Goal: Task Accomplishment & Management: Use online tool/utility

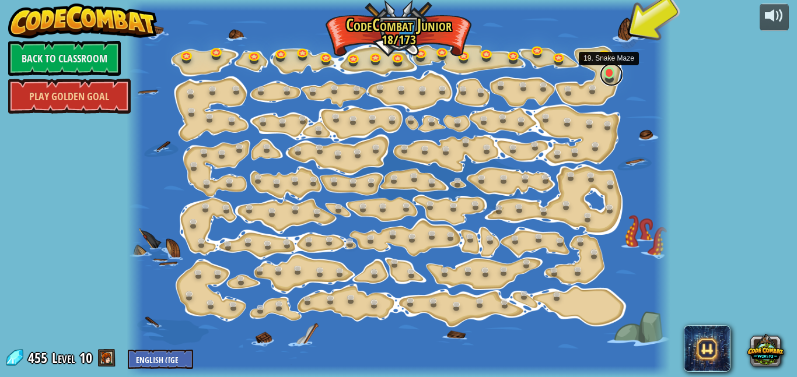
click at [610, 74] on link at bounding box center [611, 74] width 23 height 23
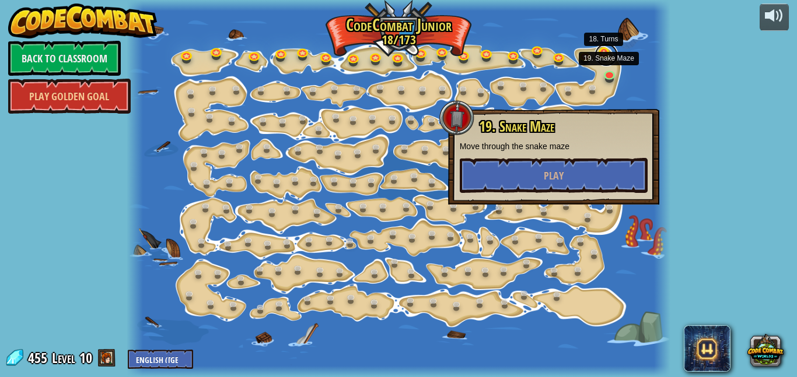
click at [598, 56] on link at bounding box center [605, 54] width 23 height 23
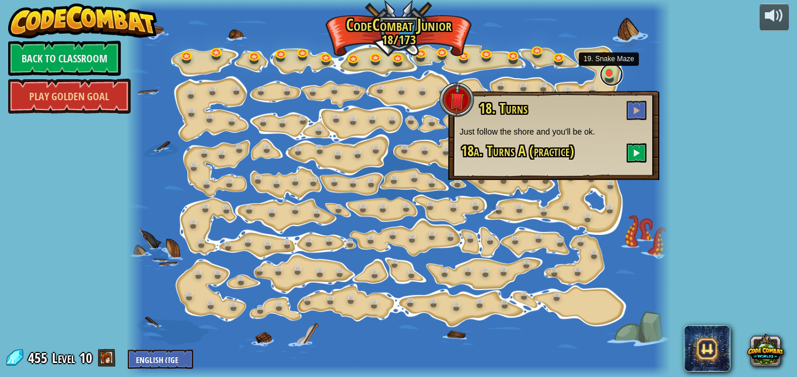
click at [713, 28] on div "powered by Back to Classroom Play Golden Goal 15. Step Change Change step argum…" at bounding box center [398, 188] width 797 height 377
click at [607, 71] on link at bounding box center [611, 74] width 23 height 23
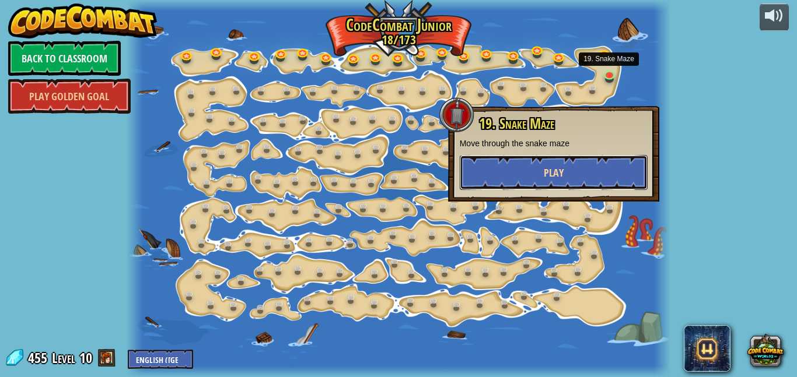
click at [578, 155] on button "Play" at bounding box center [554, 172] width 188 height 35
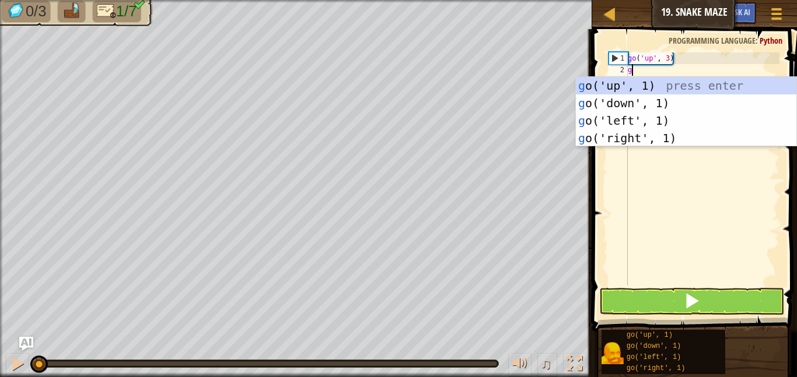
type textarea "go"
click at [647, 139] on div "go ('up', 1) press enter go ('down', 1) press enter go ('left', 1) press enter …" at bounding box center [686, 129] width 220 height 105
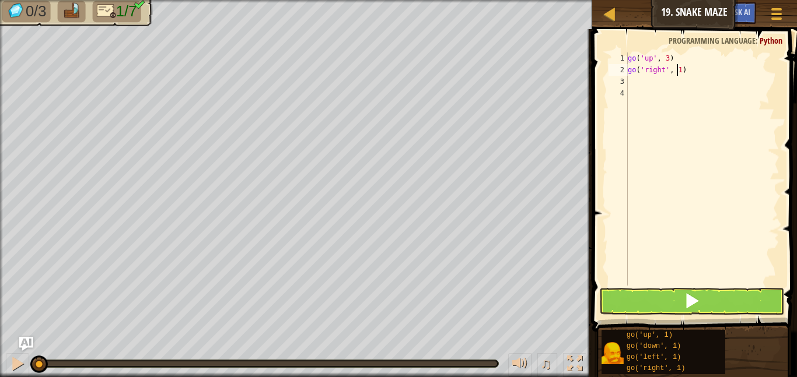
click at [678, 72] on div "go ( 'up' , 3 ) go ( 'right' , 1 )" at bounding box center [702, 180] width 154 height 257
click at [678, 69] on div "go ( 'up' , 3 ) go ( 'right' , 1 )" at bounding box center [702, 180] width 154 height 257
click at [680, 72] on div "go ( 'up' , 3 ) go ( 'right' , 1 )" at bounding box center [702, 180] width 154 height 257
type textarea "go('right', 2)"
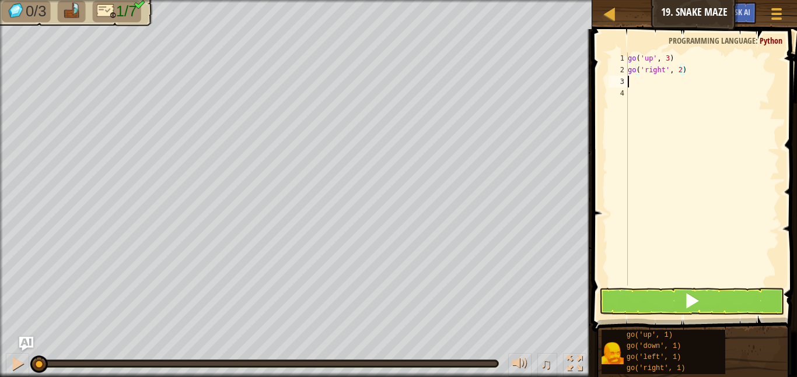
click at [635, 80] on div "go ( 'up' , 3 ) go ( 'right' , 2 )" at bounding box center [702, 180] width 154 height 257
type textarea "u"
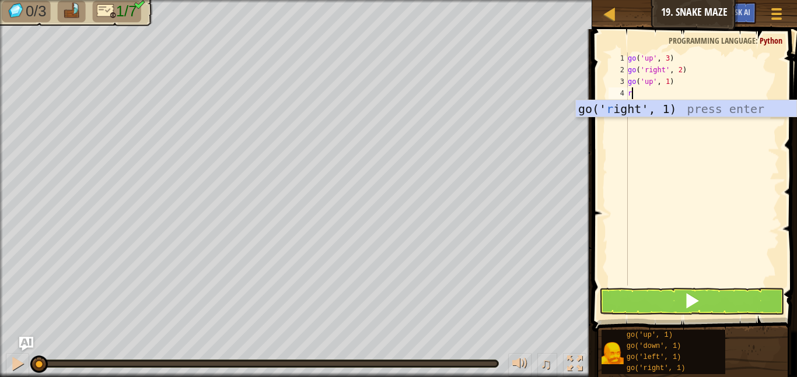
click at [621, 86] on div "3" at bounding box center [617, 82] width 19 height 12
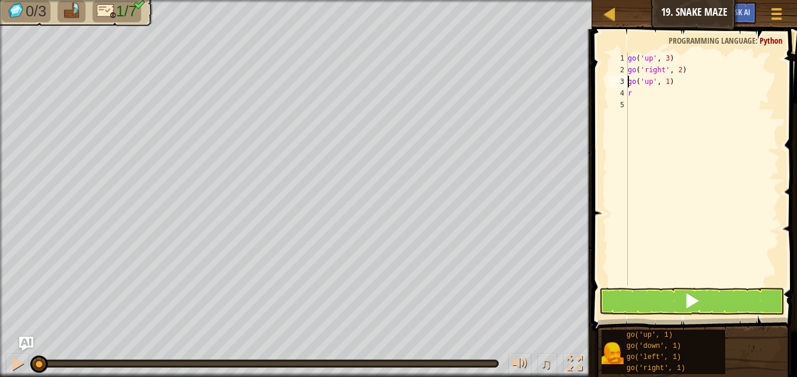
click at [637, 98] on div "go ( 'up' , 3 ) go ( 'right' , 2 ) go ( 'up' , 1 ) r" at bounding box center [702, 180] width 154 height 257
type textarea "r"
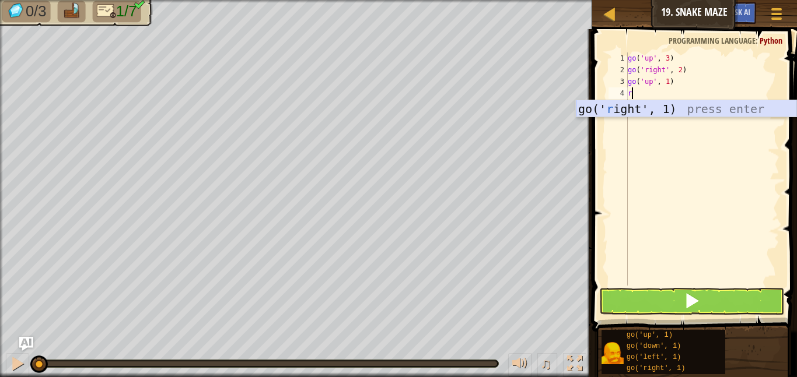
click at [640, 114] on div "go(' r ight', 1) press enter" at bounding box center [686, 126] width 220 height 52
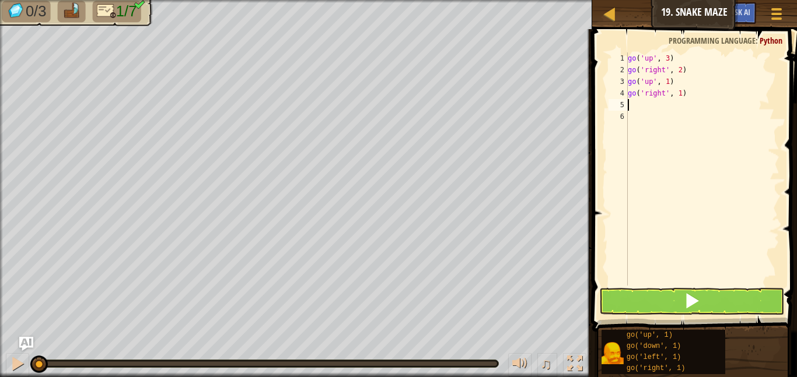
click at [676, 89] on div "go ( 'up' , 3 ) go ( 'right' , 2 ) go ( 'up' , 1 ) go ( 'right' , 1 )" at bounding box center [702, 180] width 154 height 257
click at [680, 92] on div "go ( 'up' , 3 ) go ( 'right' , 2 ) go ( 'up' , 1 ) go ( 'right' , 1 )" at bounding box center [702, 180] width 154 height 257
type textarea "go('right', 2)"
click at [637, 108] on div "go ( 'up' , 3 ) go ( 'right' , 2 ) go ( 'up' , 1 ) go ( 'right' , 2 )" at bounding box center [702, 180] width 154 height 257
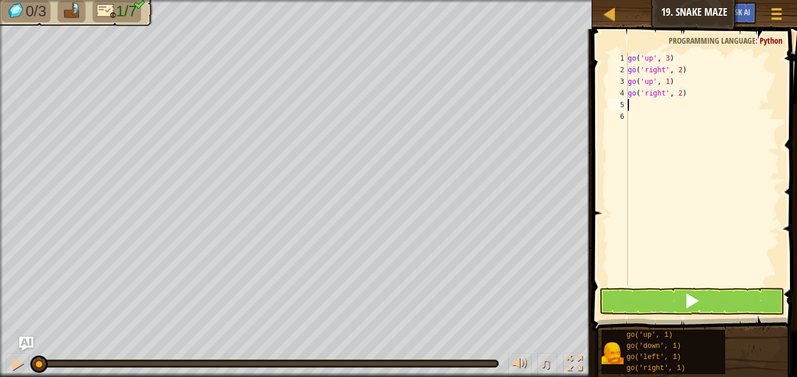
scroll to position [5, 0]
type textarea "do"
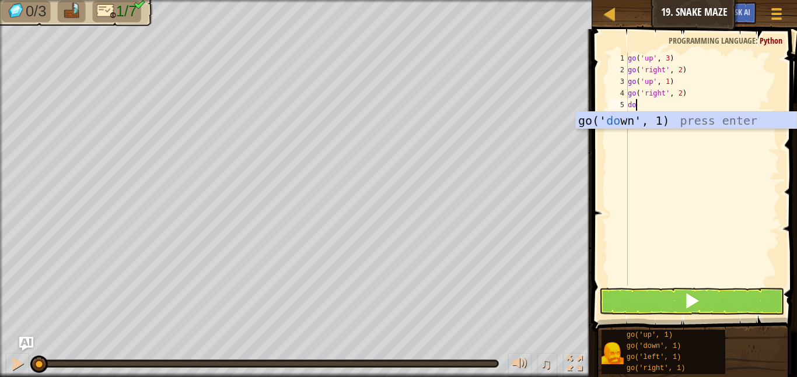
scroll to position [5, 1]
click at [650, 120] on div "go(' do wn', 1) press enter" at bounding box center [686, 138] width 220 height 52
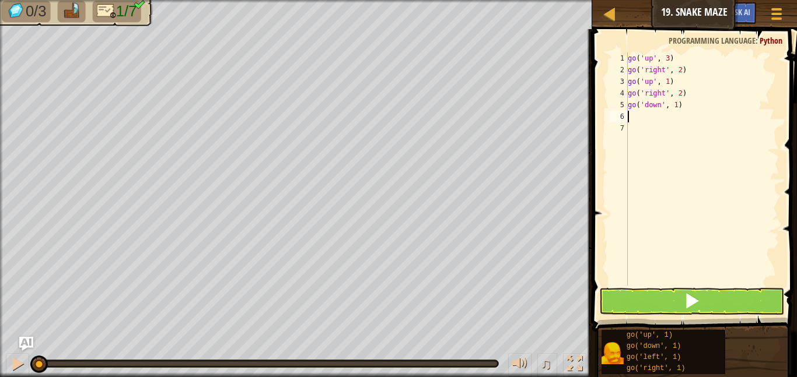
click at [677, 107] on div "go ( 'up' , 3 ) go ( 'right' , 2 ) go ( 'up' , 1 ) go ( 'right' , 2 ) go ( 'dow…" at bounding box center [702, 180] width 154 height 257
type textarea "go('down', 2)"
click at [639, 120] on div "go ( 'up' , 3 ) go ( 'right' , 2 ) go ( 'up' , 1 ) go ( 'right' , 2 ) go ( 'dow…" at bounding box center [702, 180] width 154 height 257
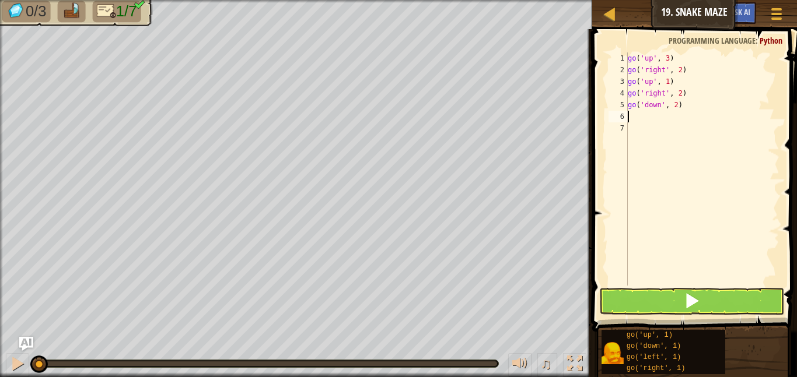
type textarea "r"
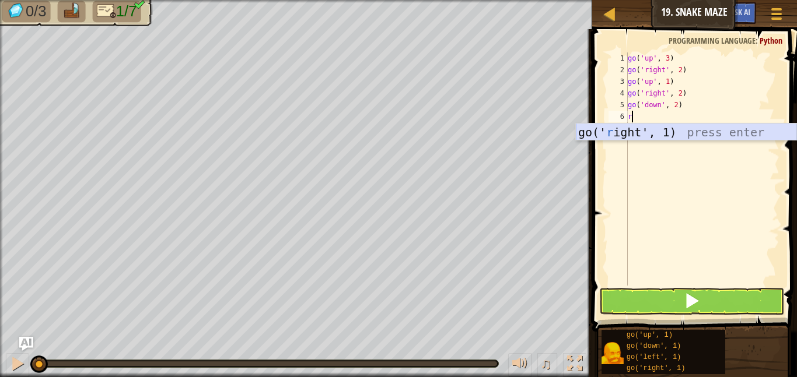
click at [656, 136] on div "go(' r ight', 1) press enter" at bounding box center [686, 150] width 220 height 52
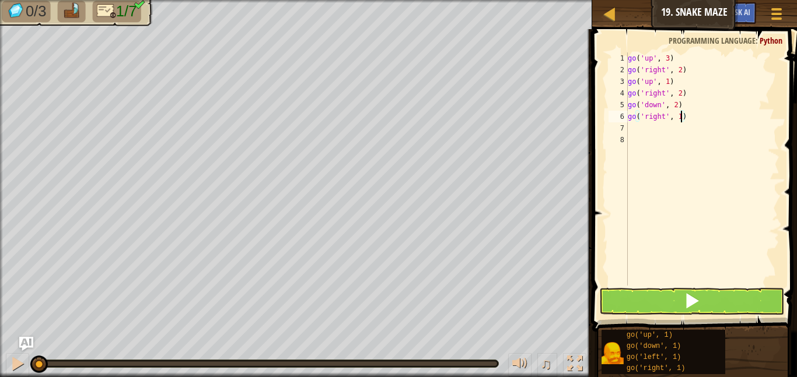
click at [682, 120] on div "go ( 'up' , 3 ) go ( 'right' , 2 ) go ( 'up' , 1 ) go ( 'right' , 2 ) go ( 'dow…" at bounding box center [702, 180] width 154 height 257
type textarea "go('right', 2)"
click at [641, 131] on div "go ( 'up' , 3 ) go ( 'right' , 2 ) go ( 'up' , 1 ) go ( 'right' , 2 ) go ( 'dow…" at bounding box center [702, 180] width 154 height 257
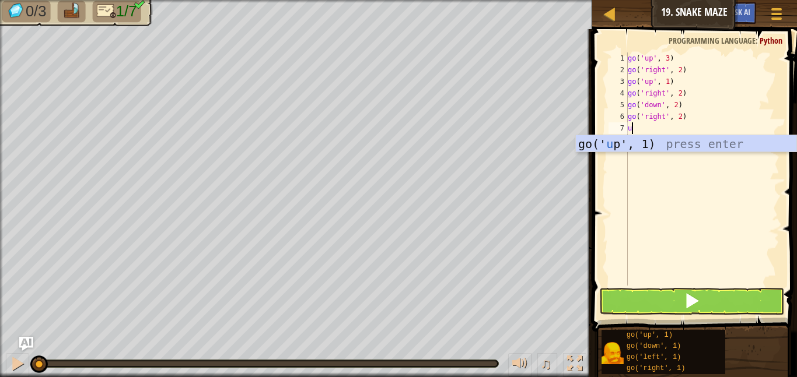
type textarea "up"
click at [645, 145] on div "go(' up ', 1) press enter" at bounding box center [686, 161] width 220 height 52
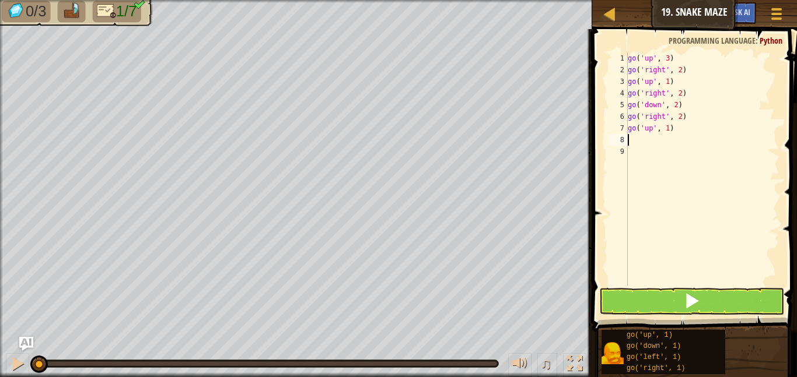
scroll to position [5, 0]
click at [671, 131] on div "go ( 'up' , 3 ) go ( 'right' , 2 ) go ( 'up' , 1 ) go ( 'right' , 2 ) go ( 'dow…" at bounding box center [702, 180] width 154 height 257
click at [668, 131] on div "go ( 'up' , 3 ) go ( 'right' , 2 ) go ( 'up' , 1 ) go ( 'right' , 2 ) go ( 'dow…" at bounding box center [702, 180] width 154 height 257
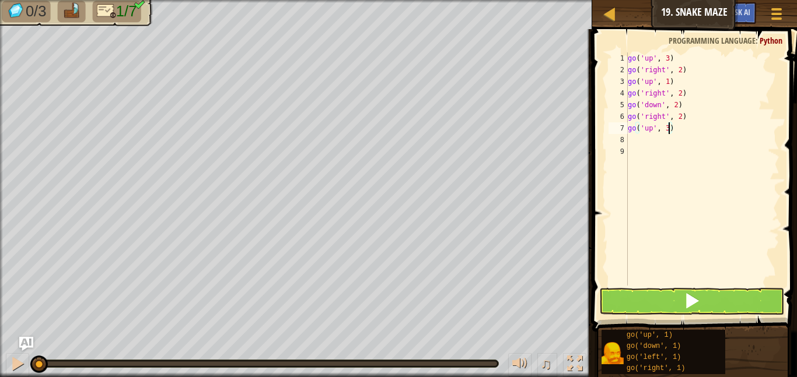
type textarea "go('up', 3)"
click at [671, 307] on button at bounding box center [691, 301] width 185 height 27
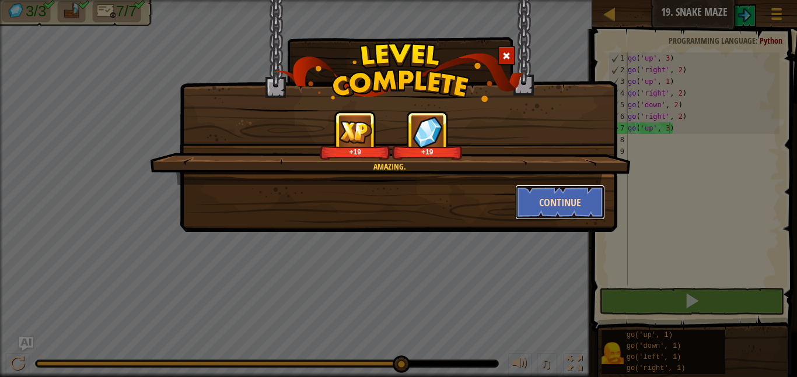
click at [575, 189] on button "Continue" at bounding box center [560, 202] width 90 height 35
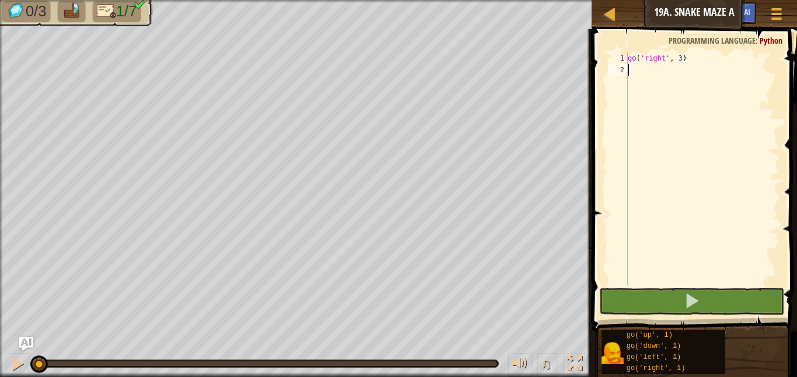
click at [638, 68] on div "go ( 'right' , 3 )" at bounding box center [702, 180] width 154 height 257
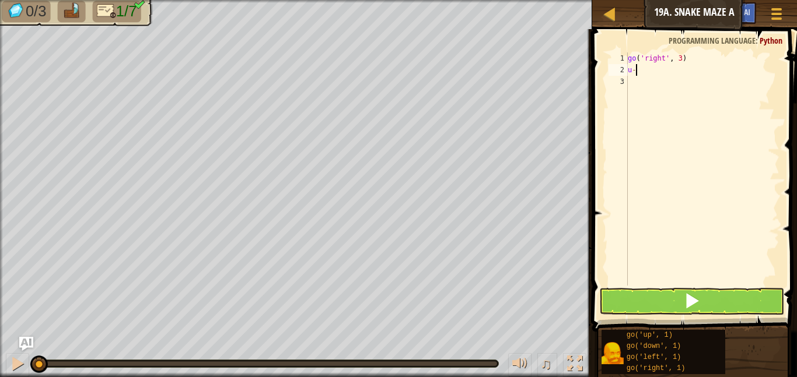
scroll to position [5, 1]
type textarea "u"
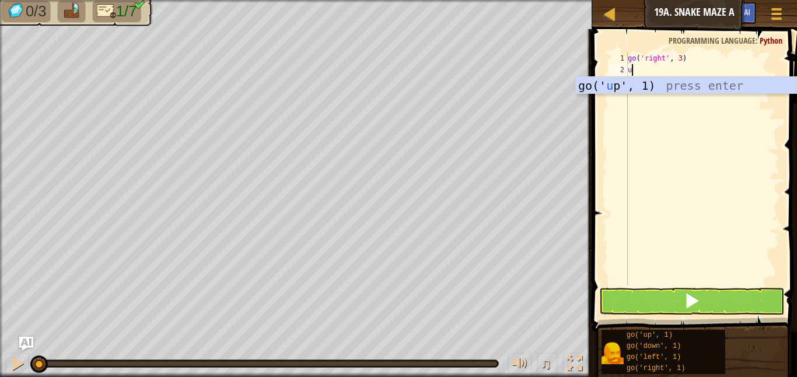
type textarea "up"
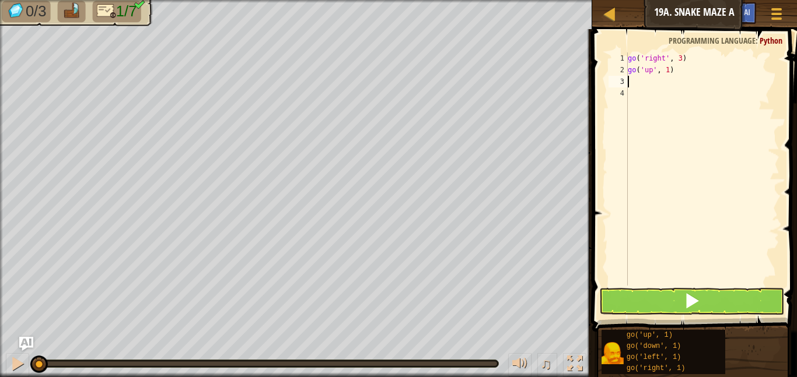
click at [668, 73] on div "go ( 'right' , 3 ) go ( 'up' , 1 )" at bounding box center [702, 180] width 154 height 257
type textarea "go('up', 2)"
click at [633, 80] on div "go ( 'right' , 3 ) go ( 'up' , 2 )" at bounding box center [702, 180] width 154 height 257
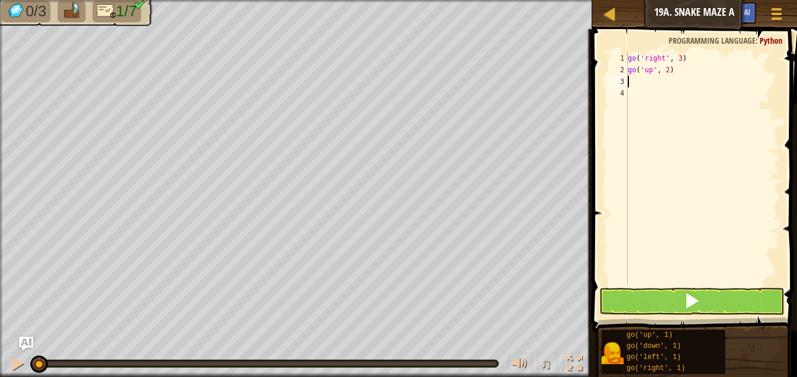
type textarea "r"
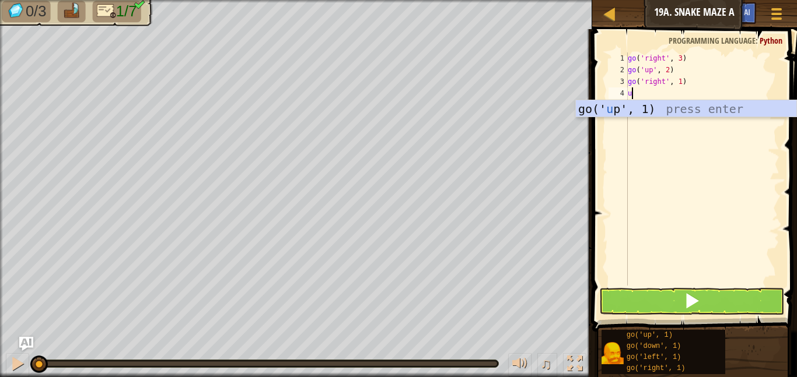
type textarea "up"
click at [649, 109] on div "go(' up ', 1) press enter" at bounding box center [686, 126] width 220 height 52
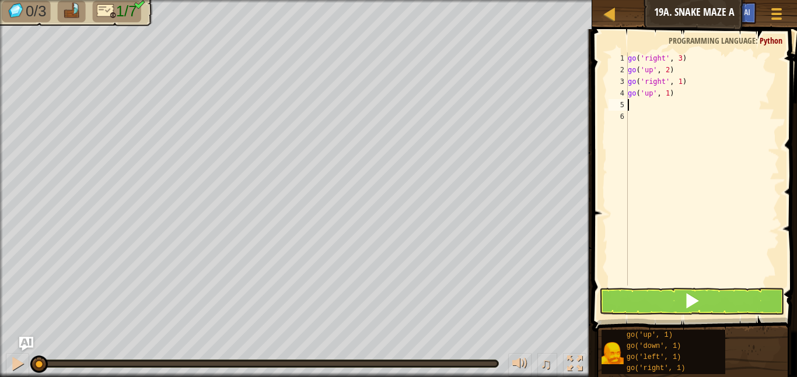
click at [668, 90] on div "go ( 'right' , 3 ) go ( 'up' , 2 ) go ( 'right' , 1 ) go ( 'up' , 1 )" at bounding box center [702, 180] width 154 height 257
type textarea "go('up', 2)"
click at [637, 104] on div "go ( 'right' , 3 ) go ( 'up' , 2 ) go ( 'right' , 1 ) go ( 'up' , 2 )" at bounding box center [702, 180] width 154 height 257
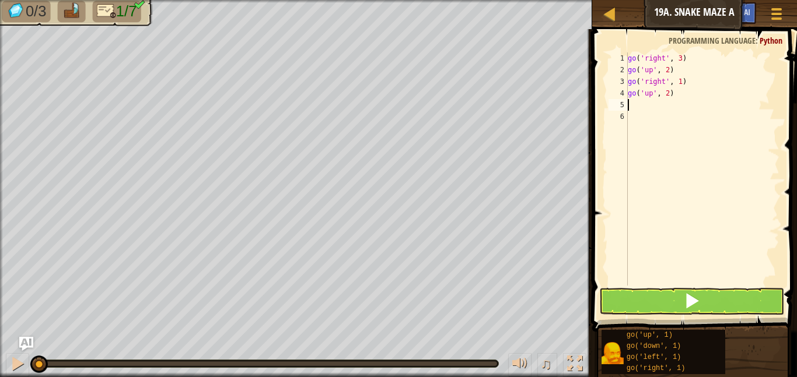
type textarea "l"
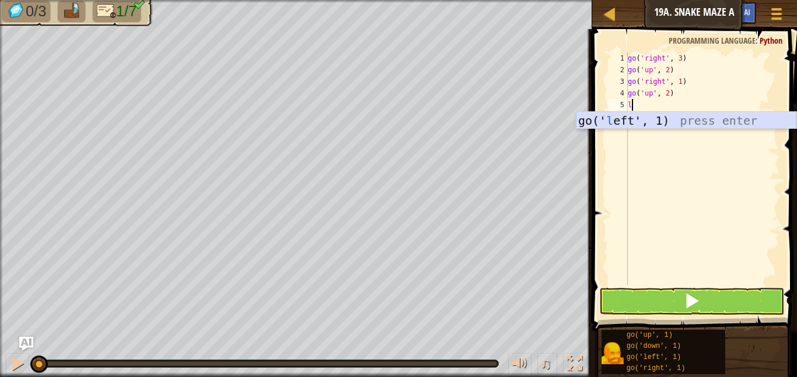
click at [640, 118] on div "go(' l eft', 1) press enter" at bounding box center [686, 138] width 220 height 52
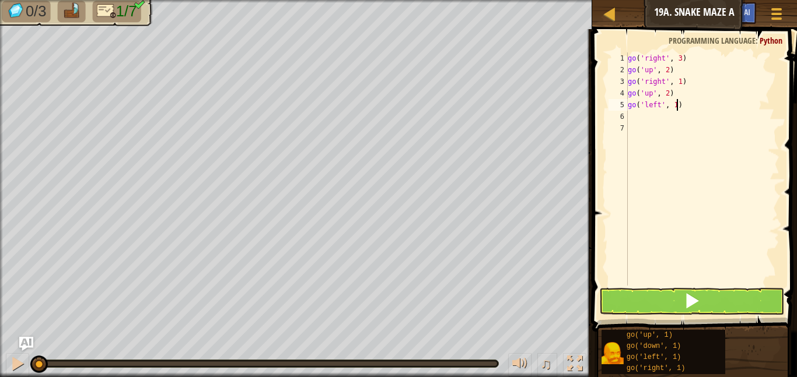
click at [675, 106] on div "go ( 'right' , 3 ) go ( 'up' , 2 ) go ( 'right' , 1 ) go ( 'up' , 2 ) go ( 'lef…" at bounding box center [702, 180] width 154 height 257
type textarea "go('left', 2)"
click at [644, 122] on div "go ( 'right' , 3 ) go ( 'up' , 2 ) go ( 'right' , 1 ) go ( 'up' , 2 ) go ( 'lef…" at bounding box center [702, 180] width 154 height 257
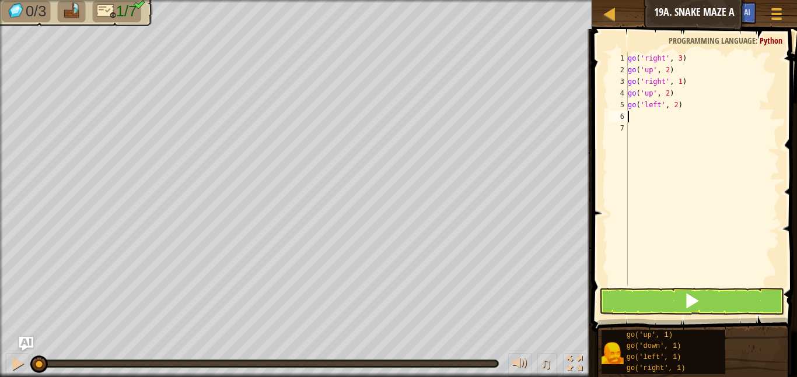
type textarea "up"
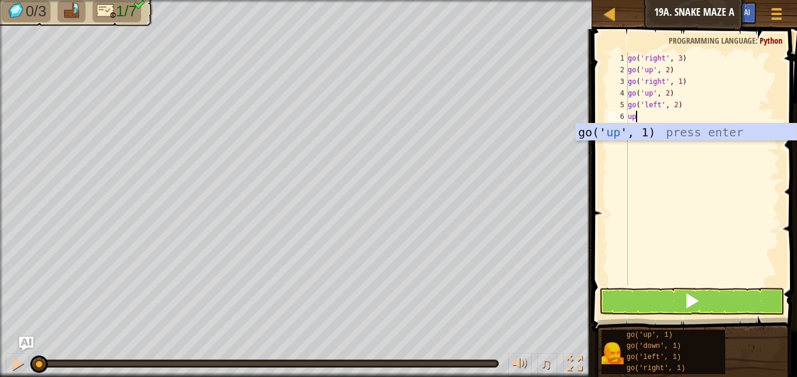
scroll to position [5, 1]
click at [639, 130] on div "go(' up ', 1) press enter" at bounding box center [686, 150] width 220 height 52
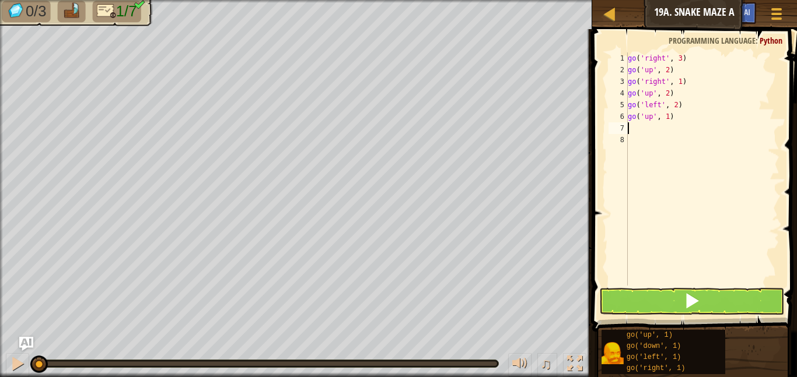
scroll to position [5, 0]
click at [667, 117] on div "go ( 'right' , 3 ) go ( 'up' , 2 ) go ( 'right' , 1 ) go ( 'up' , 2 ) go ( 'lef…" at bounding box center [702, 180] width 154 height 257
type textarea "go('up', 2)"
click at [646, 129] on div "go ( 'right' , 3 ) go ( 'up' , 2 ) go ( 'right' , 1 ) go ( 'up' , 2 ) go ( 'lef…" at bounding box center [702, 180] width 154 height 257
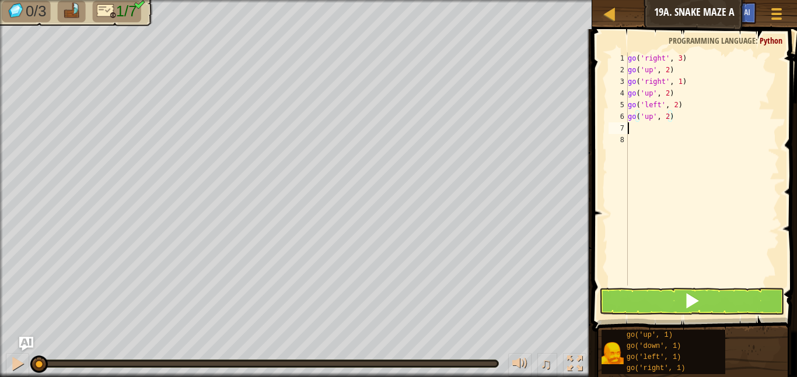
scroll to position [5, 0]
type textarea "r"
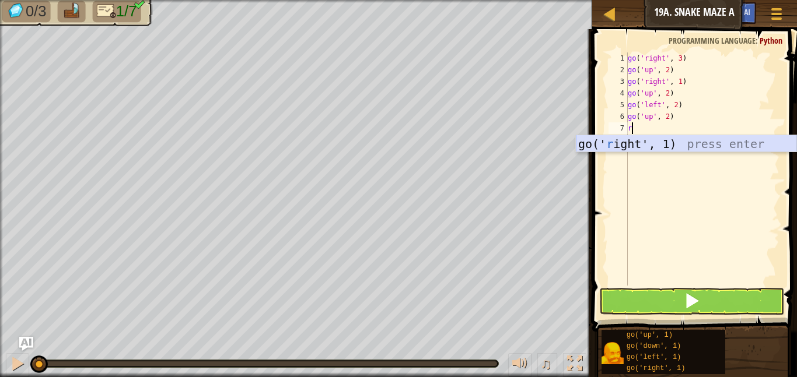
click at [636, 141] on div "go(' r ight', 1) press enter" at bounding box center [686, 161] width 220 height 52
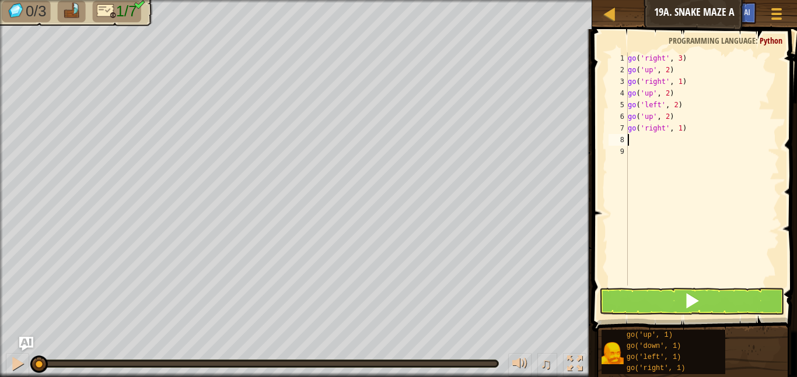
click at [679, 127] on div "go ( 'right' , 3 ) go ( 'up' , 2 ) go ( 'right' , 1 ) go ( 'up' , 2 ) go ( 'lef…" at bounding box center [702, 180] width 154 height 257
type textarea "go('right', 3)"
click at [679, 299] on button at bounding box center [691, 301] width 185 height 27
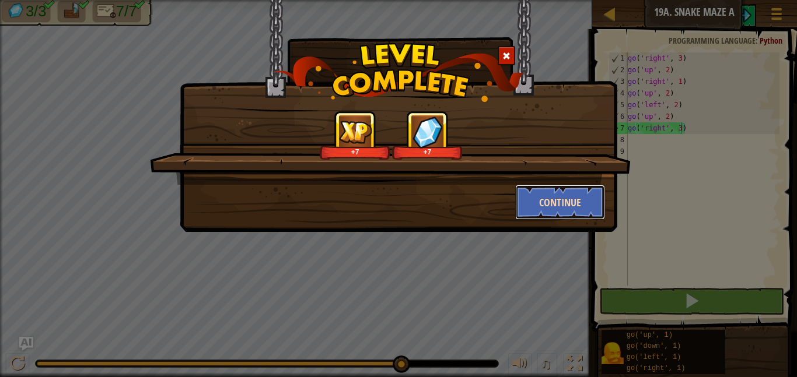
click at [563, 210] on button "Continue" at bounding box center [560, 202] width 90 height 35
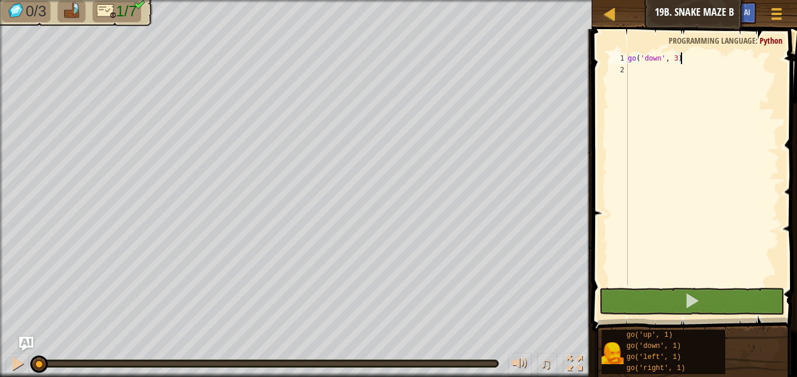
click at [652, 68] on div "go ( 'down' , 3 )" at bounding box center [702, 180] width 154 height 257
type textarea "r"
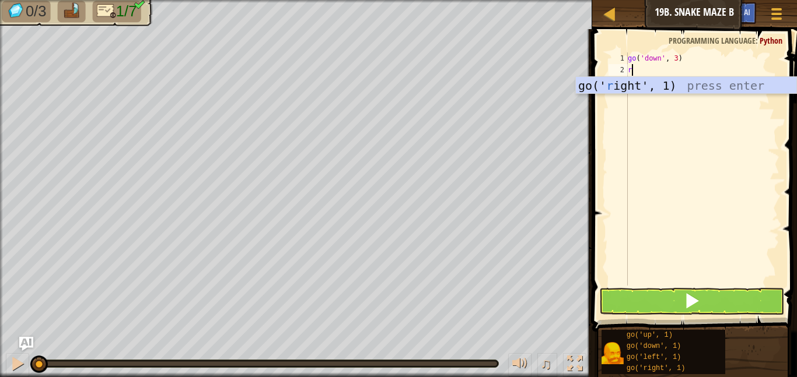
scroll to position [5, 0]
click at [653, 87] on div "go(' r ight', 1) press enter" at bounding box center [686, 103] width 220 height 52
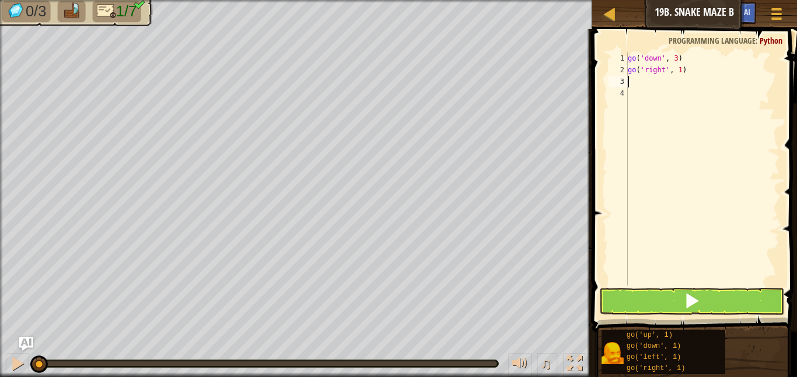
click at [680, 66] on div "go ( 'down' , 3 ) go ( 'right' , 1 )" at bounding box center [702, 180] width 154 height 257
type textarea "go('right', 2)"
click at [668, 83] on div "go ( 'down' , 3 ) go ( 'right' , 2 )" at bounding box center [702, 180] width 154 height 257
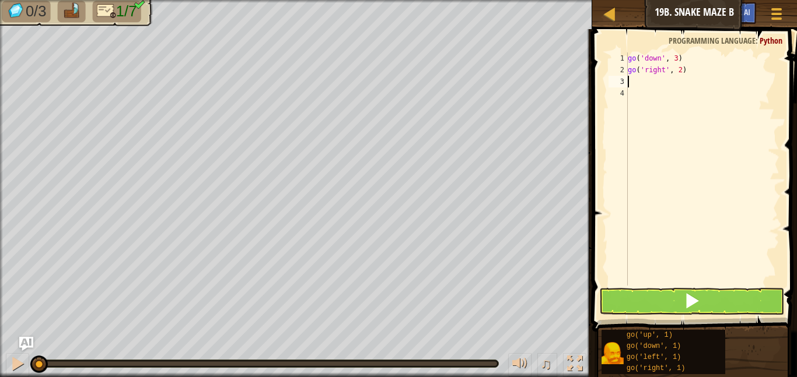
type textarea "d"
type textarea "r"
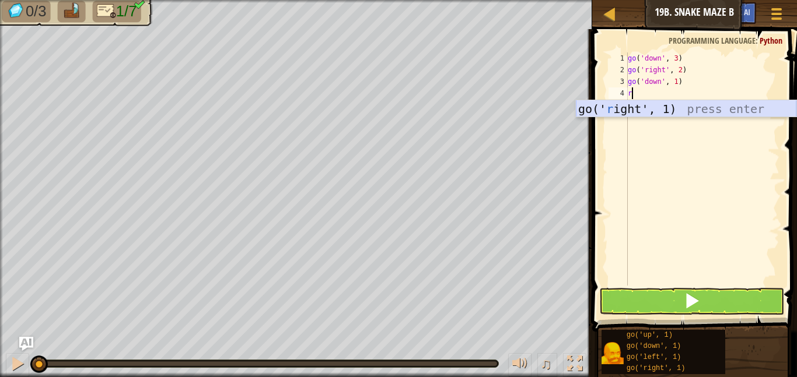
click at [657, 111] on div "go(' r ight', 1) press enter" at bounding box center [686, 126] width 220 height 52
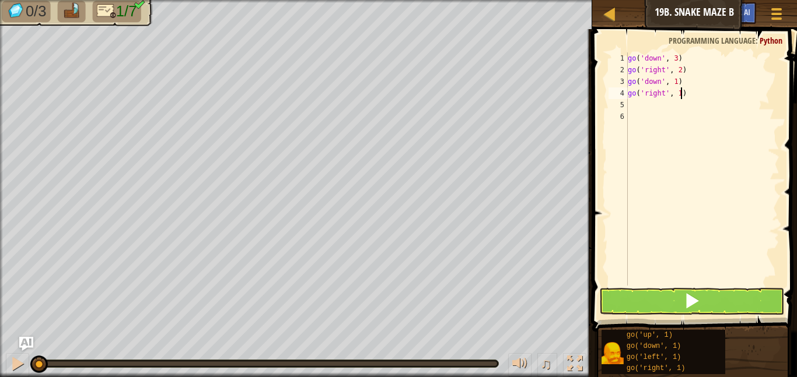
click at [681, 93] on div "go ( 'down' , 3 ) go ( 'right' , 2 ) go ( 'down' , 1 ) go ( 'right' , 1 )" at bounding box center [702, 180] width 154 height 257
type textarea "go('right', 3)"
click at [647, 106] on div "go ( 'down' , 3 ) go ( 'right' , 2 ) go ( 'down' , 1 ) go ( 'right' , 3 )" at bounding box center [702, 180] width 154 height 257
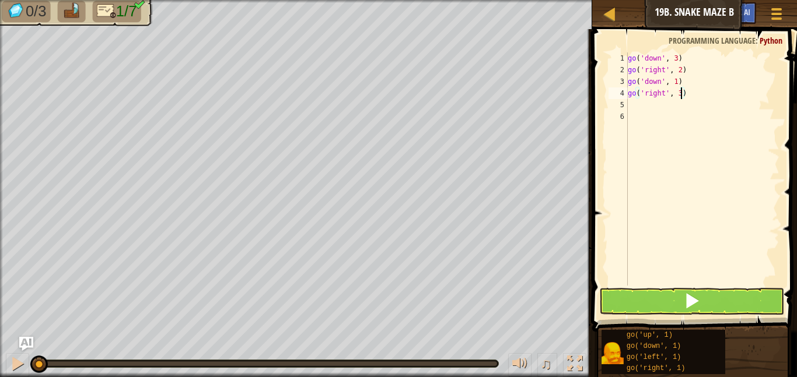
click at [681, 94] on div "go ( 'down' , 3 ) go ( 'right' , 2 ) go ( 'down' , 1 ) go ( 'right' , 3 )" at bounding box center [702, 180] width 154 height 257
type textarea "go('right', 2)"
click at [642, 104] on div "go ( 'down' , 3 ) go ( 'right' , 2 ) go ( 'down' , 1 ) go ( 'right' , 2 )" at bounding box center [702, 180] width 154 height 257
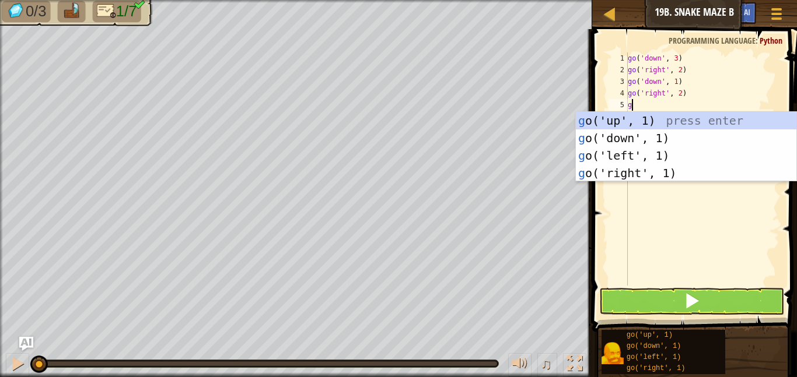
type textarea "go"
click at [637, 122] on div "go ('up', 1) press enter go ('down', 1) press enter go ('left', 1) press enter …" at bounding box center [686, 164] width 220 height 105
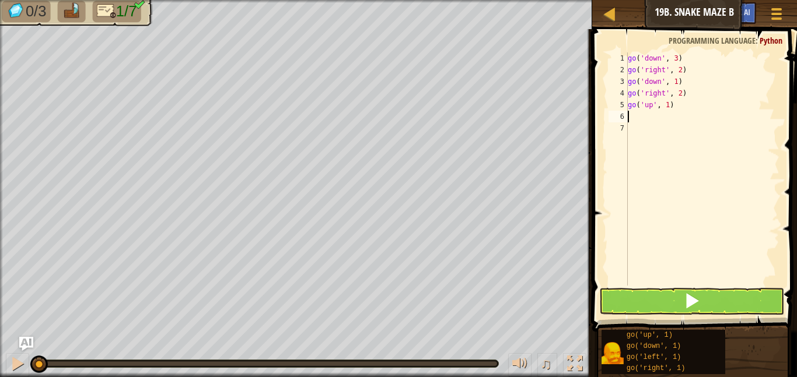
click at [668, 105] on div "go ( 'down' , 3 ) go ( 'right' , 2 ) go ( 'down' , 1 ) go ( 'right' , 2 ) go ( …" at bounding box center [702, 180] width 154 height 257
type textarea "go('up', 2)"
click at [646, 115] on div "go ( 'down' , 3 ) go ( 'right' , 2 ) go ( 'down' , 1 ) go ( 'right' , 2 ) go ( …" at bounding box center [702, 180] width 154 height 257
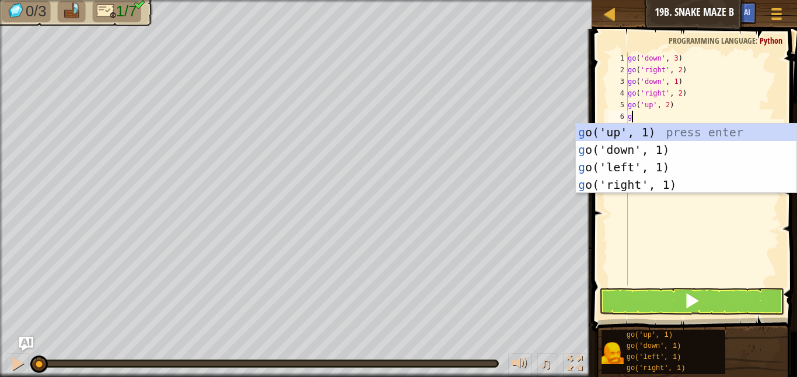
type textarea "go"
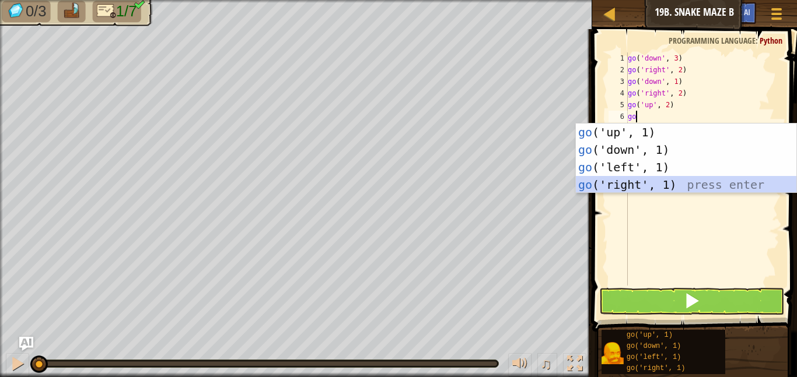
click at [654, 185] on div "go ('up', 1) press enter go ('down', 1) press enter go ('left', 1) press enter …" at bounding box center [686, 176] width 220 height 105
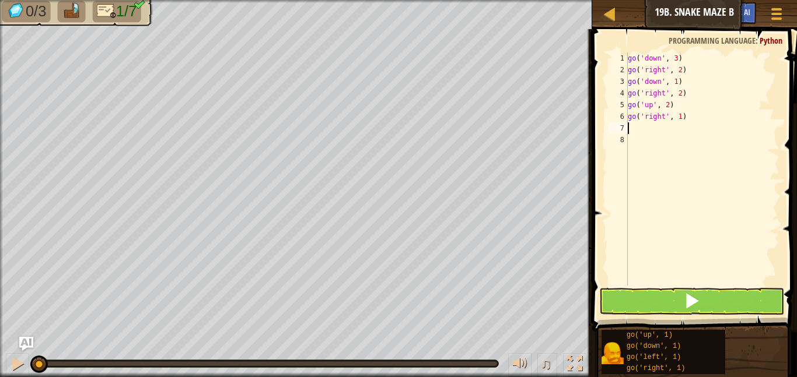
click at [678, 118] on div "go ( 'down' , 3 ) go ( 'right' , 2 ) go ( 'down' , 1 ) go ( 'right' , 2 ) go ( …" at bounding box center [702, 180] width 154 height 257
click at [682, 120] on div "go ( 'down' , 3 ) go ( 'right' , 2 ) go ( 'down' , 1 ) go ( 'right' , 2 ) go ( …" at bounding box center [702, 180] width 154 height 257
type textarea "go('right', 2)"
click at [632, 129] on div "go ( 'down' , 3 ) go ( 'right' , 2 ) go ( 'down' , 1 ) go ( 'right' , 2 ) go ( …" at bounding box center [702, 180] width 154 height 257
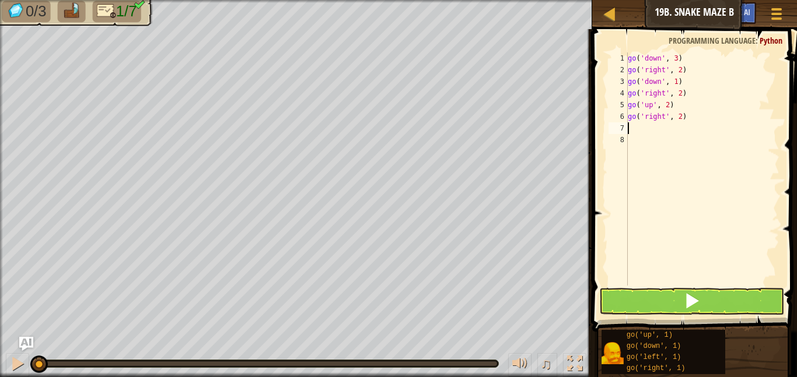
scroll to position [5, 0]
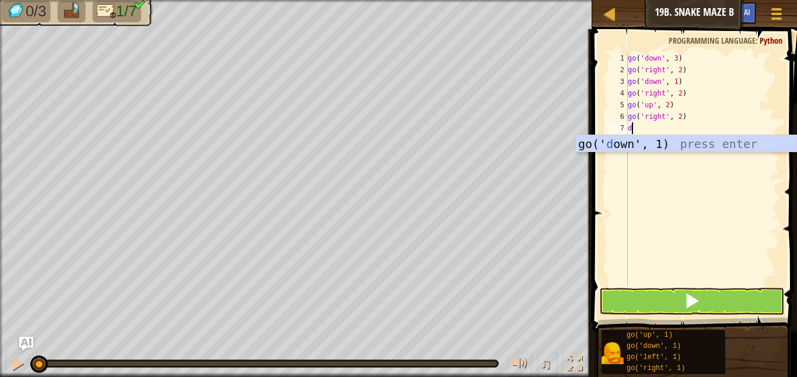
type textarea "do"
click at [636, 145] on div "go(' do wn', 1) press enter" at bounding box center [686, 161] width 220 height 52
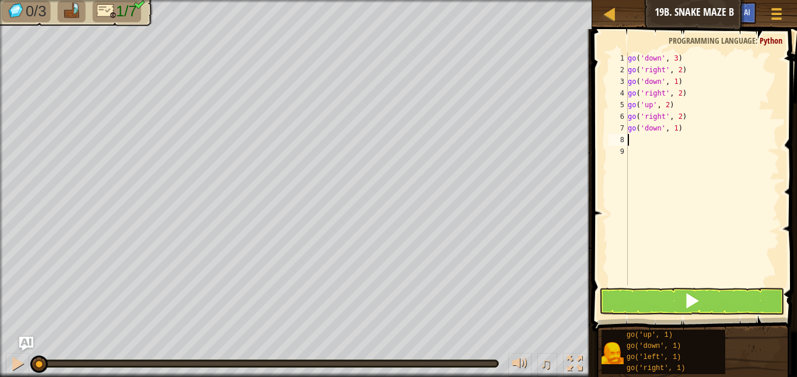
scroll to position [5, 0]
click at [679, 128] on div "go ( 'down' , 3 ) go ( 'right' , 2 ) go ( 'down' , 1 ) go ( 'right' , 2 ) go ( …" at bounding box center [702, 180] width 154 height 257
click at [676, 128] on div "go ( 'down' , 3 ) go ( 'right' , 2 ) go ( 'down' , 1 ) go ( 'right' , 2 ) go ( …" at bounding box center [702, 180] width 154 height 257
type textarea "go('down', 3)"
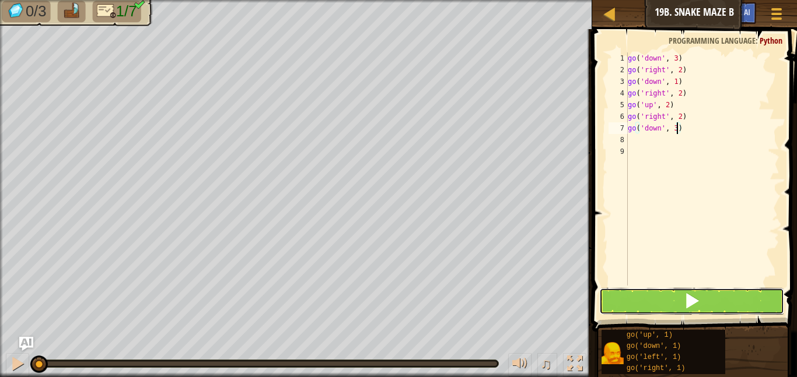
click at [647, 299] on button at bounding box center [691, 301] width 185 height 27
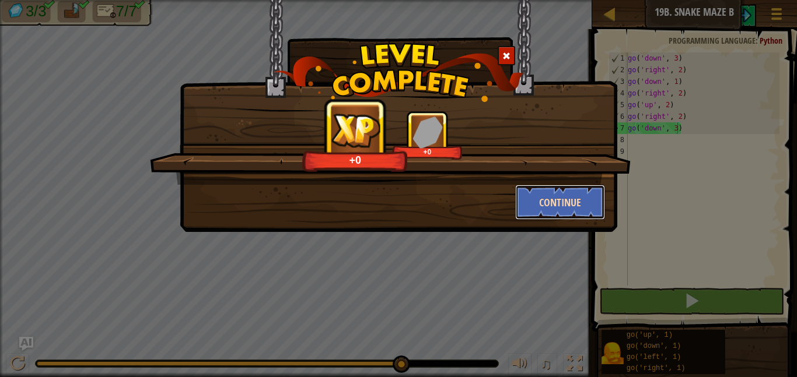
click at [575, 205] on button "Continue" at bounding box center [560, 202] width 90 height 35
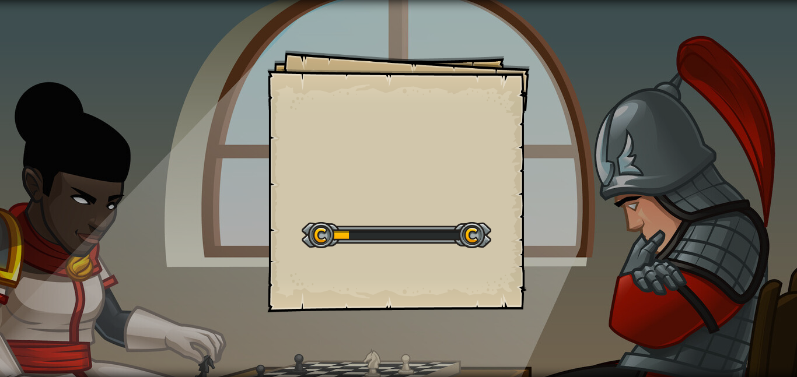
click at [474, 279] on div "Goals Start Level Error loading from server. Try refreshing the page. You'll ne…" at bounding box center [398, 181] width 262 height 262
click at [518, 215] on div "Goals Start Level Error loading from server. Try refreshing the page. You'll ne…" at bounding box center [398, 181] width 262 height 262
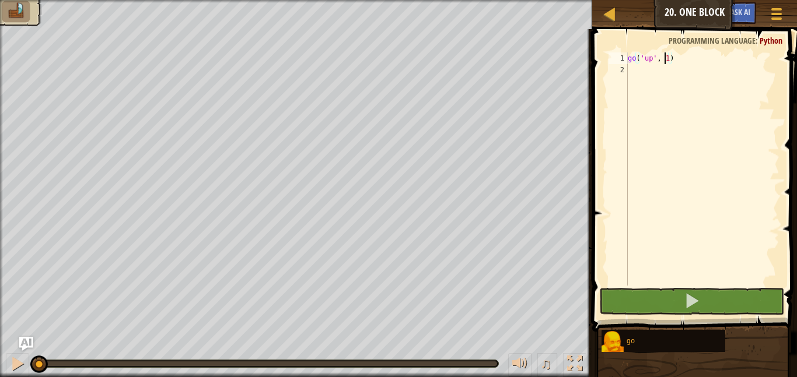
click at [666, 54] on div "go ( 'up' , 1 )" at bounding box center [702, 180] width 154 height 257
click at [667, 60] on div "go ( 'up' , 1 )" at bounding box center [702, 180] width 154 height 257
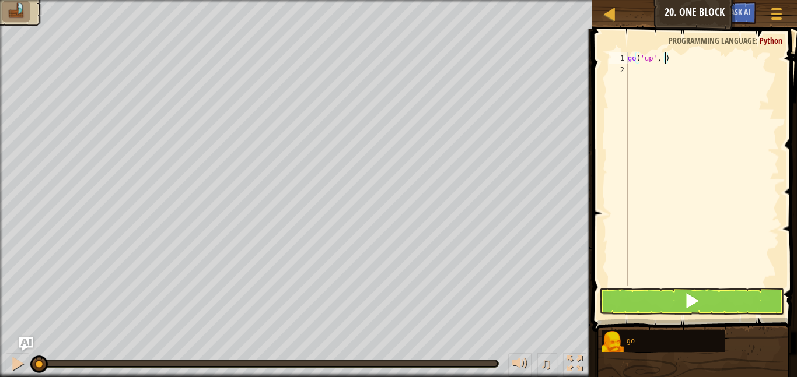
type textarea "go('up', 3)"
click at [642, 69] on div "go ( 'up' , 3 )" at bounding box center [702, 180] width 154 height 257
type textarea "l"
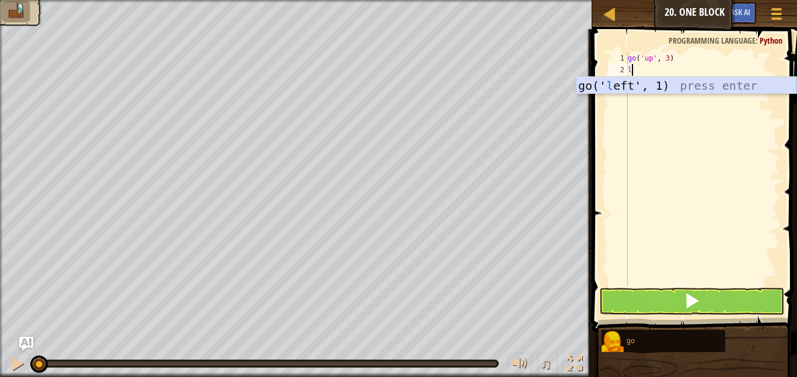
click at [678, 83] on div "go(' l eft', 1) press enter" at bounding box center [686, 103] width 220 height 52
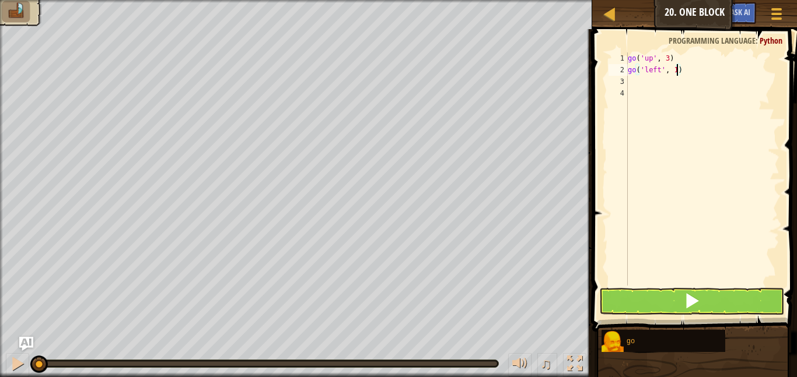
click at [675, 72] on div "go ( 'up' , 3 ) go ( 'left' , 1 )" at bounding box center [702, 180] width 154 height 257
type textarea "go('left', 3)"
click at [657, 82] on div "go ( 'up' , 3 ) go ( 'left' , 3 )" at bounding box center [702, 180] width 154 height 257
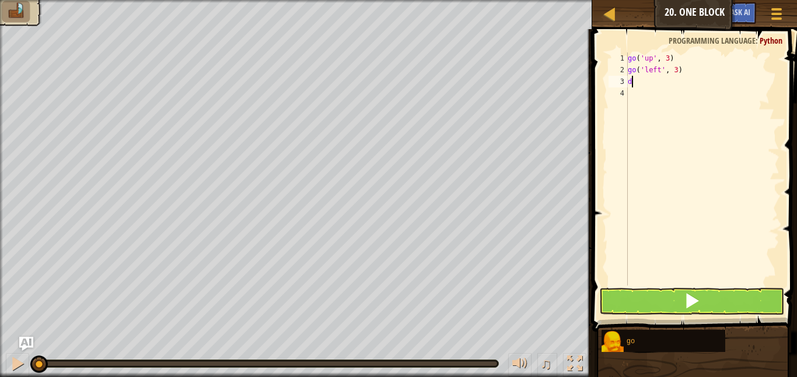
type textarea "do"
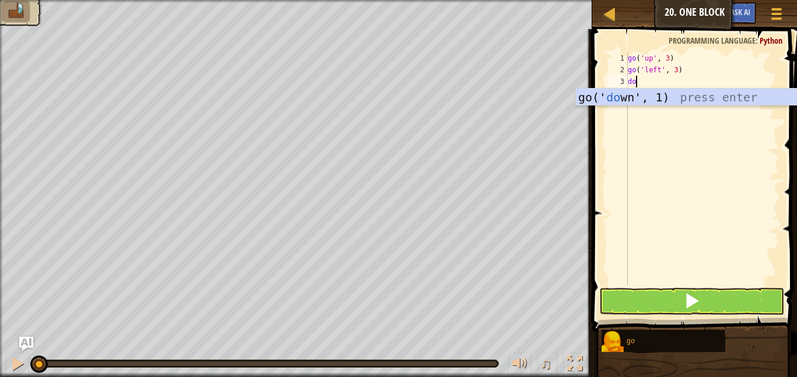
scroll to position [5, 1]
click at [654, 92] on div "go(' do wn', 1) press enter" at bounding box center [686, 115] width 220 height 52
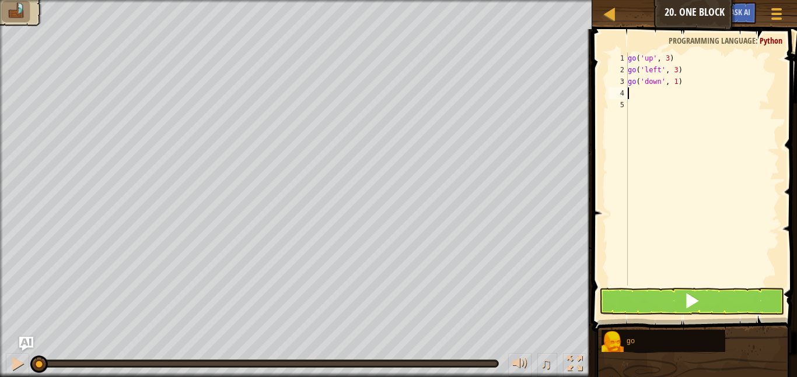
click at [675, 85] on div "go ( 'up' , 3 ) go ( 'left' , 3 ) go ( 'down' , 1 )" at bounding box center [702, 180] width 154 height 257
type textarea "go('down', 2)"
click at [666, 92] on div "go ( 'up' , 3 ) go ( 'left' , 3 ) go ( 'down' , 2 )" at bounding box center [702, 180] width 154 height 257
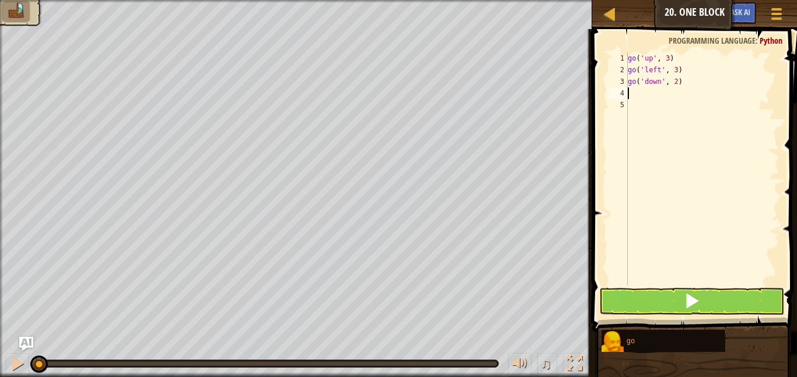
type textarea "g"
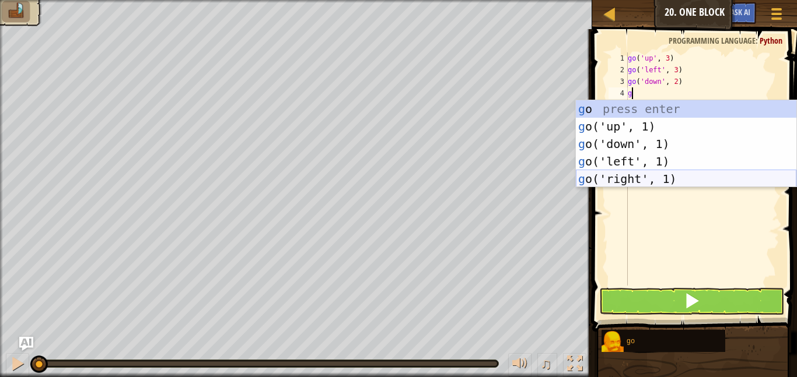
click at [640, 179] on div "g o press enter g o('up', 1) press enter g o('down', 1) press enter g o('left',…" at bounding box center [686, 161] width 220 height 122
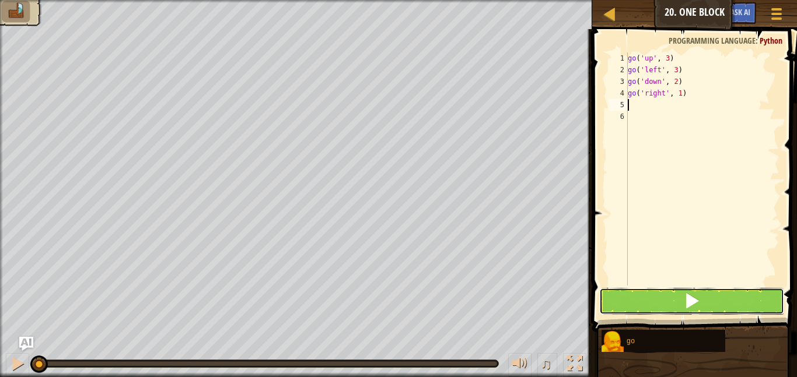
click at [628, 304] on button at bounding box center [691, 301] width 185 height 27
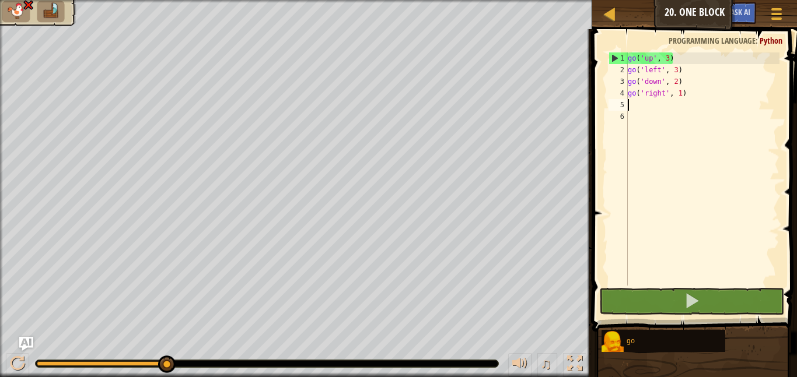
click at [667, 59] on div "go ( 'up' , 3 ) go ( 'left' , 3 ) go ( 'down' , 2 ) go ( 'right' , 1 )" at bounding box center [702, 180] width 154 height 257
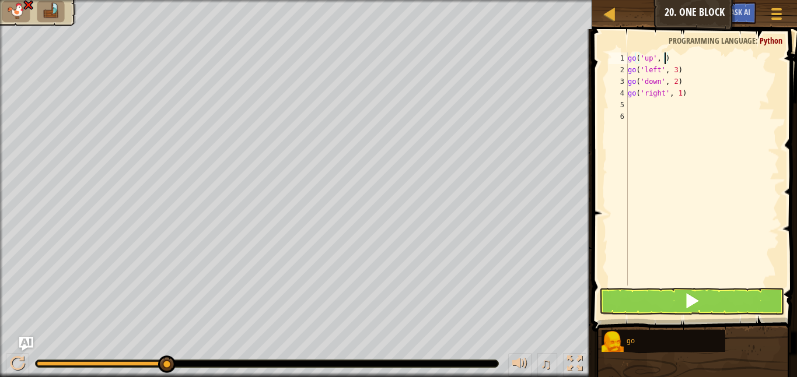
type textarea "go('up', 2)"
click at [661, 282] on div "go ( 'up' , 2 ) go ( 'left' , 3 ) go ( 'down' , 2 ) go ( 'right' , 1 )" at bounding box center [702, 180] width 154 height 257
click at [655, 293] on button at bounding box center [691, 301] width 185 height 27
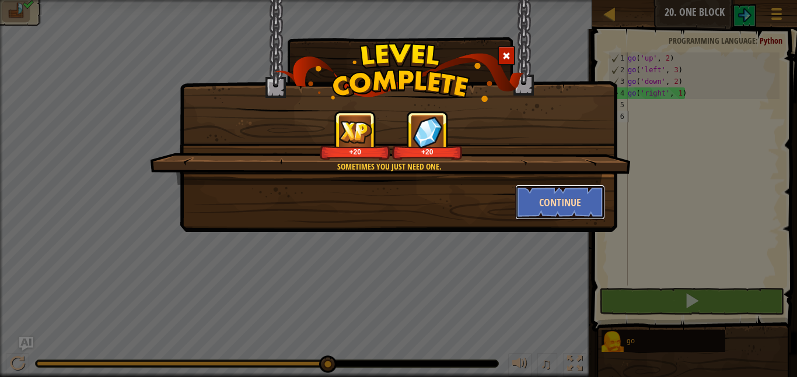
click at [535, 218] on button "Continue" at bounding box center [560, 202] width 90 height 35
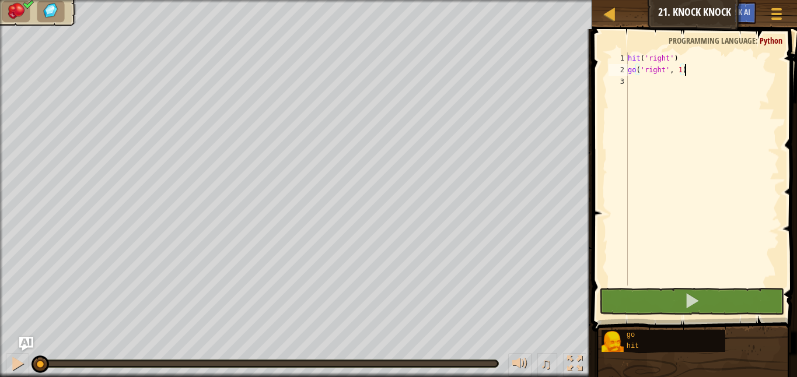
click at [632, 86] on div "hit ( 'right' ) go ( 'right' , 1 )" at bounding box center [702, 180] width 154 height 257
click at [681, 75] on div "hit ( 'right' ) go ( 'right' , 1 )" at bounding box center [702, 180] width 154 height 257
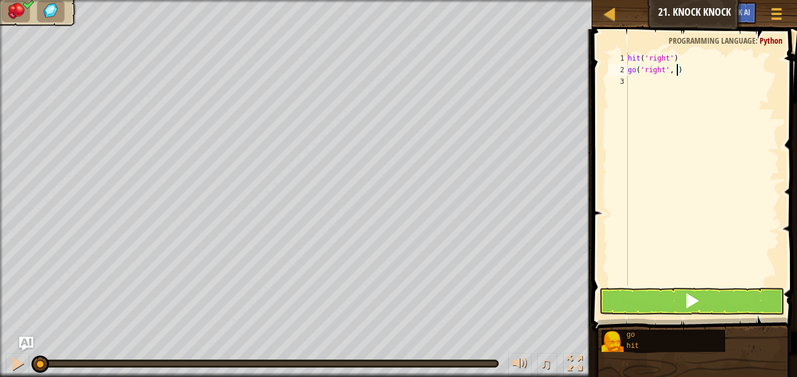
scroll to position [5, 8]
type textarea "go('right', 2)"
click at [678, 309] on button at bounding box center [691, 301] width 185 height 27
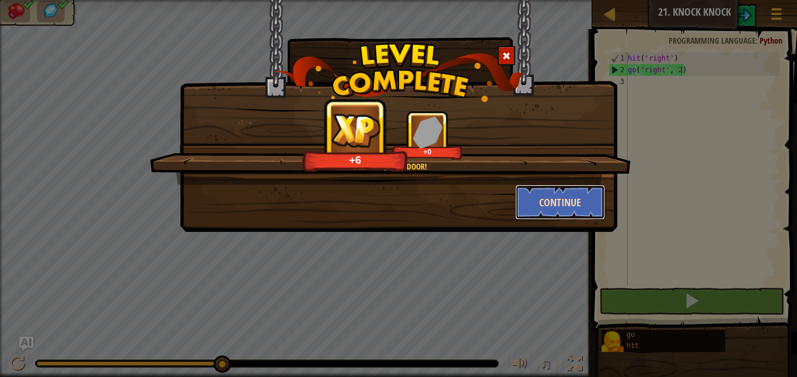
click at [540, 216] on button "Continue" at bounding box center [560, 202] width 90 height 35
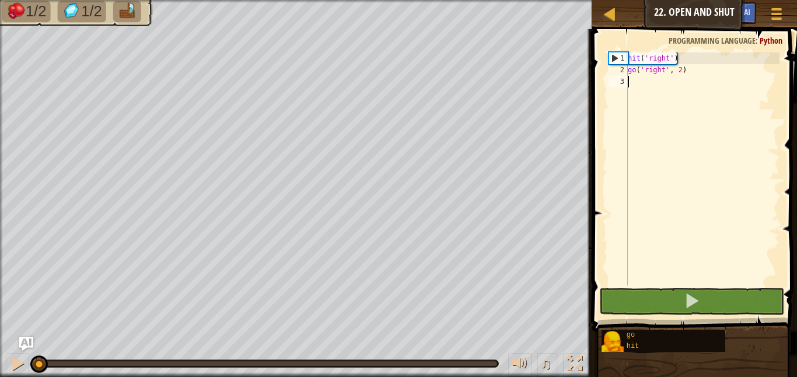
type textarea "u"
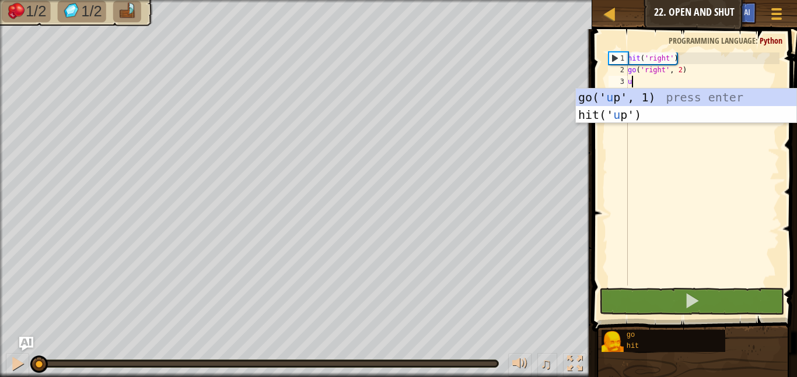
scroll to position [5, 0]
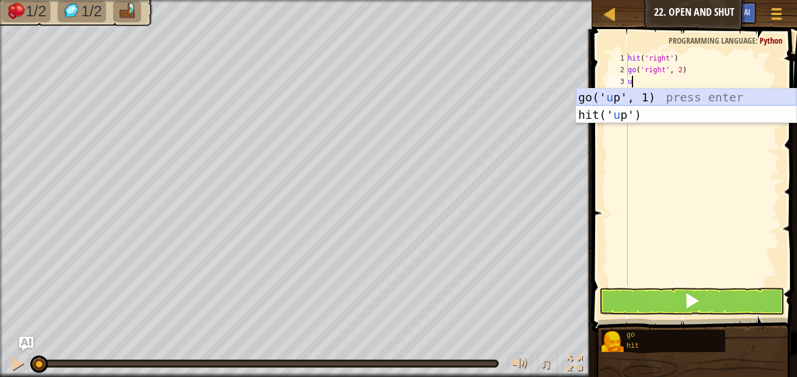
click at [664, 101] on div "go(' u p', 1) press enter hit(' u p') press enter" at bounding box center [686, 124] width 220 height 70
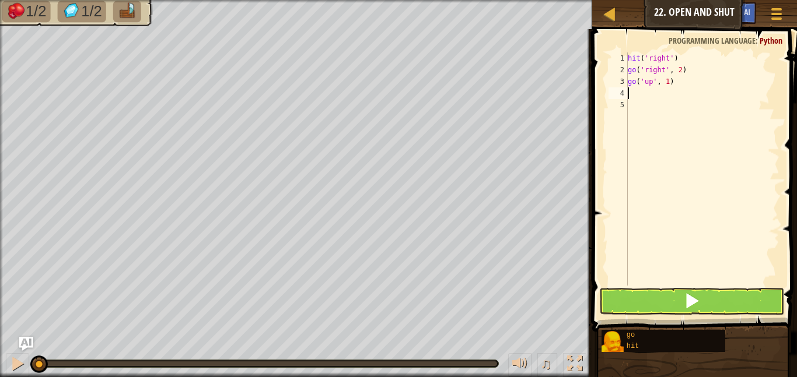
type textarea "h"
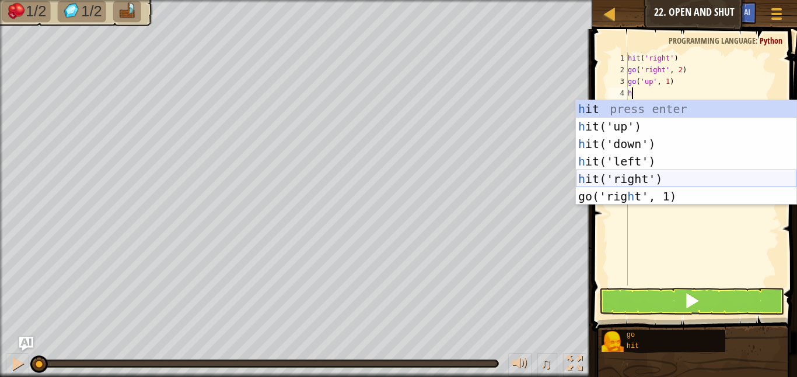
click at [644, 180] on div "h it press enter h it('up') press enter h it('down') press enter h it('left') p…" at bounding box center [686, 170] width 220 height 140
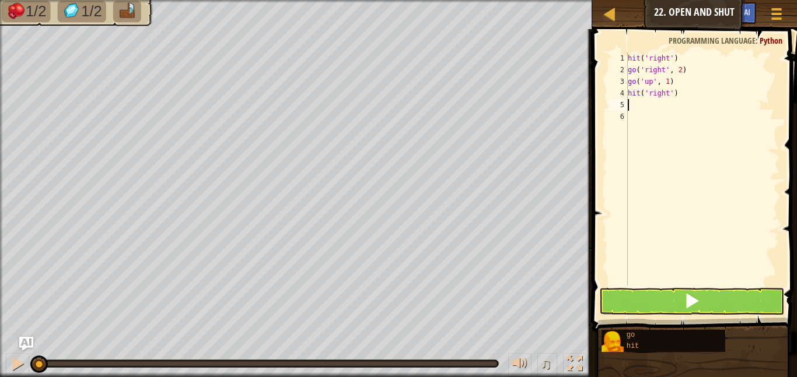
type textarea "r"
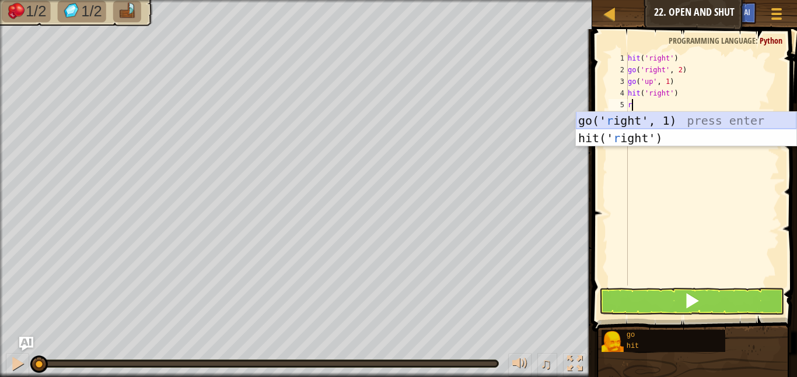
click at [638, 120] on div "go(' r ight', 1) press enter hit(' r ight') press enter" at bounding box center [686, 147] width 220 height 70
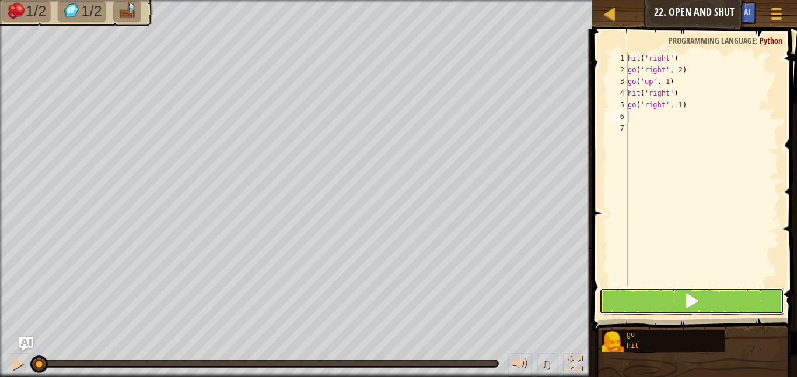
click at [664, 297] on button at bounding box center [691, 301] width 185 height 27
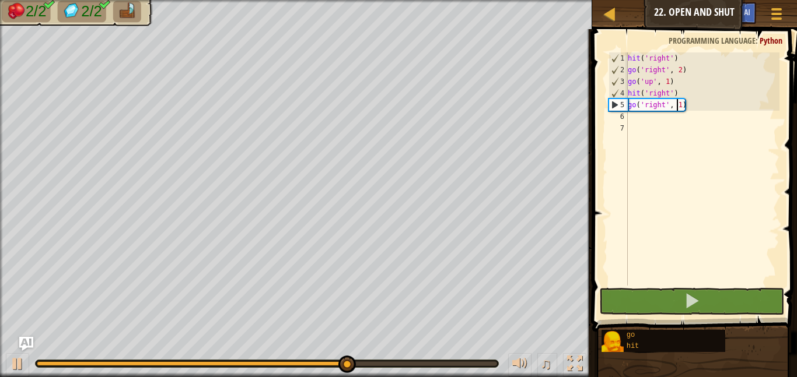
click at [678, 108] on div "hit ( 'right' ) go ( 'right' , 2 ) go ( 'up' , 1 ) hit ( 'right' ) go ( 'right'…" at bounding box center [702, 180] width 154 height 257
click at [681, 108] on div "hit ( 'right' ) go ( 'right' , 2 ) go ( 'up' , 1 ) hit ( 'right' ) go ( 'right'…" at bounding box center [702, 180] width 154 height 257
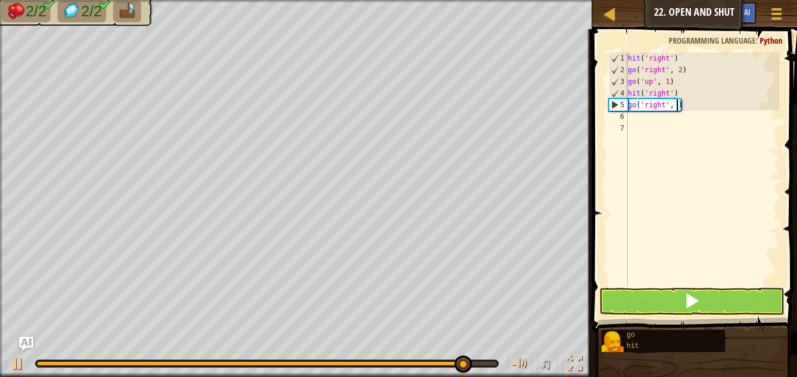
scroll to position [5, 8]
type textarea "go('right', 2)"
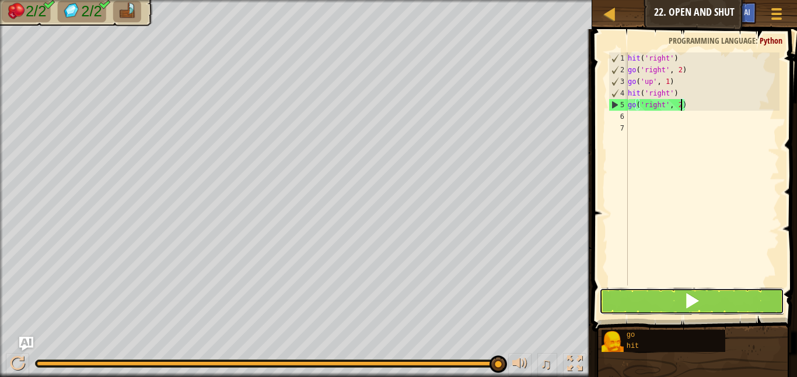
click at [663, 293] on button at bounding box center [691, 301] width 185 height 27
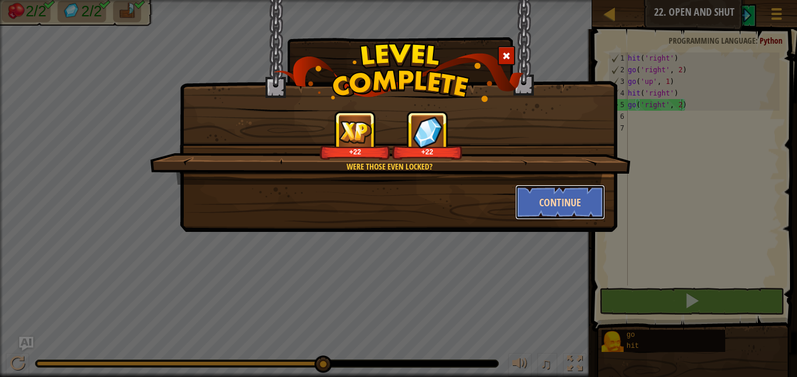
click at [553, 210] on button "Continue" at bounding box center [560, 202] width 90 height 35
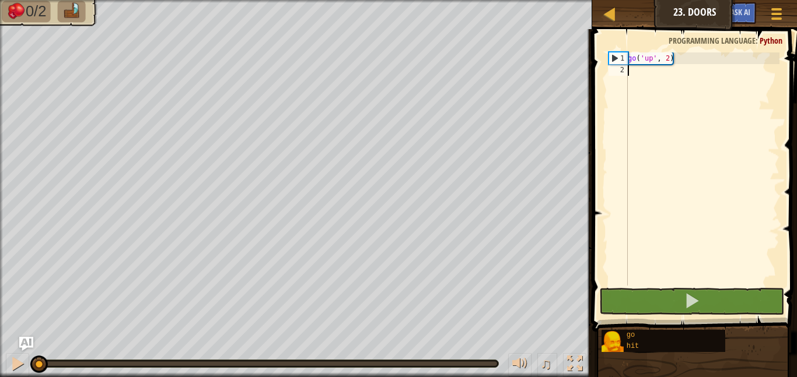
type textarea "h"
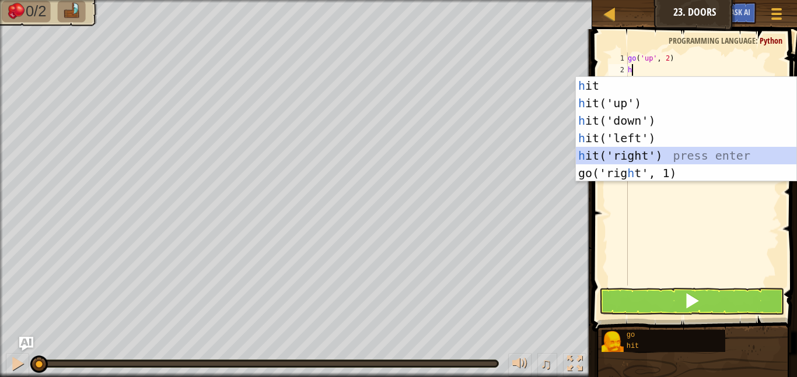
click at [604, 155] on div "h it press enter h it('up') press enter h it('down') press enter h it('left') p…" at bounding box center [686, 147] width 220 height 140
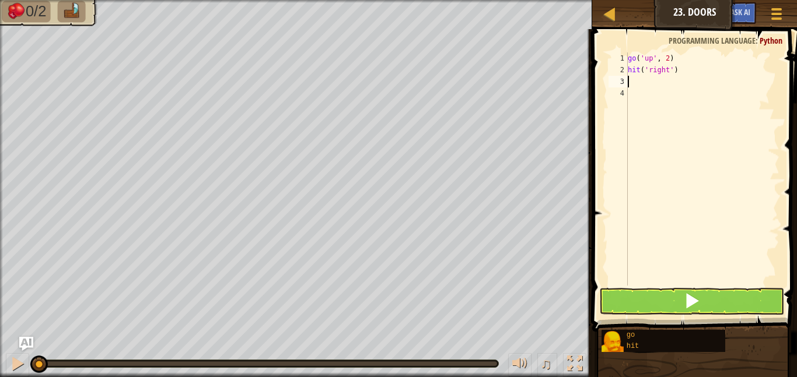
type textarea "d"
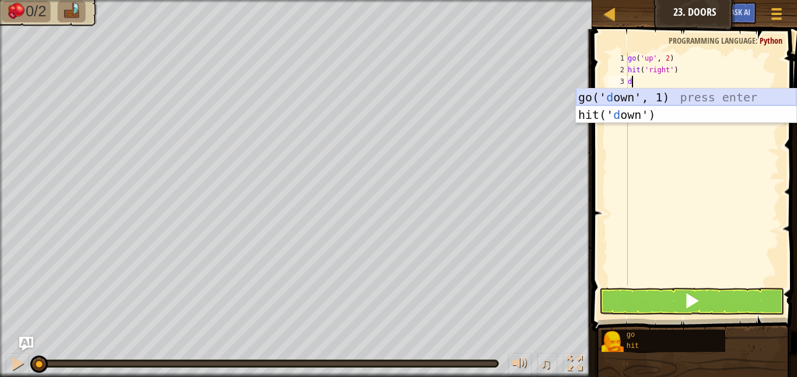
click at [654, 99] on div "go(' d own', 1) press enter hit(' d own') press enter" at bounding box center [686, 124] width 220 height 70
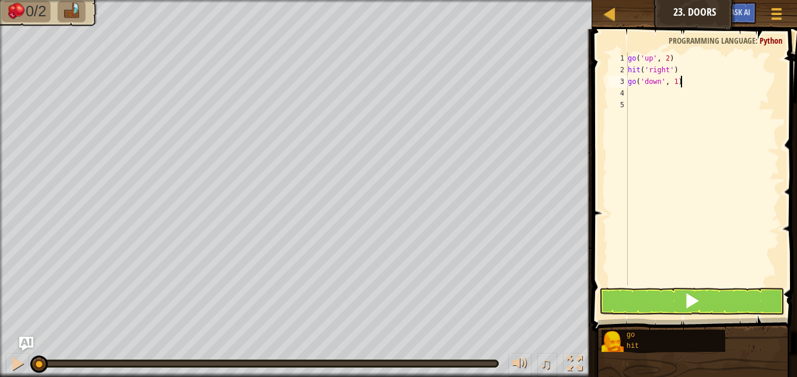
click at [679, 80] on div "go ( 'up' , 2 ) hit ( 'right' ) go ( 'down' , 1 )" at bounding box center [702, 180] width 154 height 257
type textarea "g"
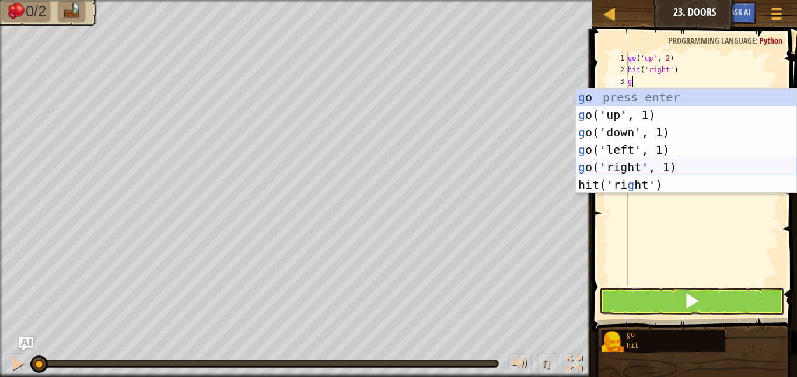
click at [670, 170] on div "g o press enter g o('up', 1) press enter g o('down', 1) press enter g o('left',…" at bounding box center [686, 159] width 220 height 140
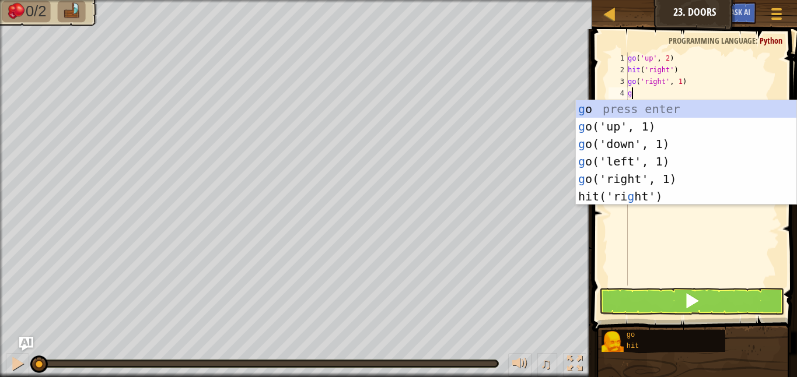
type textarea "go"
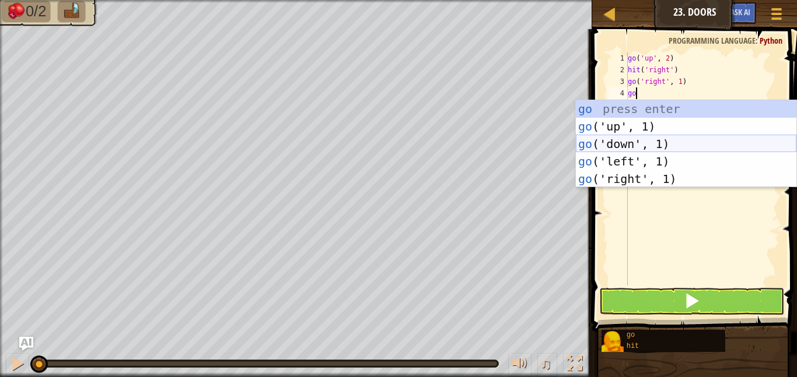
click at [654, 150] on div "go press enter go ('up', 1) press enter go ('down', 1) press enter go ('left', …" at bounding box center [686, 161] width 220 height 122
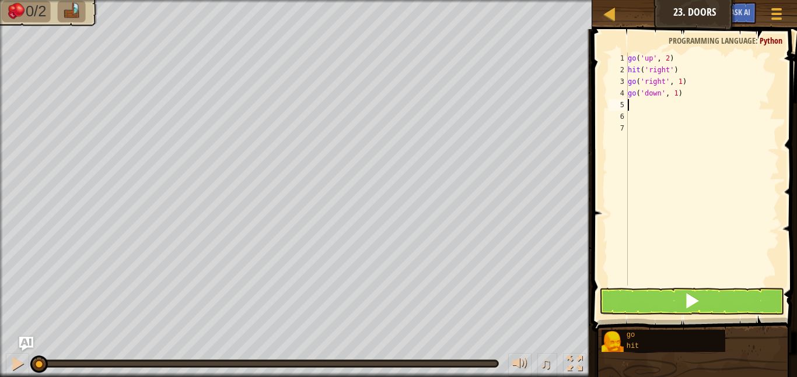
scroll to position [5, 0]
type textarea "g"
type textarea "h"
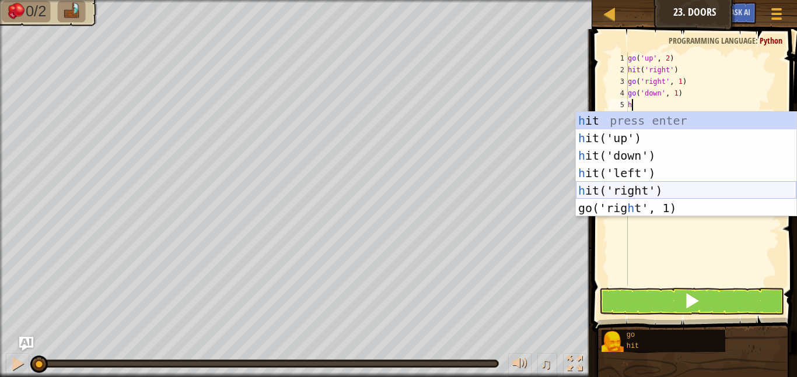
click at [647, 192] on div "h it press enter h it('up') press enter h it('down') press enter h it('left') p…" at bounding box center [686, 182] width 220 height 140
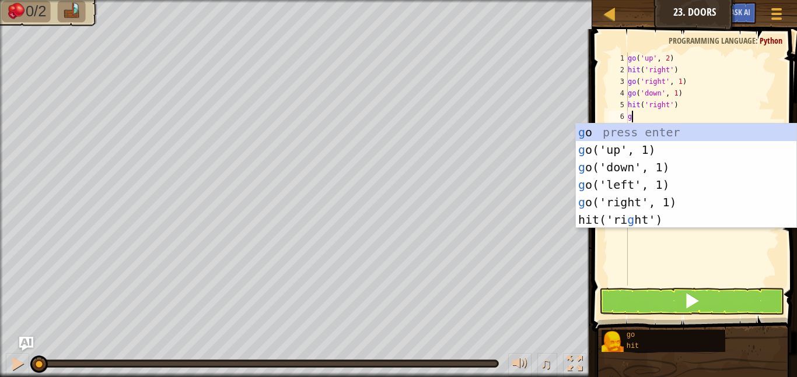
type textarea "go"
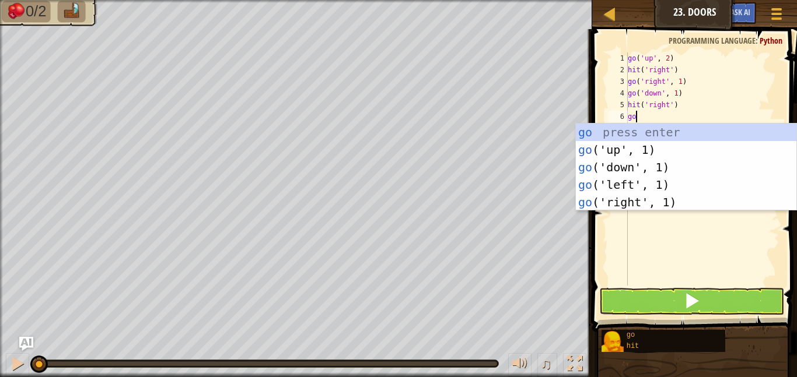
scroll to position [5, 1]
click at [706, 199] on div "go press enter go ('up', 1) press enter go ('down', 1) press enter go ('left', …" at bounding box center [686, 185] width 220 height 122
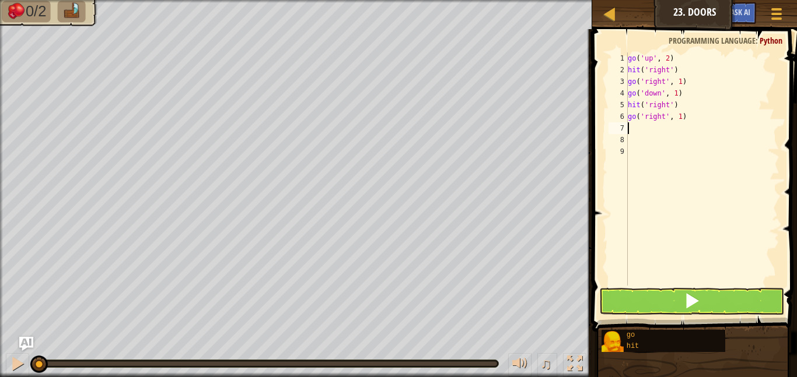
scroll to position [5, 0]
type textarea "g"
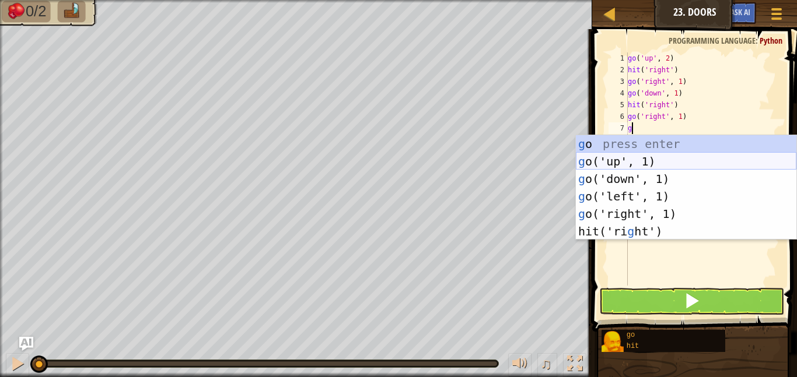
click at [632, 162] on div "g o press enter g o('up', 1) press enter g o('down', 1) press enter g o('left',…" at bounding box center [686, 205] width 220 height 140
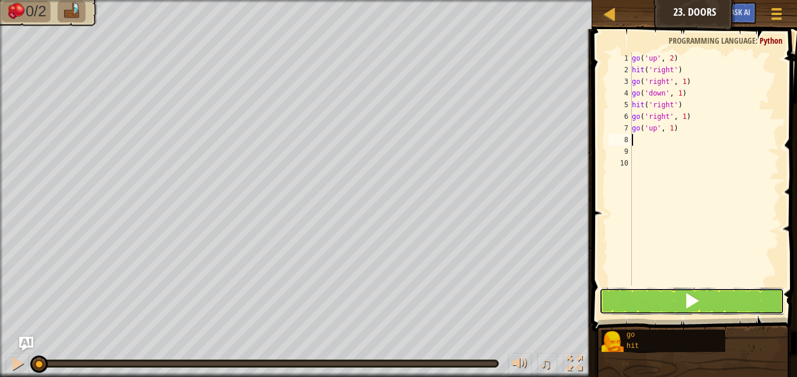
click at [671, 303] on button at bounding box center [691, 301] width 185 height 27
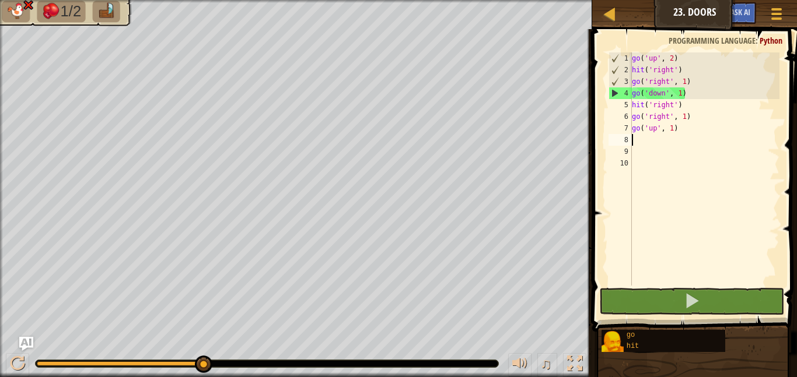
click at [687, 97] on div "go ( 'up' , 2 ) hit ( 'right' ) go ( 'right' , 1 ) go ( 'down' , 1 ) hit ( 'rig…" at bounding box center [704, 180] width 150 height 257
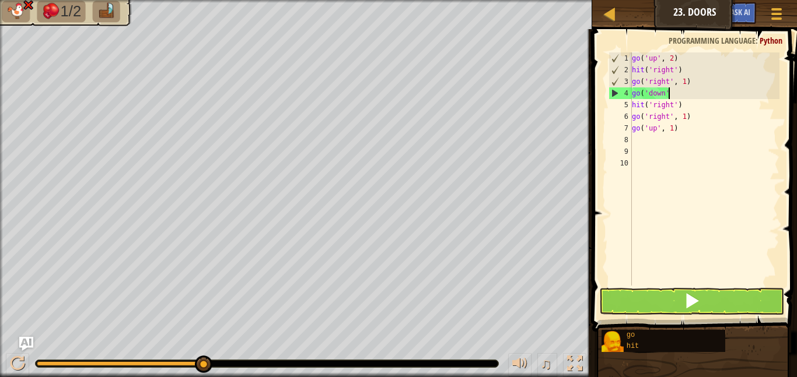
type textarea "g"
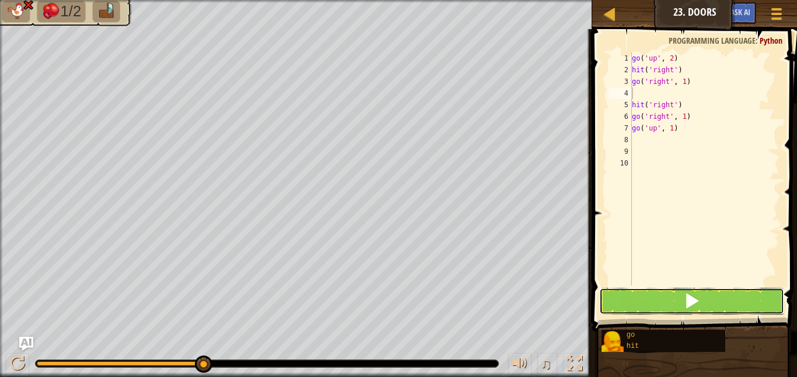
click at [667, 298] on button at bounding box center [691, 301] width 185 height 27
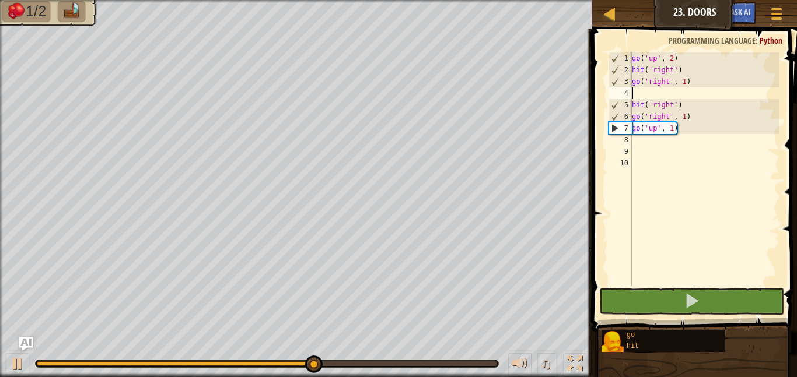
click at [678, 136] on div "go ( 'up' , 2 ) hit ( 'right' ) go ( 'right' , 1 ) hit ( 'right' ) go ( 'right'…" at bounding box center [704, 180] width 150 height 257
click at [686, 132] on div "go ( 'up' , 2 ) hit ( 'right' ) go ( 'right' , 1 ) hit ( 'right' ) go ( 'right'…" at bounding box center [704, 180] width 150 height 257
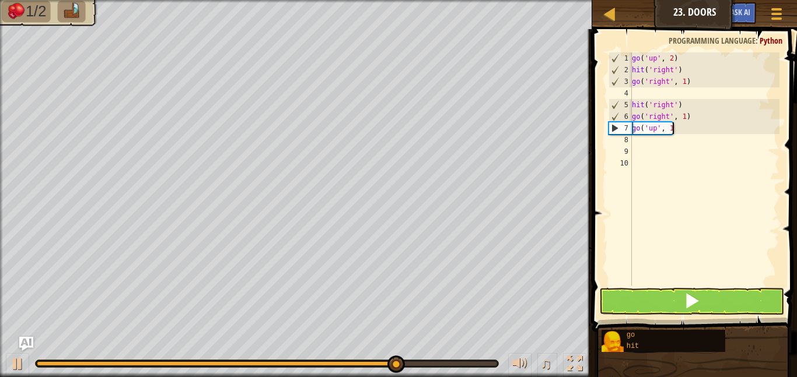
type textarea "g"
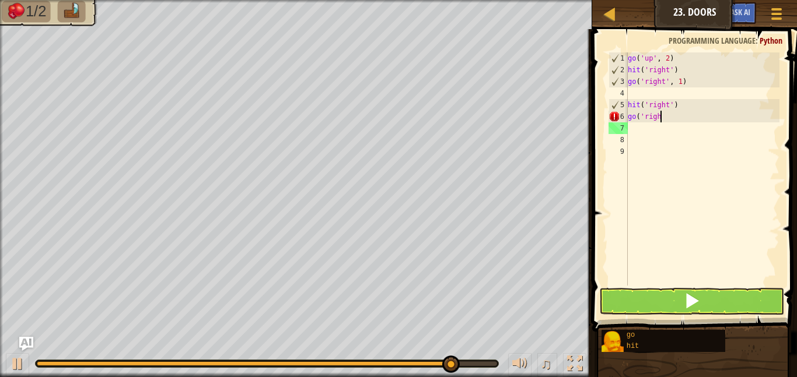
type textarea "g"
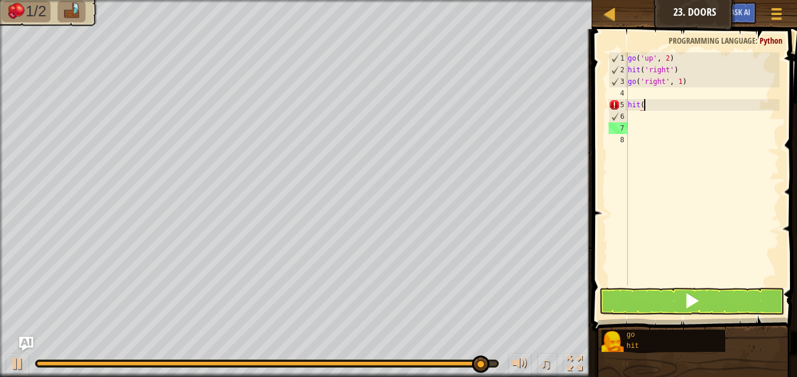
type textarea "h"
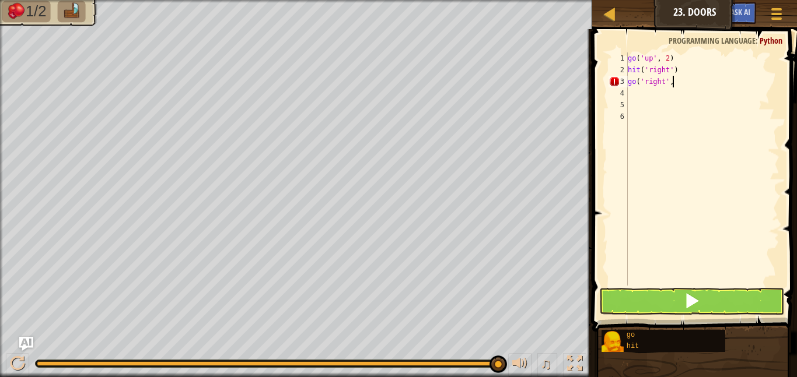
scroll to position [5, 6]
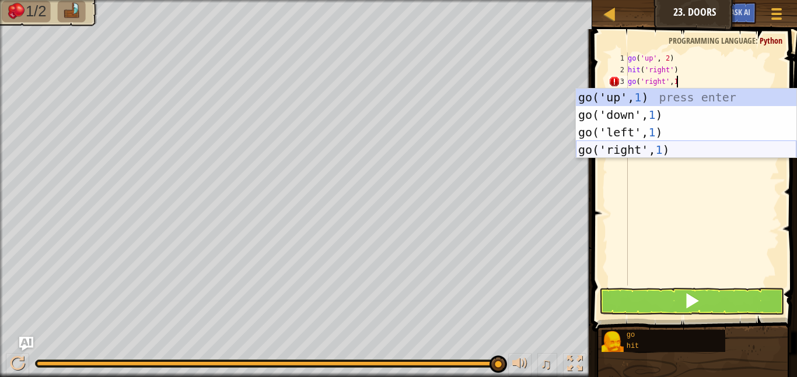
click at [631, 145] on div "go('up', 1 ) press enter go('down', 1 ) press enter go('left', 1 ) press enter …" at bounding box center [686, 141] width 220 height 105
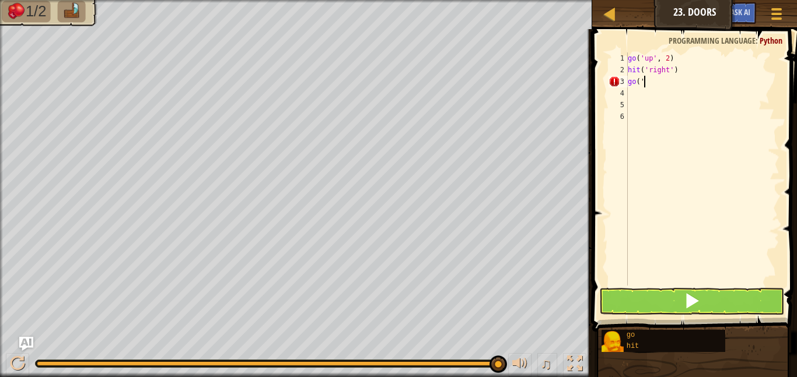
scroll to position [5, 0]
type textarea "g"
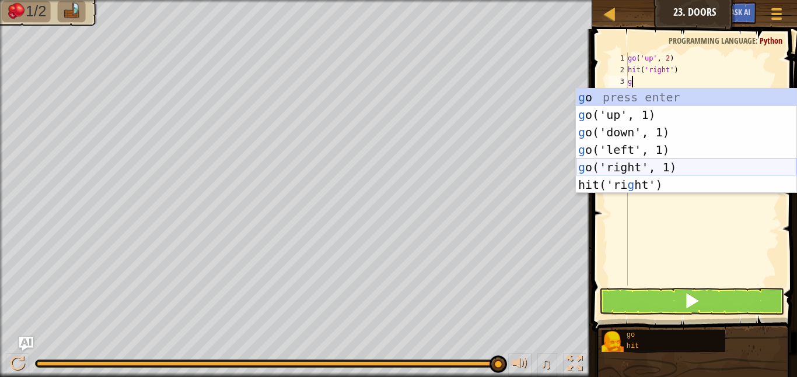
click at [656, 163] on div "g o press enter g o('up', 1) press enter g o('down', 1) press enter g o('left',…" at bounding box center [686, 159] width 220 height 140
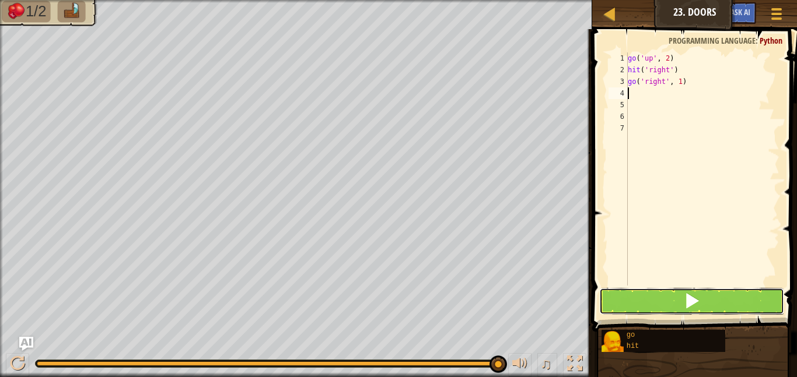
click at [674, 290] on button at bounding box center [691, 301] width 185 height 27
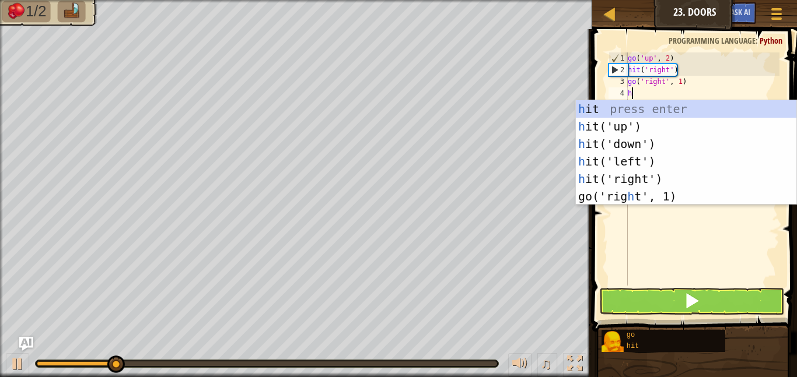
scroll to position [5, 1]
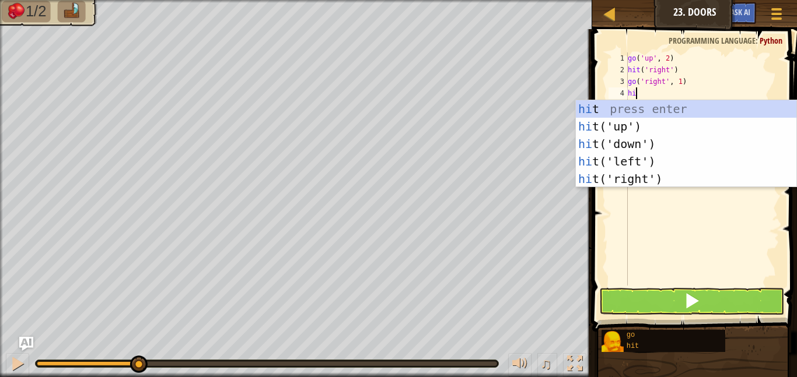
type textarea "h"
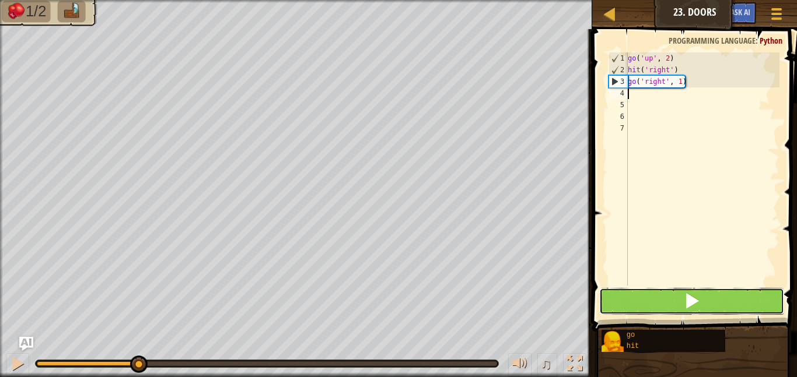
click at [627, 304] on button at bounding box center [691, 301] width 185 height 27
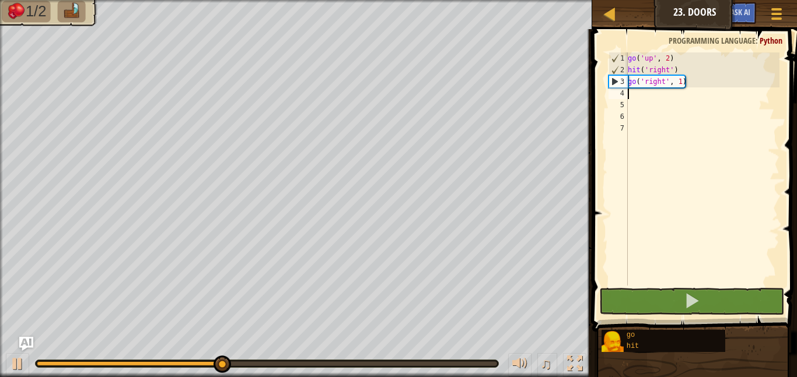
click at [680, 82] on div "go ( 'up' , 2 ) hit ( 'right' ) go ( 'right' , 1 )" at bounding box center [702, 180] width 154 height 257
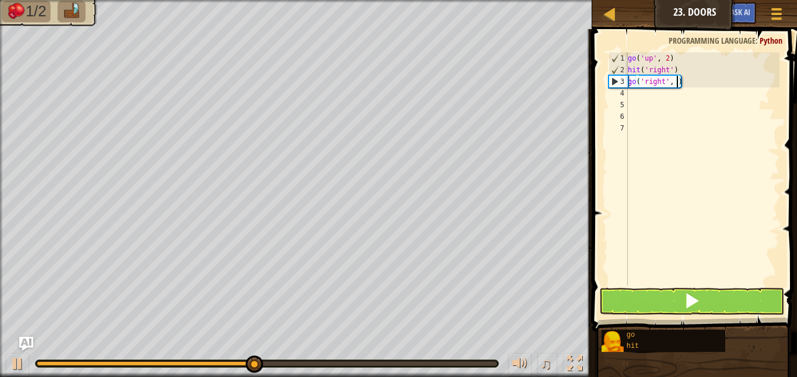
type textarea "go('right', 2)"
click at [659, 97] on div "go ( 'up' , 2 ) hit ( 'right' ) go ( 'right' , 2 )" at bounding box center [702, 180] width 154 height 257
type textarea "d"
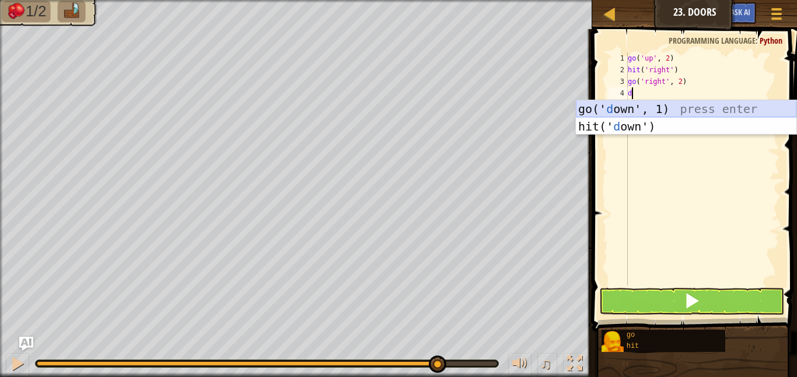
click at [645, 111] on div "go(' d own', 1) press enter hit(' d own') press enter" at bounding box center [686, 135] width 220 height 70
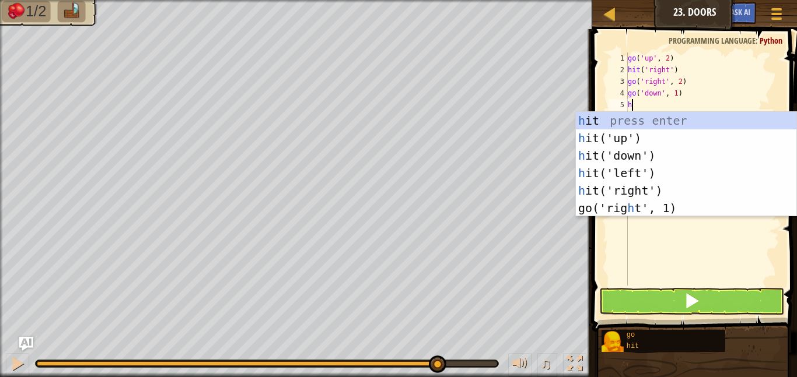
type textarea "hi"
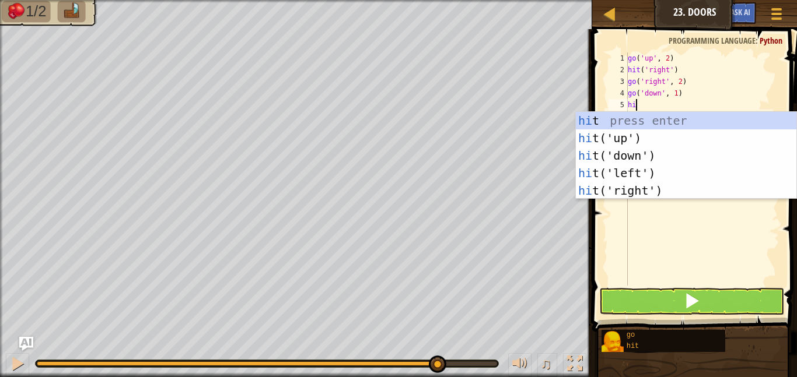
scroll to position [5, 1]
click at [636, 198] on div "hi t press enter hi t('up') press enter hi t('down') press enter hi t('left') p…" at bounding box center [686, 173] width 220 height 122
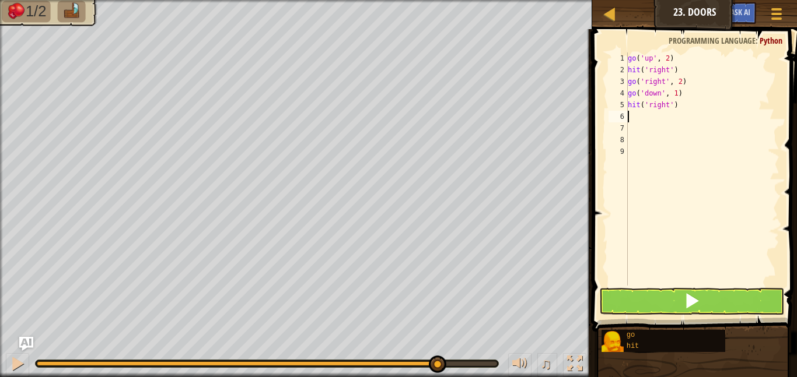
scroll to position [5, 0]
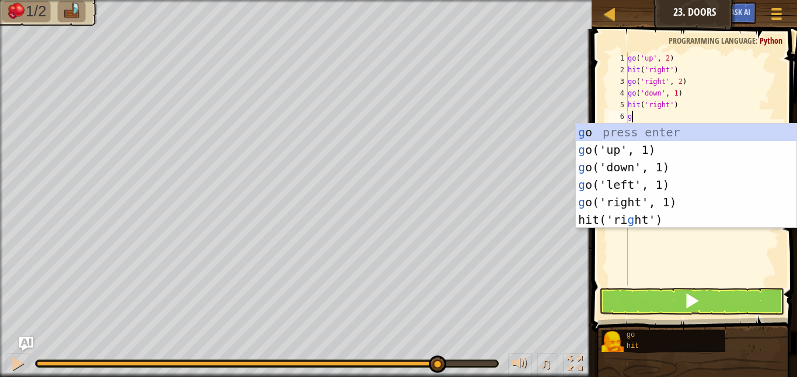
type textarea "go"
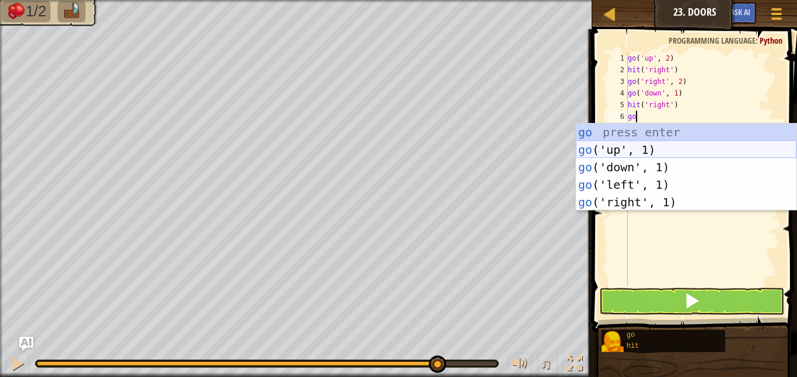
click at [652, 154] on div "go press enter go ('up', 1) press enter go ('down', 1) press enter go ('left', …" at bounding box center [686, 185] width 220 height 122
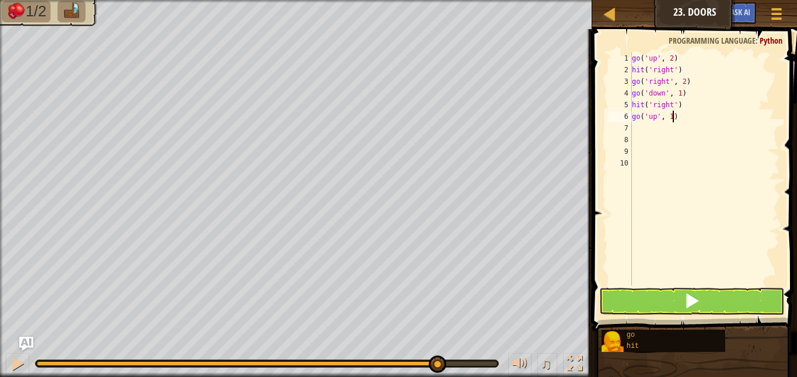
click at [673, 118] on div "go ( 'up' , 2 ) hit ( 'right' ) go ( 'right' , 2 ) go ( 'down' , 1 ) hit ( 'rig…" at bounding box center [704, 180] width 150 height 257
click at [662, 305] on button at bounding box center [691, 301] width 185 height 27
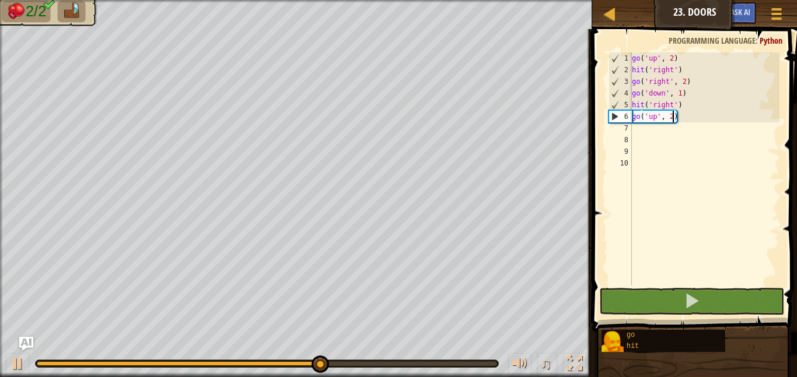
click at [678, 117] on div "go ( 'up' , 2 ) hit ( 'right' ) go ( 'right' , 2 ) go ( 'down' , 1 ) hit ( 'rig…" at bounding box center [704, 180] width 150 height 257
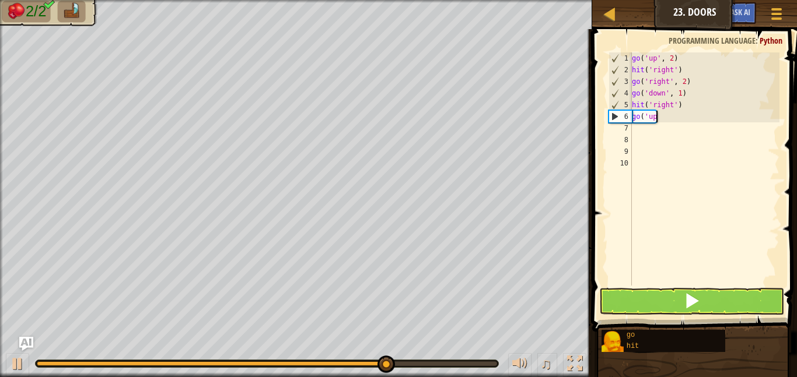
scroll to position [5, 0]
type textarea "g"
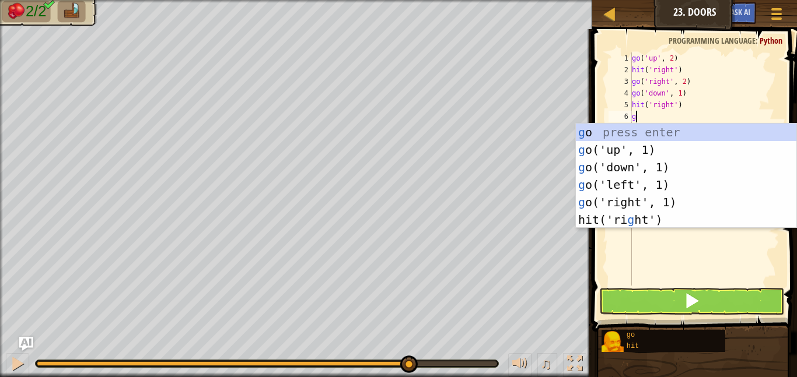
type textarea "go"
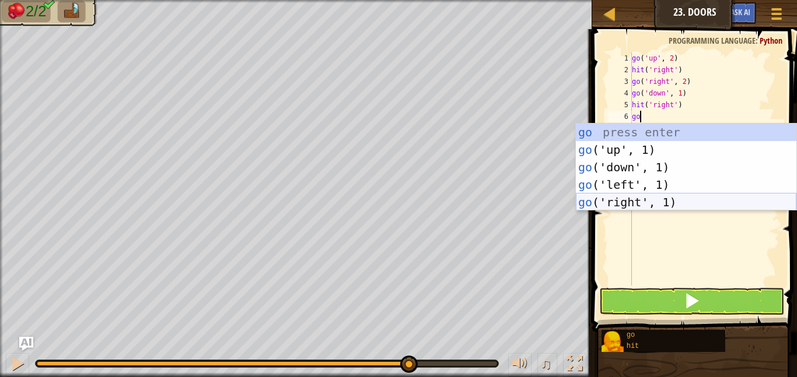
click at [635, 206] on div "go press enter go ('up', 1) press enter go ('down', 1) press enter go ('left', …" at bounding box center [686, 185] width 220 height 122
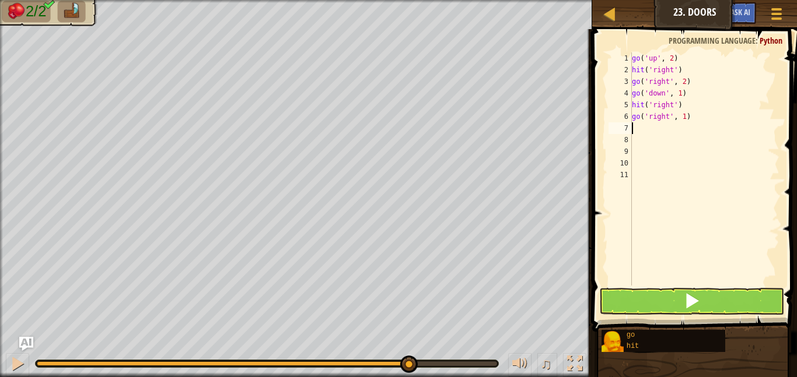
scroll to position [5, 0]
click at [686, 118] on div "go ( 'up' , 2 ) hit ( 'right' ) go ( 'right' , 2 ) go ( 'down' , 1 ) hit ( 'rig…" at bounding box center [704, 180] width 150 height 257
type textarea "go('right', 2)"
click at [663, 126] on div "go ( 'up' , 2 ) hit ( 'right' ) go ( 'right' , 2 ) go ( 'down' , 1 ) hit ( 'rig…" at bounding box center [704, 180] width 150 height 257
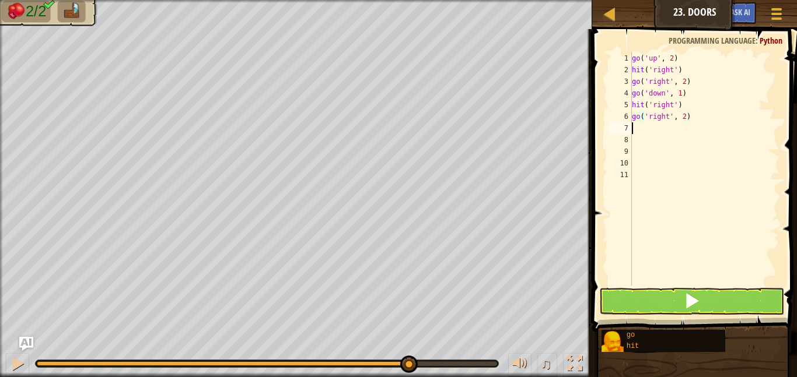
scroll to position [5, 0]
type textarea "u"
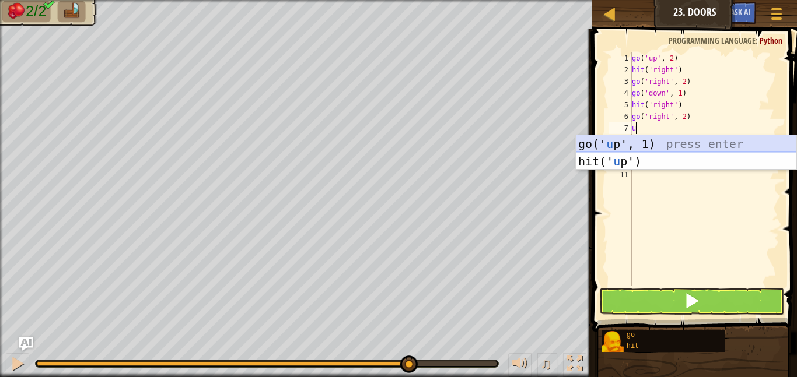
click at [654, 148] on div "go(' u p', 1) press enter hit(' u p') press enter" at bounding box center [686, 170] width 220 height 70
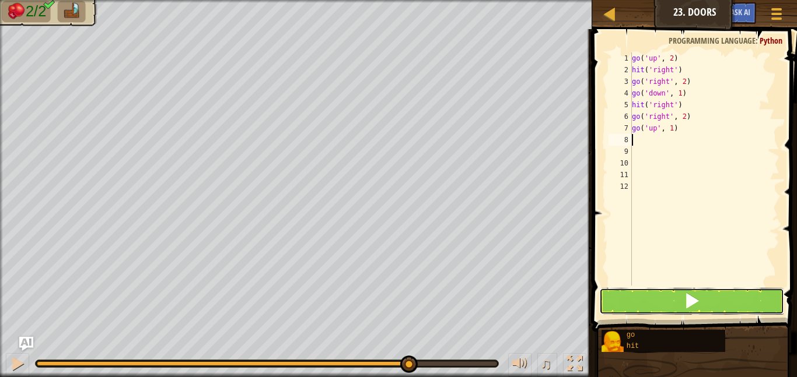
click at [681, 299] on button at bounding box center [691, 301] width 185 height 27
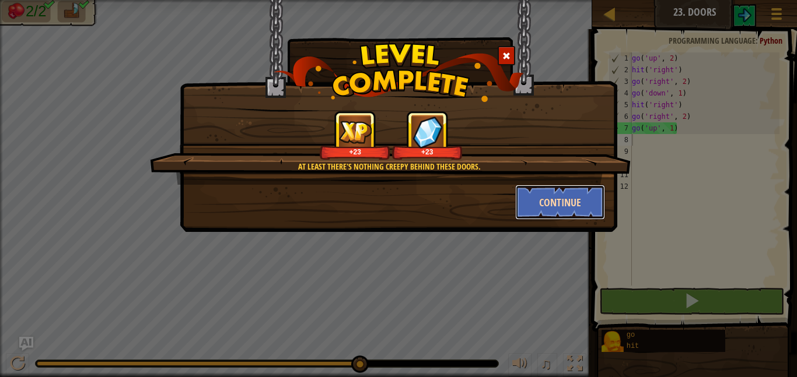
click at [554, 195] on button "Continue" at bounding box center [560, 202] width 90 height 35
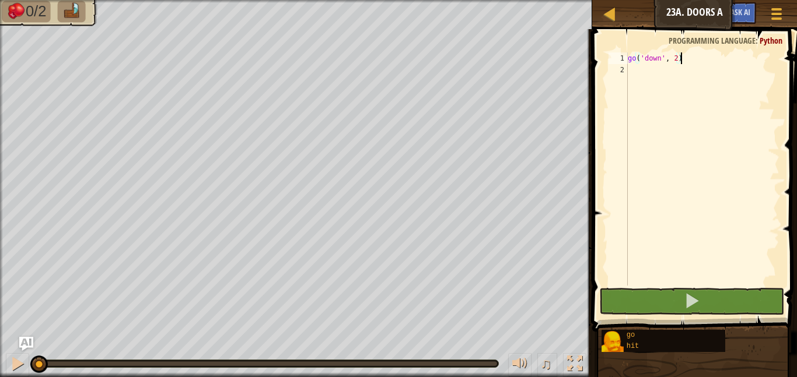
click at [674, 78] on div "go ( 'down' , 2 )" at bounding box center [702, 180] width 154 height 257
type textarea "g"
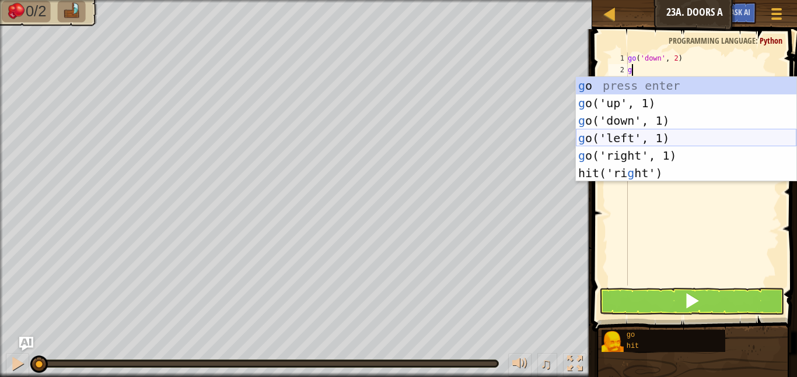
click at [627, 134] on div "g o press enter g o('up', 1) press enter g o('down', 1) press enter g o('left',…" at bounding box center [686, 147] width 220 height 140
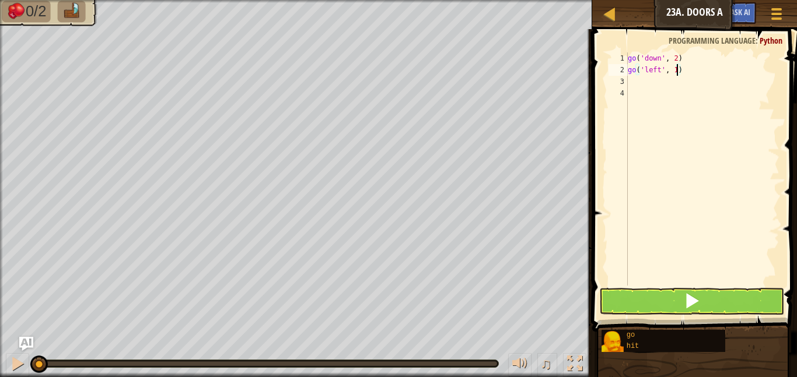
click at [677, 72] on div "go ( 'down' , 2 ) go ( 'left' , 1 )" at bounding box center [702, 180] width 154 height 257
type textarea "go('left', 2)"
click at [654, 85] on div "go ( 'down' , 2 ) go ( 'left' , 2 )" at bounding box center [702, 180] width 154 height 257
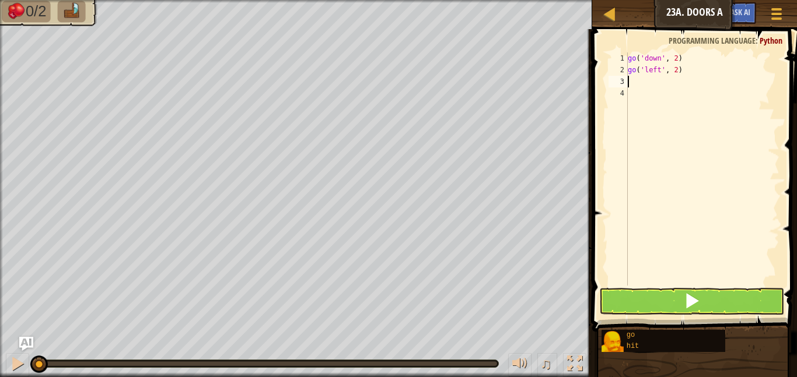
type textarea "u"
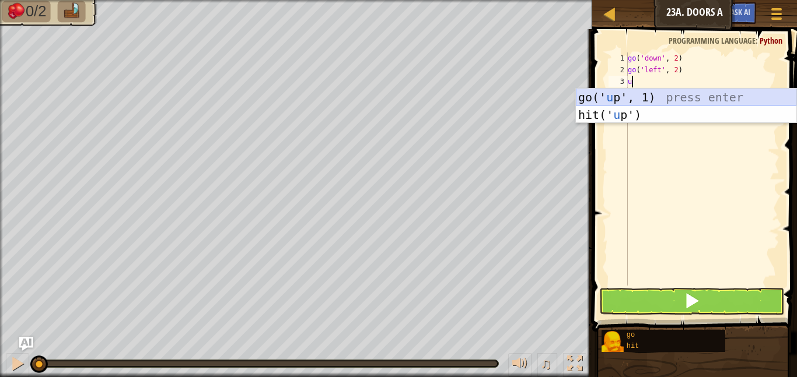
click at [654, 96] on div "go(' u p', 1) press enter hit(' u p') press enter" at bounding box center [686, 124] width 220 height 70
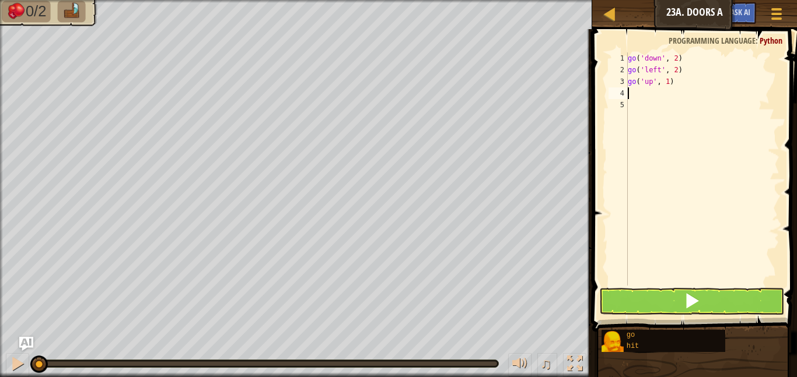
type textarea "h"
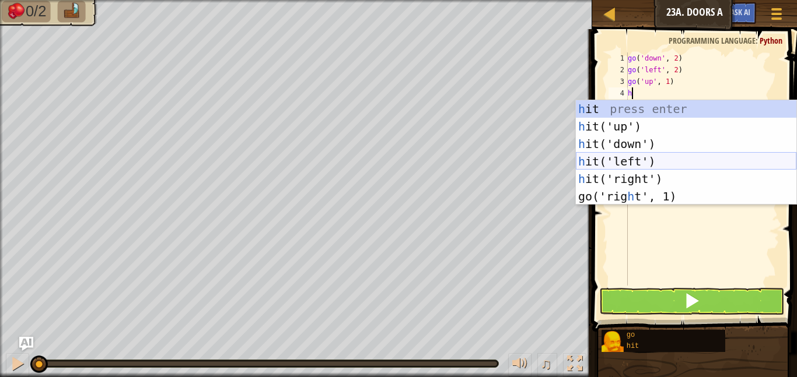
click at [654, 161] on div "h it press enter h it('up') press enter h it('down') press enter h it('left') p…" at bounding box center [686, 170] width 220 height 140
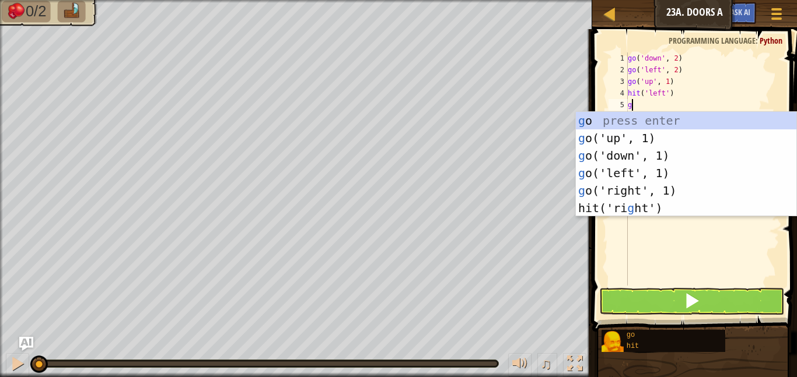
type textarea "go"
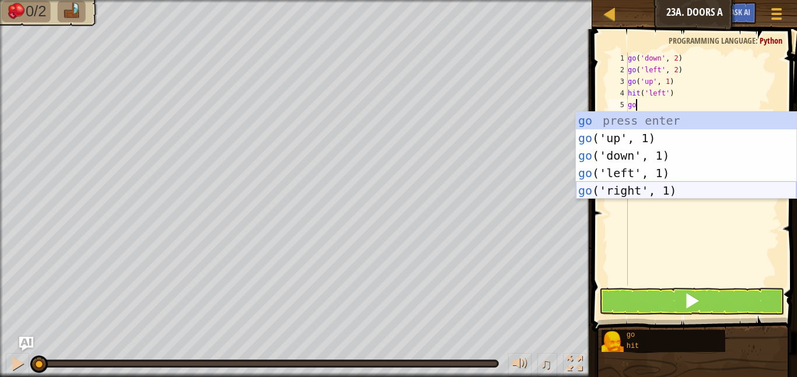
click at [633, 194] on div "go press enter go ('up', 1) press enter go ('down', 1) press enter go ('left', …" at bounding box center [686, 173] width 220 height 122
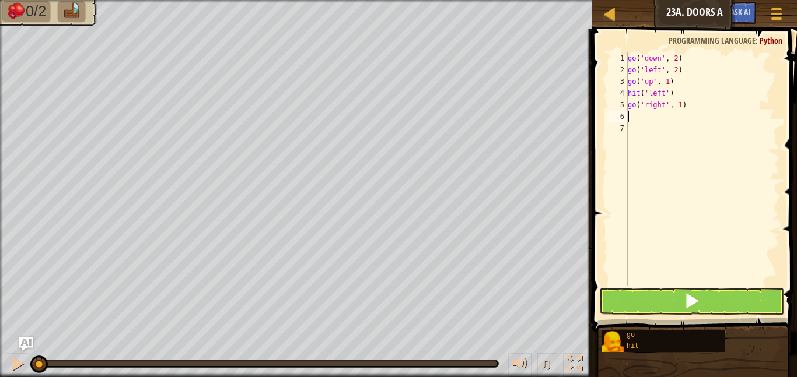
scroll to position [5, 0]
type textarea "d"
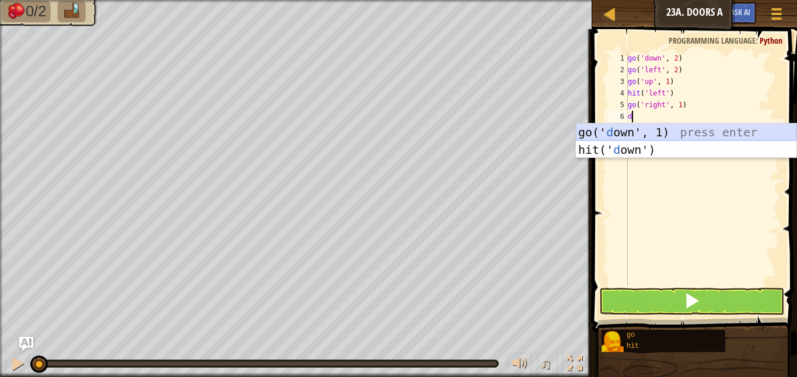
click at [636, 131] on div "go(' d own', 1) press enter hit(' d own') press enter" at bounding box center [686, 159] width 220 height 70
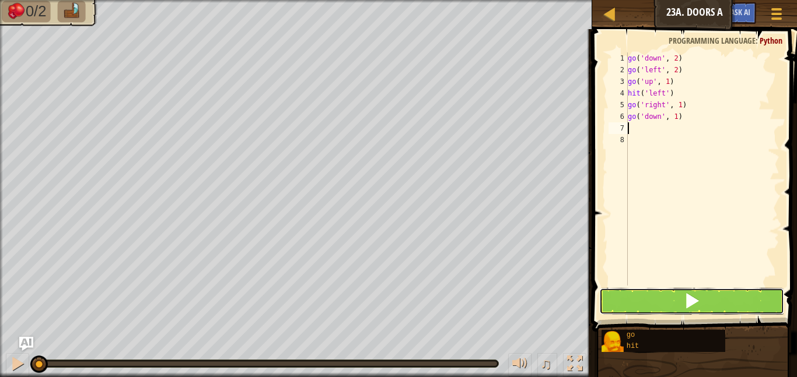
click at [615, 311] on button at bounding box center [691, 301] width 185 height 27
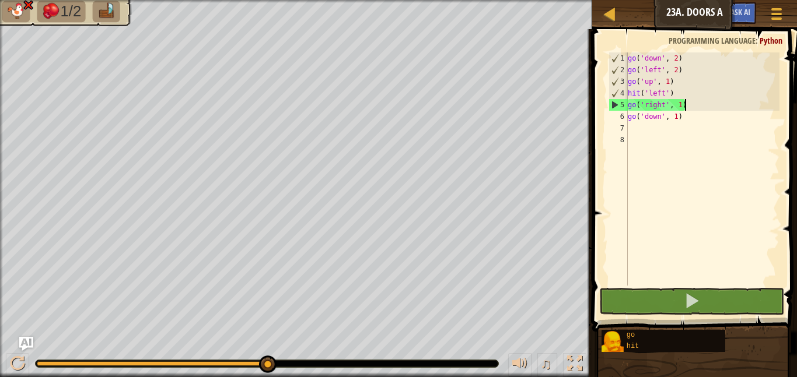
click at [698, 109] on div "go ( 'down' , 2 ) go ( 'left' , 2 ) go ( 'up' , 1 ) hit ( 'left' ) go ( 'right'…" at bounding box center [702, 180] width 154 height 257
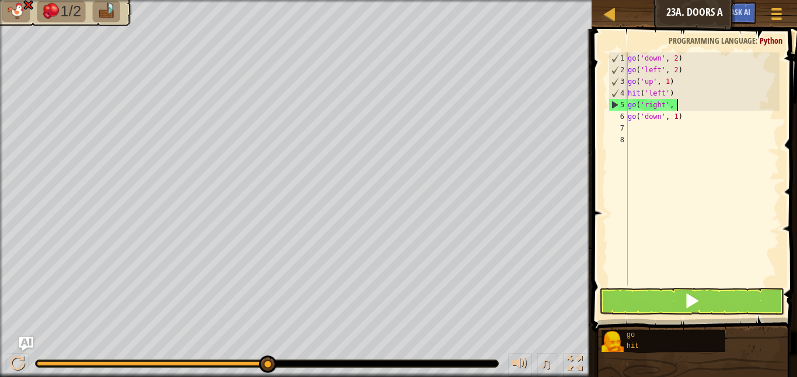
type textarea "g"
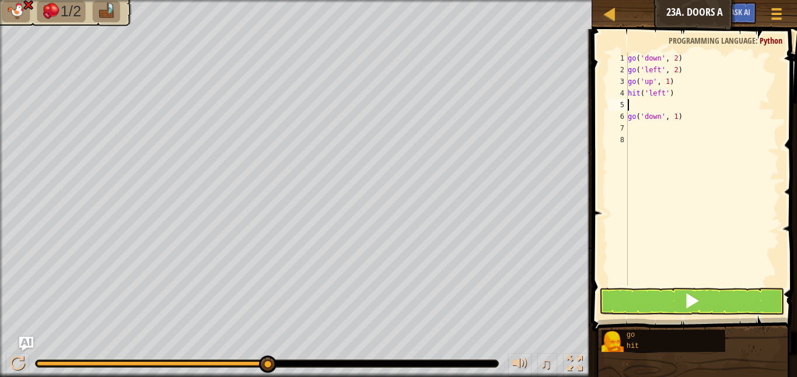
type textarea "g"
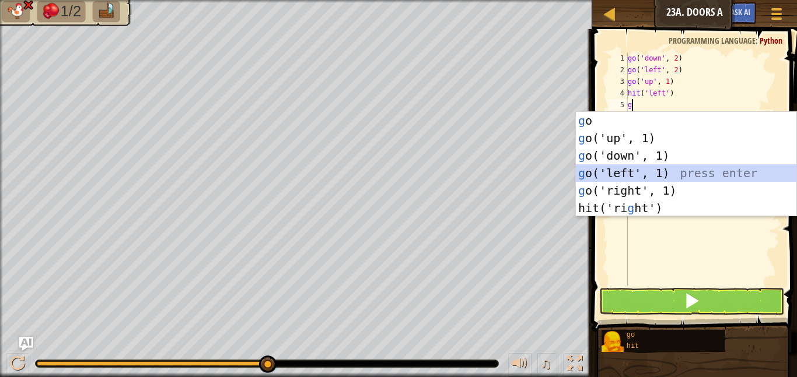
click at [652, 172] on div "g o press enter g o('up', 1) press enter g o('down', 1) press enter g o('left',…" at bounding box center [686, 182] width 220 height 140
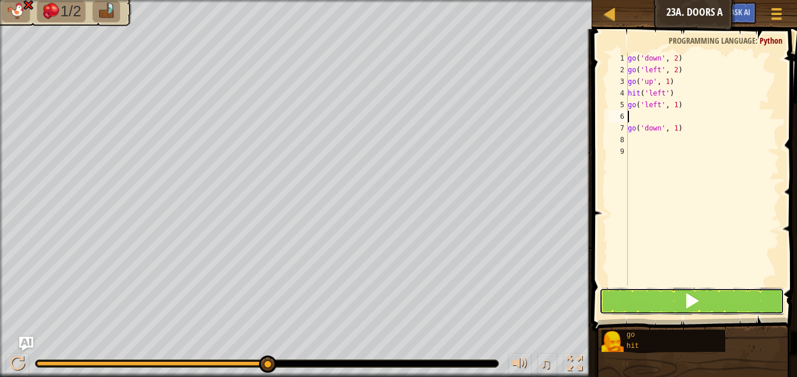
click at [649, 306] on button at bounding box center [691, 301] width 185 height 27
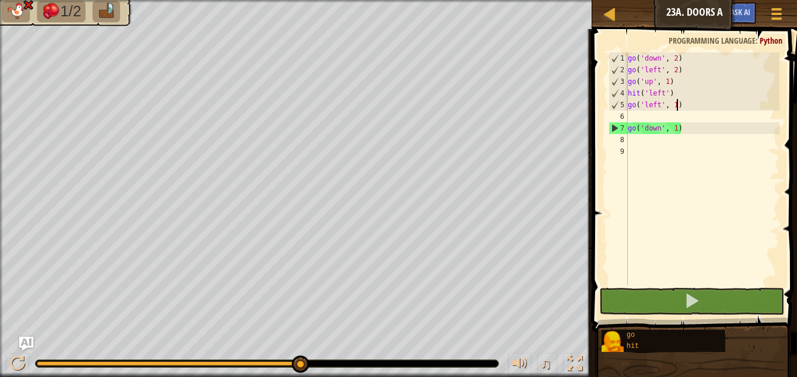
click at [675, 101] on div "go ( 'down' , 2 ) go ( 'left' , 2 ) go ( 'up' , 1 ) hit ( 'left' ) go ( 'left' …" at bounding box center [702, 180] width 154 height 257
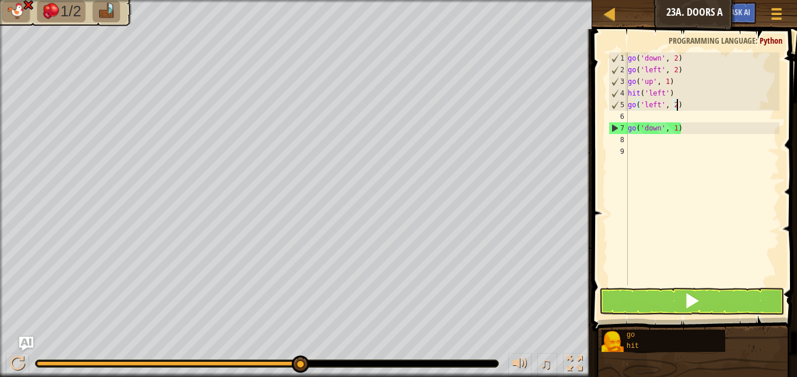
scroll to position [5, 7]
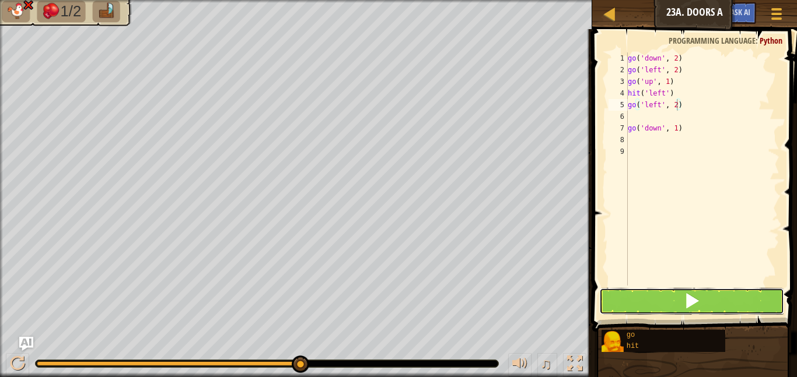
click at [634, 300] on button at bounding box center [691, 301] width 185 height 27
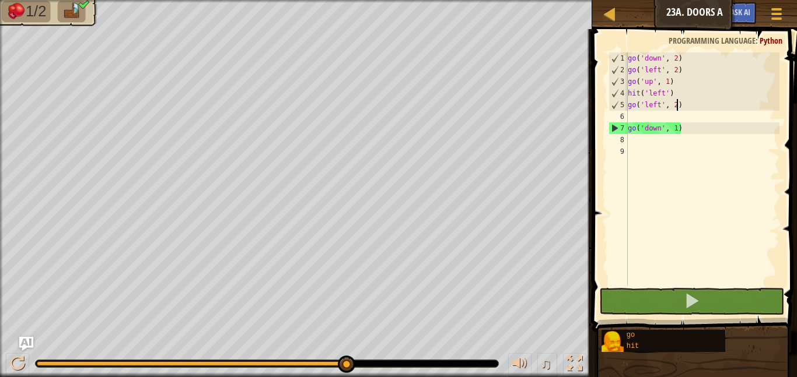
click at [674, 87] on div "go ( 'down' , 2 ) go ( 'left' , 2 ) go ( 'up' , 1 ) hit ( 'left' ) go ( 'left' …" at bounding box center [702, 180] width 154 height 257
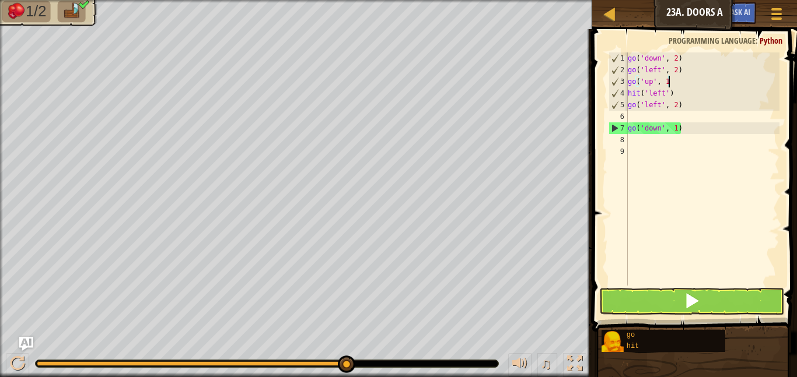
scroll to position [5, 1]
type textarea "g"
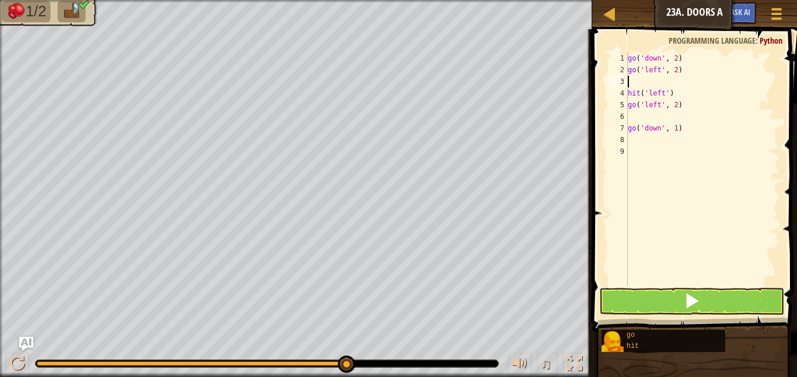
click at [682, 131] on div "go ( 'down' , 2 ) go ( 'left' , 2 ) hit ( 'left' ) go ( 'left' , 2 ) go ( 'down…" at bounding box center [702, 180] width 154 height 257
type textarea "go('down', 1)"
click at [649, 83] on div "go ( 'down' , 2 ) go ( 'left' , 2 ) hit ( 'left' ) go ( 'left' , 2 ) go ( 'down…" at bounding box center [702, 180] width 154 height 257
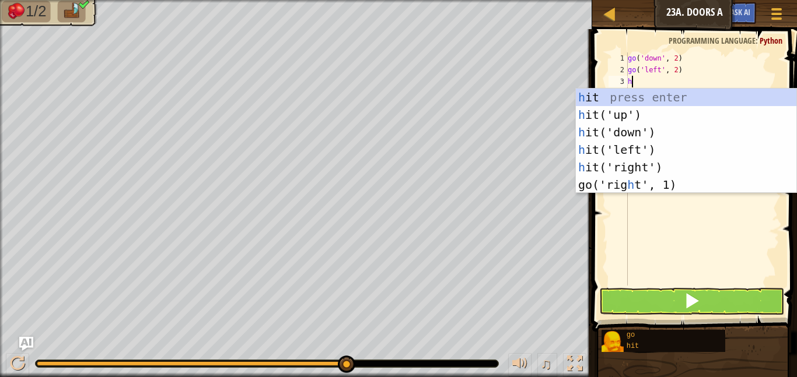
type textarea "hi"
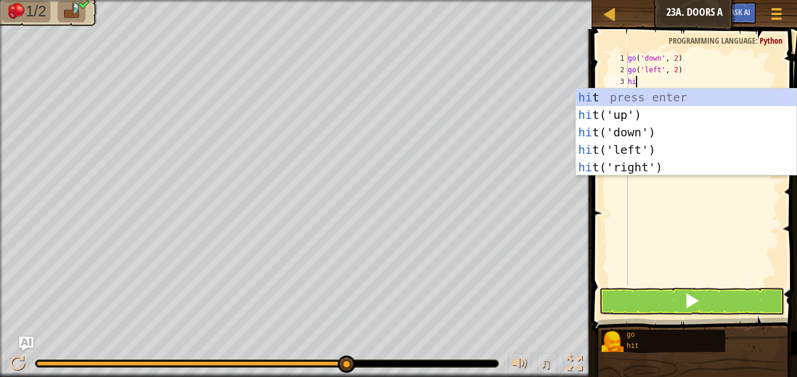
scroll to position [5, 1]
click at [636, 155] on div "hi t press enter hi t('up') press enter hi t('down') press enter hi t('left') p…" at bounding box center [686, 150] width 220 height 122
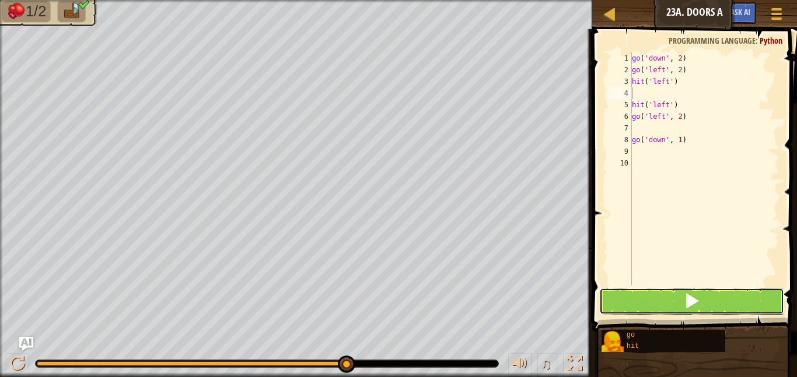
click at [625, 302] on button at bounding box center [691, 301] width 185 height 27
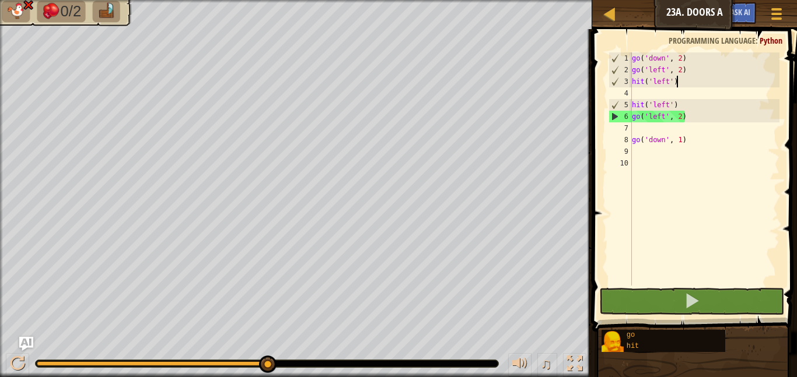
click at [679, 85] on div "go ( 'down' , 2 ) go ( 'left' , 2 ) hit ( 'left' ) hit ( 'left' ) go ( 'left' ,…" at bounding box center [704, 180] width 150 height 257
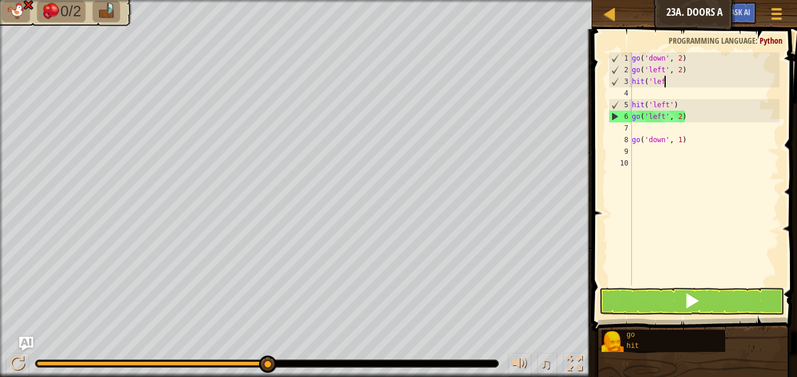
type textarea "h"
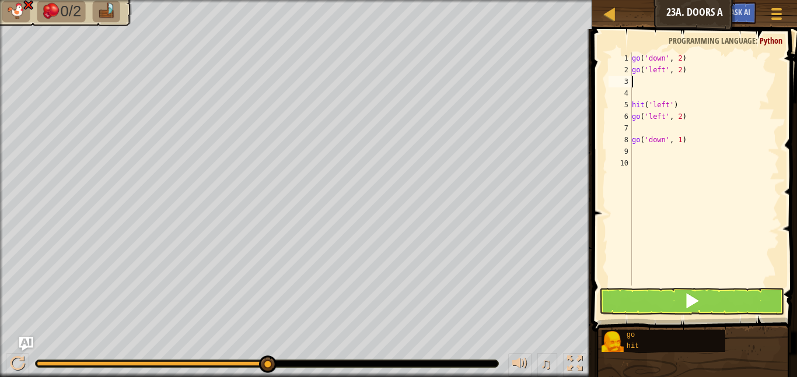
type textarea "h"
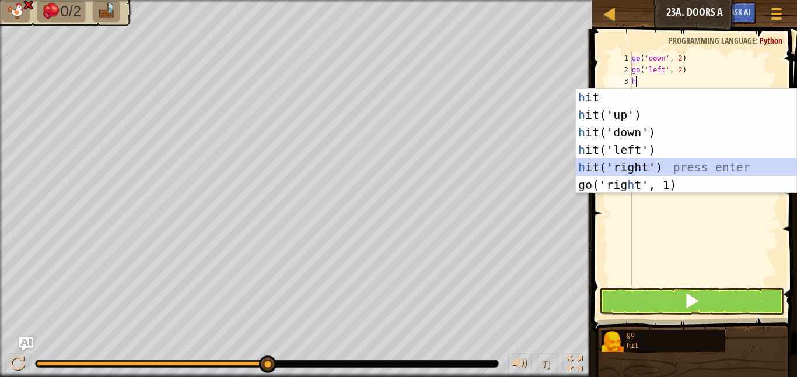
click at [660, 166] on div "h it press enter h it('up') press enter h it('down') press enter h it('left') p…" at bounding box center [686, 159] width 220 height 140
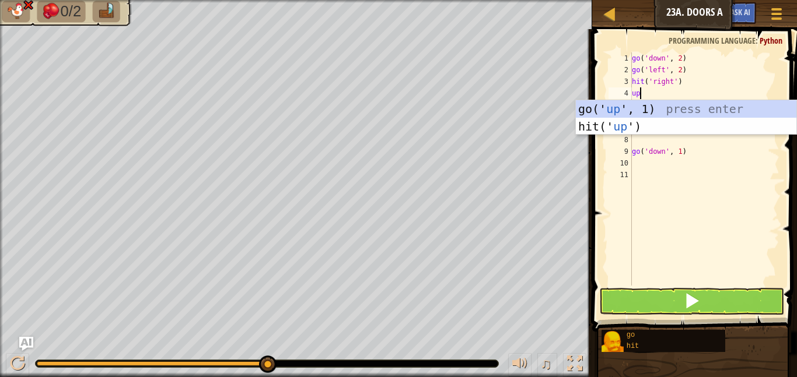
scroll to position [5, 1]
type textarea "u"
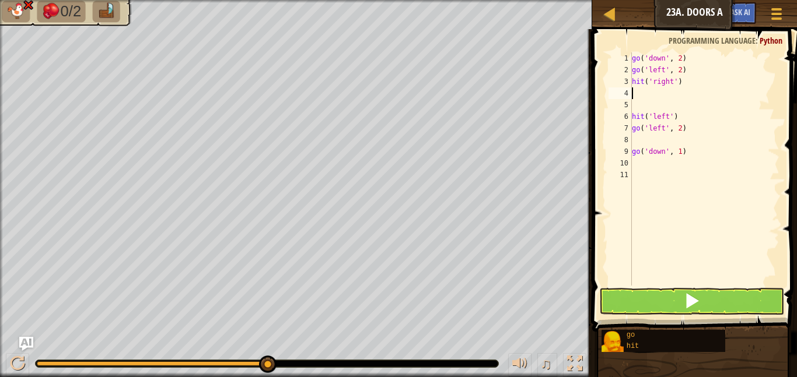
click at [632, 108] on div "go ( 'down' , 2 ) go ( 'left' , 2 ) hit ( 'right' ) hit ( 'left' ) go ( 'left' …" at bounding box center [704, 180] width 150 height 257
drag, startPoint x: 632, startPoint y: 108, endPoint x: 634, endPoint y: 95, distance: 13.5
click at [634, 95] on div "go ( 'down' , 2 ) go ( 'left' , 2 ) hit ( 'right' ) hit ( 'left' ) go ( 'left' …" at bounding box center [704, 180] width 150 height 257
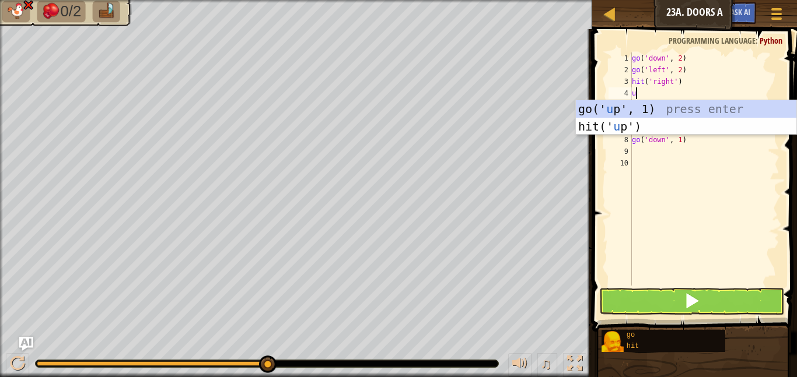
type textarea "up"
click at [621, 107] on div "go(' up ', 1) press enter hit(' up ') press enter" at bounding box center [686, 135] width 220 height 70
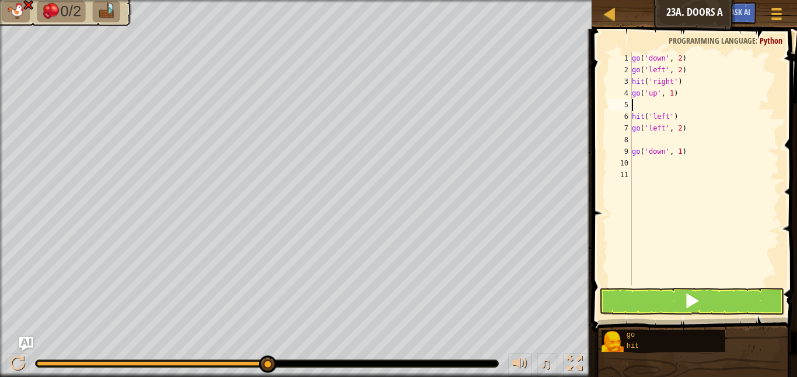
scroll to position [5, 0]
click at [657, 306] on button at bounding box center [691, 301] width 185 height 27
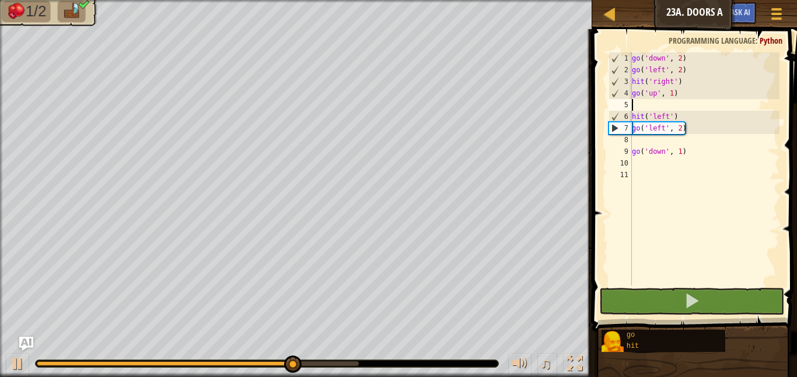
click at [694, 71] on div "go ( 'down' , 2 ) go ( 'left' , 2 ) hit ( 'right' ) go ( 'up' , 1 ) hit ( 'left…" at bounding box center [704, 180] width 150 height 257
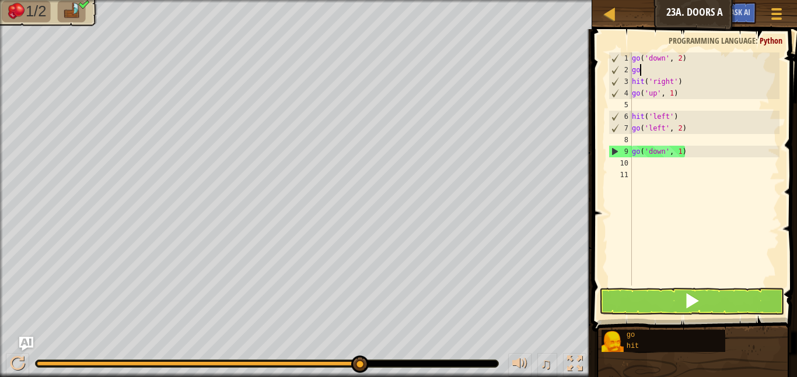
type textarea "g"
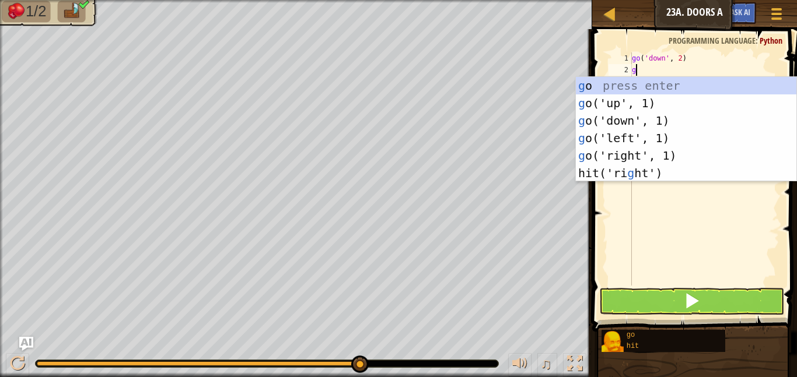
type textarea "go"
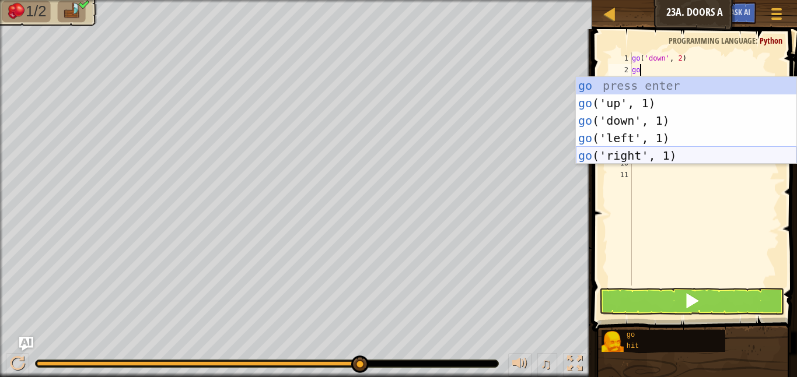
click at [655, 156] on div "go press enter go ('up', 1) press enter go ('down', 1) press enter go ('left', …" at bounding box center [686, 138] width 220 height 122
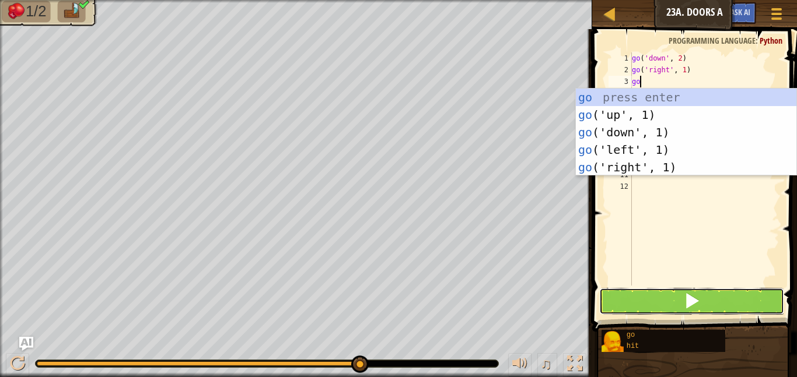
click at [697, 302] on span at bounding box center [692, 301] width 16 height 16
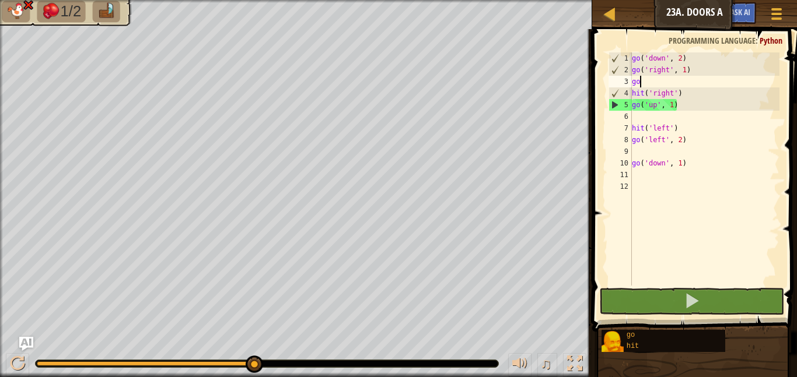
type textarea "g"
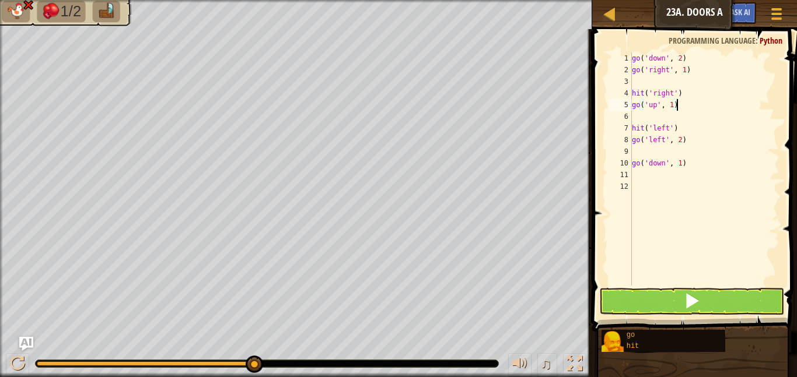
click at [680, 104] on div "go ( 'down' , 2 ) go ( 'right' , 1 ) hit ( 'right' ) go ( 'up' , 1 ) hit ( 'lef…" at bounding box center [704, 180] width 150 height 257
type textarea "g"
click at [639, 82] on div "go ( 'down' , 2 ) go ( 'right' , 1 ) hit ( 'right' ) hit ( 'left' ) go ( 'left'…" at bounding box center [704, 180] width 150 height 257
click at [635, 107] on div "go ( 'down' , 2 ) go ( 'right' , 1 ) hit ( 'right' ) hit ( 'left' ) go ( 'left'…" at bounding box center [704, 180] width 150 height 257
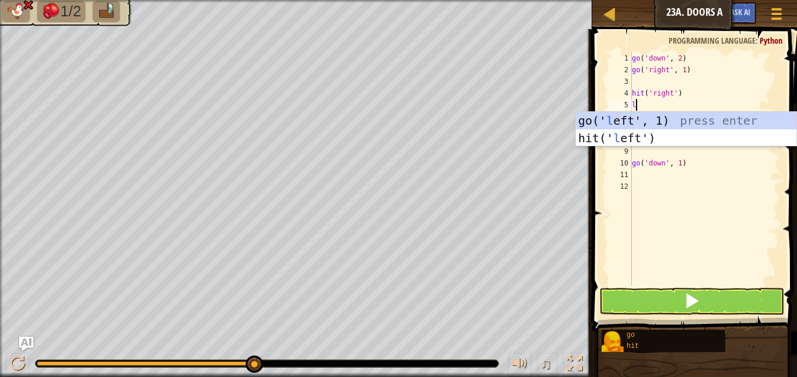
type textarea "le"
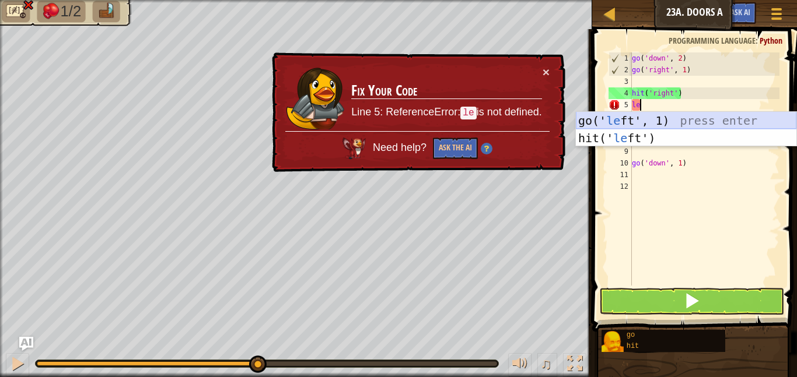
click at [623, 122] on div "go(' le ft', 1) press enter hit(' le ft') press enter" at bounding box center [686, 147] width 220 height 70
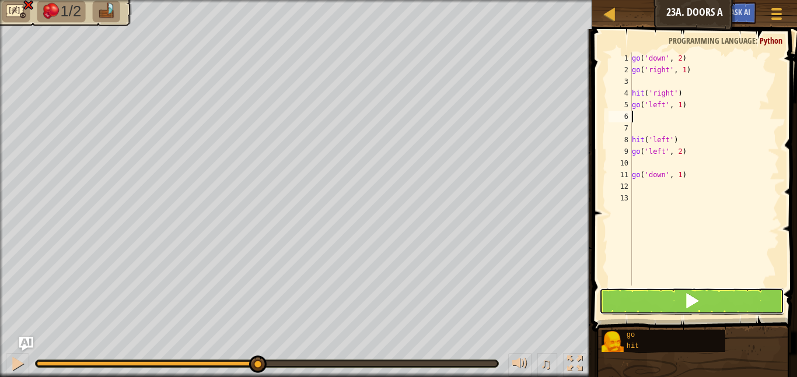
click at [664, 309] on button at bounding box center [691, 301] width 185 height 27
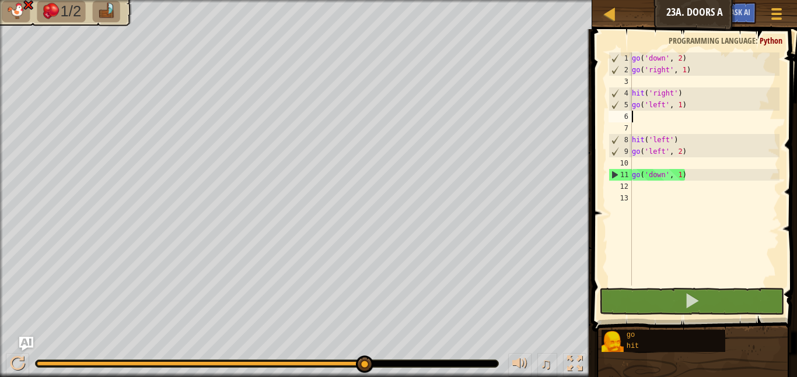
click at [650, 121] on div "go ( 'down' , 2 ) go ( 'right' , 1 ) hit ( 'right' ) go ( 'left' , 1 ) hit ( 'l…" at bounding box center [704, 180] width 150 height 257
type textarea "u"
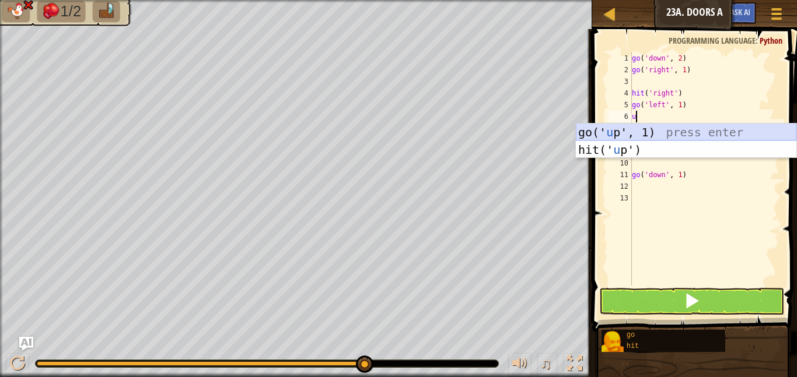
click at [628, 132] on div "go(' u p', 1) press enter hit(' u p') press enter" at bounding box center [686, 159] width 220 height 70
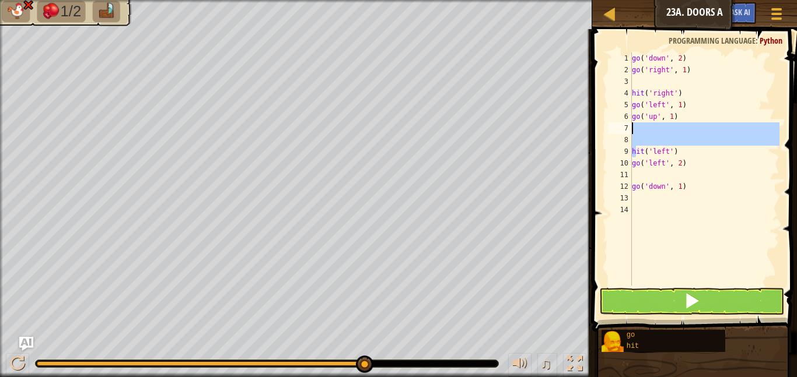
drag, startPoint x: 636, startPoint y: 153, endPoint x: 640, endPoint y: 124, distance: 28.9
click at [640, 124] on div "go ( 'down' , 2 ) go ( 'right' , 1 ) hit ( 'right' ) go ( 'left' , 1 ) go ( 'up…" at bounding box center [704, 180] width 150 height 257
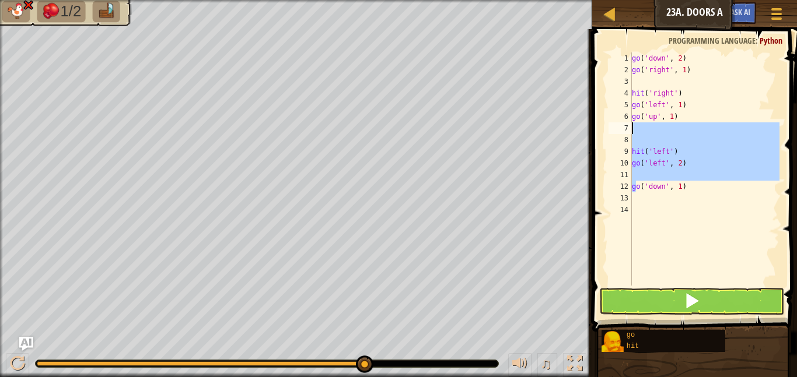
drag, startPoint x: 637, startPoint y: 190, endPoint x: 650, endPoint y: 92, distance: 99.4
click at [650, 92] on div "go ( 'down' , 2 ) go ( 'right' , 1 ) hit ( 'right' ) go ( 'left' , 1 ) go ( 'up…" at bounding box center [704, 180] width 150 height 257
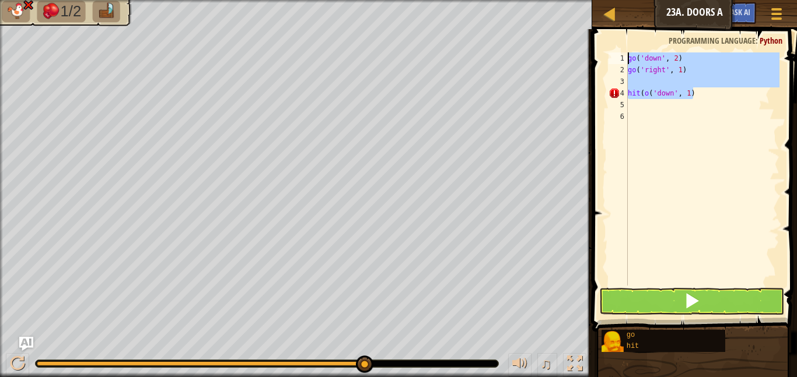
drag, startPoint x: 691, startPoint y: 89, endPoint x: 622, endPoint y: 52, distance: 78.5
click at [622, 52] on div "hit(o('down', 1) 1 2 3 4 5 6 go ( 'down' , 2 ) go ( 'right' , 1 ) hit ( o ( 'do…" at bounding box center [692, 168] width 173 height 233
type textarea "go('down', 2) go('right', 1)"
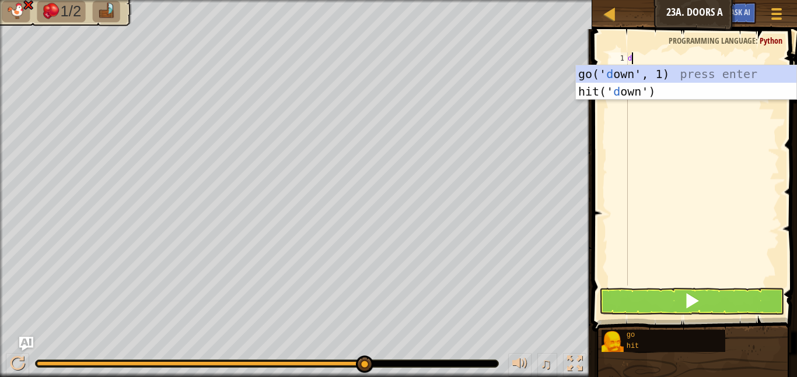
type textarea "do"
click at [620, 75] on div "go(' do wn', 1) press enter hit(' do wn') press enter" at bounding box center [686, 100] width 220 height 70
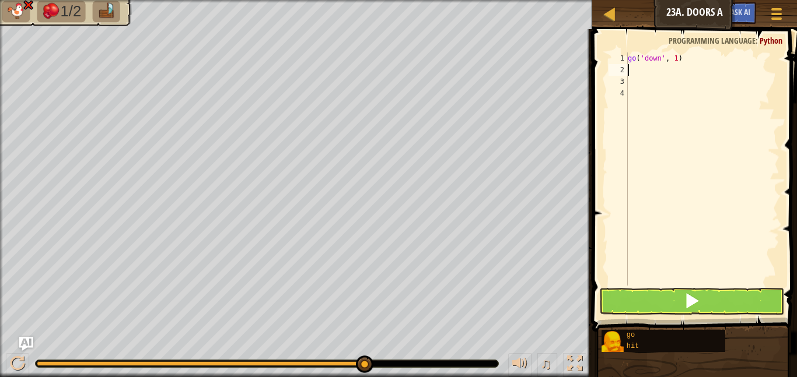
click at [676, 60] on div "go ( 'down' , 1 )" at bounding box center [702, 180] width 154 height 257
type textarea "go('down', 2)"
click at [660, 72] on div "go ( 'down' , 2 )" at bounding box center [702, 180] width 154 height 257
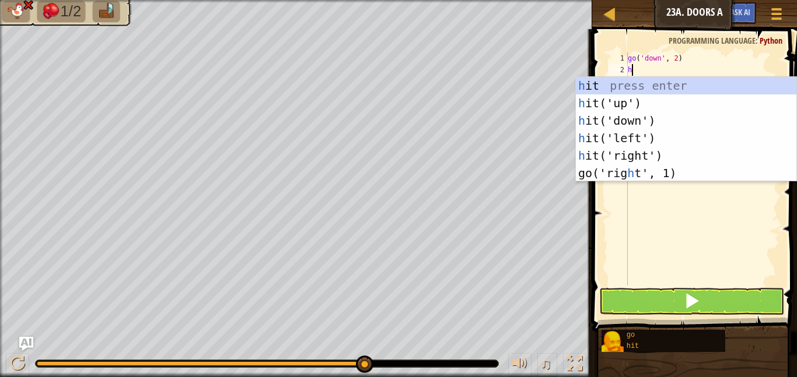
type textarea "hi"
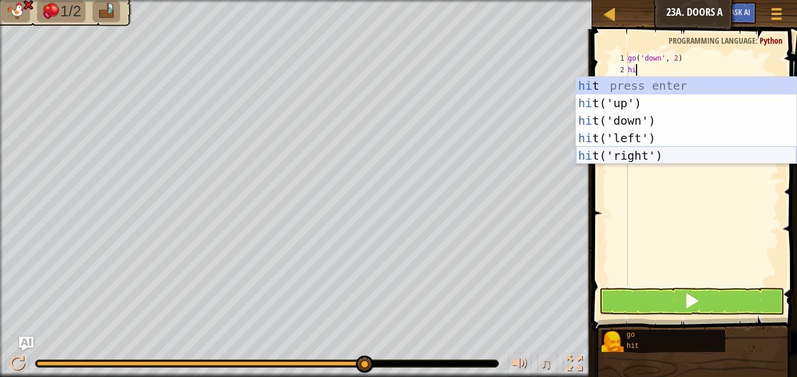
click at [669, 153] on div "hi t press enter hi t('up') press enter hi t('down') press enter hi t('left') p…" at bounding box center [686, 138] width 220 height 122
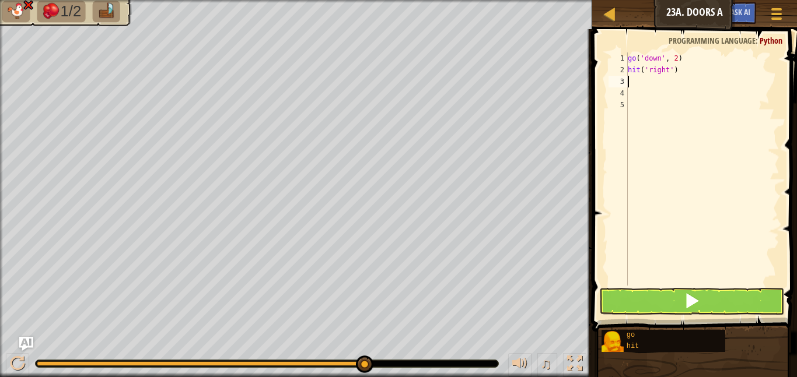
scroll to position [5, 0]
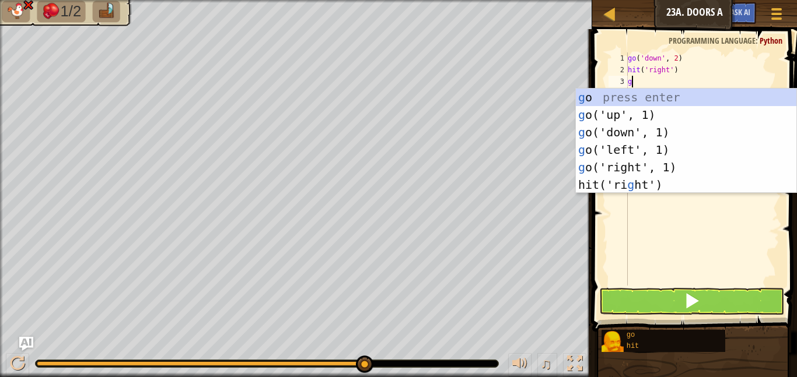
type textarea "go"
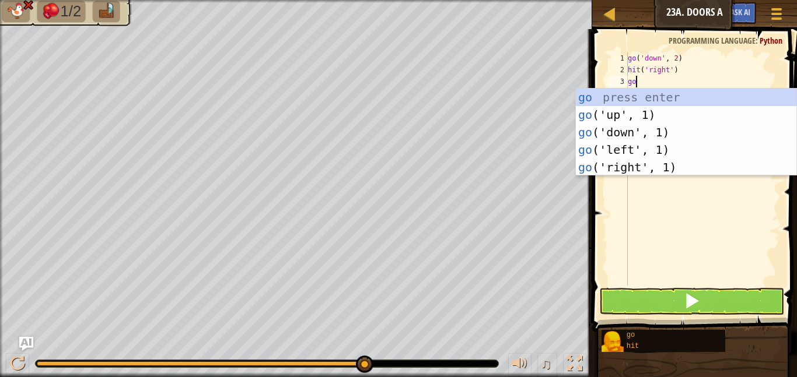
scroll to position [5, 1]
click at [633, 151] on div "go press enter go ('up', 1) press enter go ('down', 1) press enter go ('left', …" at bounding box center [686, 150] width 220 height 122
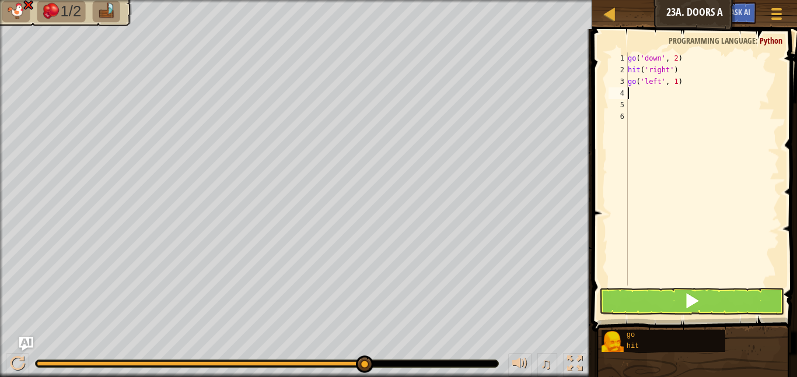
click at [673, 85] on div "go ( 'down' , 2 ) hit ( 'right' ) go ( 'left' , 1 )" at bounding box center [702, 180] width 154 height 257
type textarea "go('left',21)"
click at [658, 90] on div "go ( 'down' , 2 ) hit ( 'right' ) go ( 'left' , 21 )" at bounding box center [702, 180] width 154 height 257
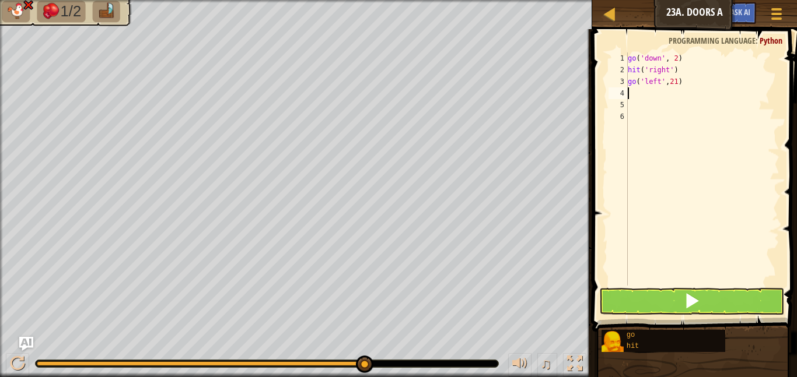
type textarea "u"
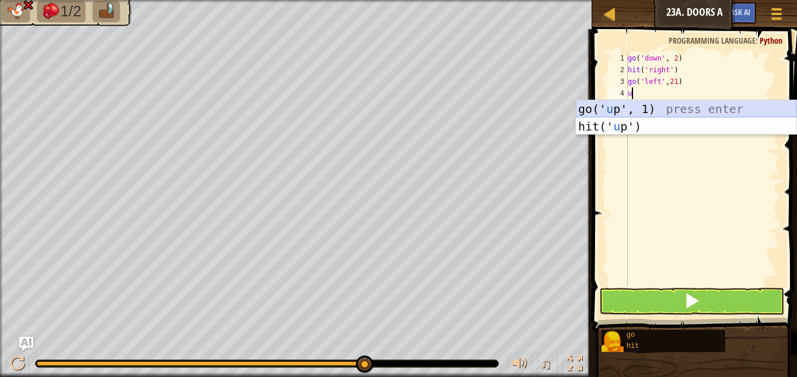
click at [649, 110] on div "go(' u p', 1) press enter hit(' u p') press enter" at bounding box center [686, 135] width 220 height 70
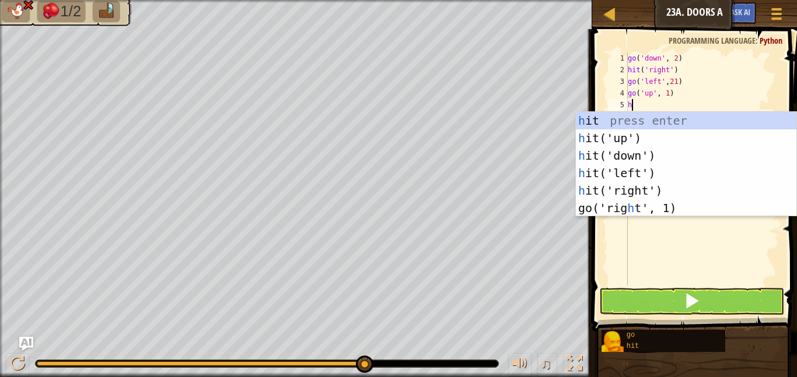
type textarea "hi"
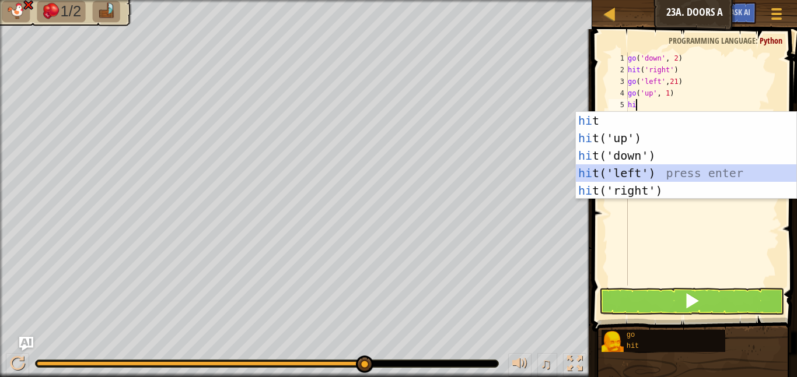
click at [636, 171] on div "hi t press enter hi t('up') press enter hi t('down') press enter hi t('left') p…" at bounding box center [686, 173] width 220 height 122
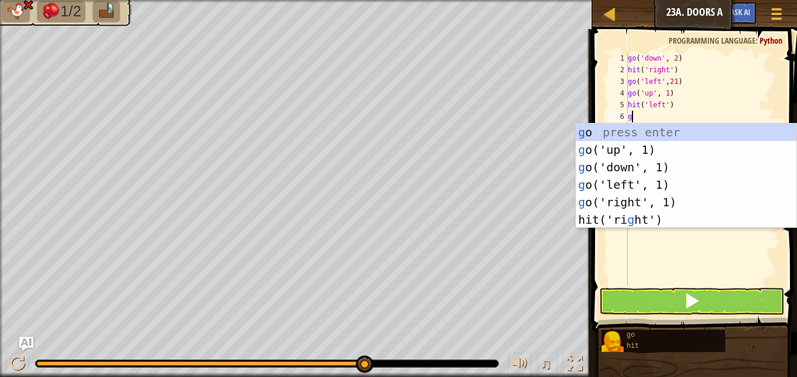
type textarea "go"
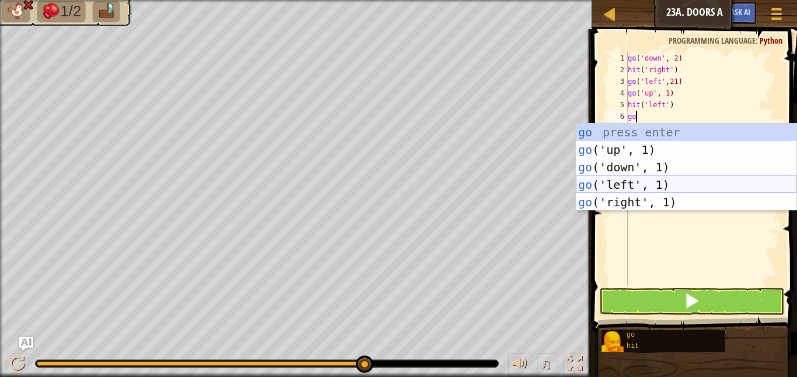
click at [635, 188] on div "go press enter go ('up', 1) press enter go ('down', 1) press enter go ('left', …" at bounding box center [686, 185] width 220 height 122
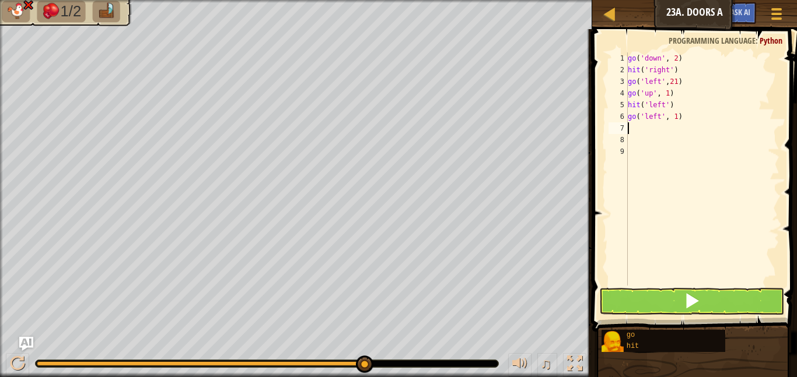
scroll to position [5, 0]
type textarea "d"
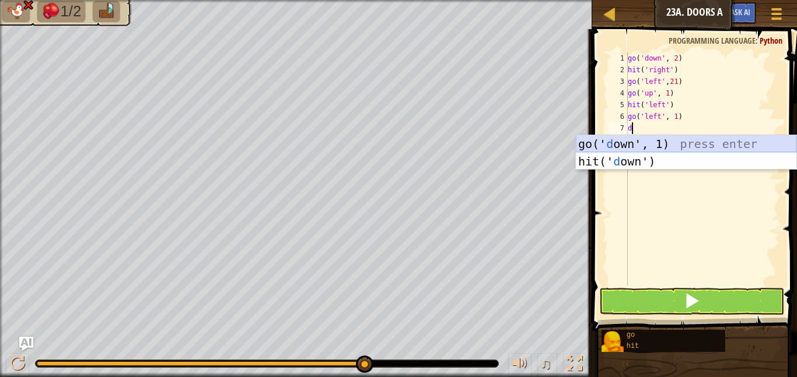
click at [650, 145] on div "go(' d own', 1) press enter hit(' d own') press enter" at bounding box center [686, 170] width 220 height 70
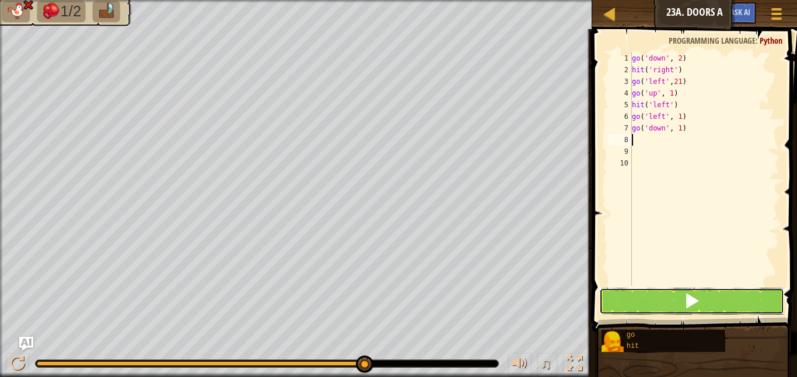
click at [647, 302] on button at bounding box center [691, 301] width 185 height 27
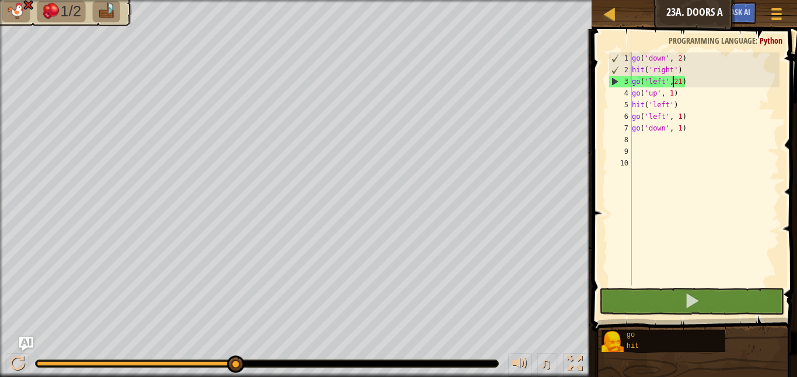
click at [674, 85] on div "go ( 'down' , 2 ) hit ( 'right' ) go ( 'left' , 21 ) go ( 'up' , 1 ) hit ( 'lef…" at bounding box center [704, 180] width 150 height 257
click at [677, 85] on div "go ( 'down' , 2 ) hit ( 'right' ) go ( 'left' , 21 ) go ( 'up' , 1 ) hit ( 'lef…" at bounding box center [704, 180] width 150 height 257
click at [681, 78] on div "go ( 'down' , 2 ) hit ( 'right' ) go ( 'left' , 21 ) go ( 'up' , 1 ) hit ( 'lef…" at bounding box center [704, 180] width 150 height 257
click at [682, 84] on div "go ( 'down' , 2 ) hit ( 'right' ) go ( 'left' , 21 ) go ( 'up' , 1 ) hit ( 'lef…" at bounding box center [704, 180] width 150 height 257
click at [678, 82] on div "go ( 'down' , 2 ) hit ( 'right' ) go ( 'left' , 21 ) go ( 'up' , 1 ) hit ( 'lef…" at bounding box center [704, 180] width 150 height 257
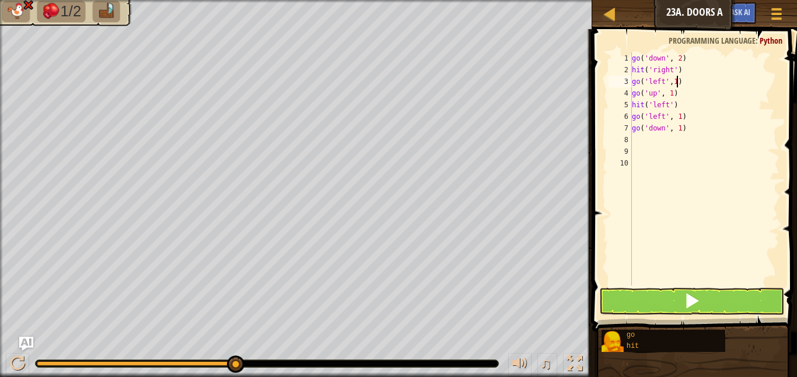
click at [675, 83] on div "go ( 'down' , 2 ) hit ( 'right' ) go ( 'left' , 1 ) go ( 'up' , 1 ) hit ( 'left…" at bounding box center [704, 180] width 150 height 257
click at [651, 300] on button at bounding box center [691, 301] width 185 height 27
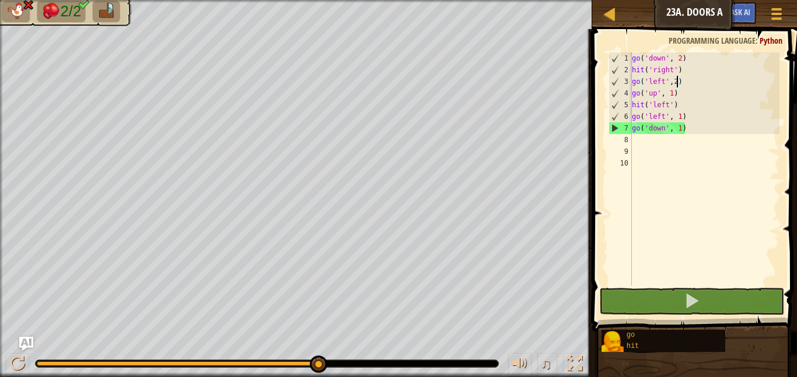
click at [680, 121] on div "go ( 'down' , 2 ) hit ( 'right' ) go ( 'left' , 2 ) go ( 'up' , 1 ) hit ( 'left…" at bounding box center [704, 180] width 150 height 257
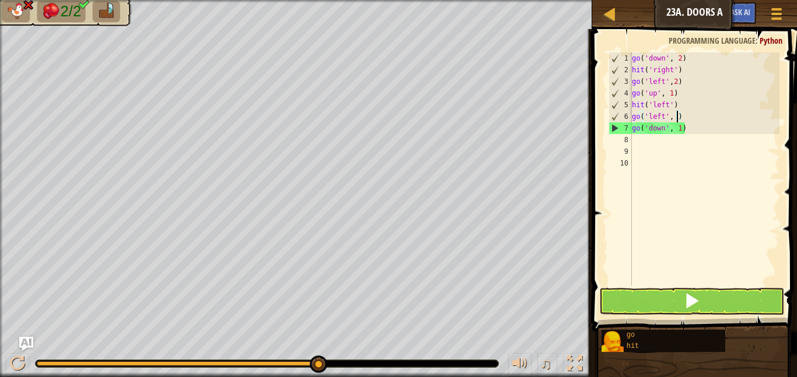
scroll to position [5, 7]
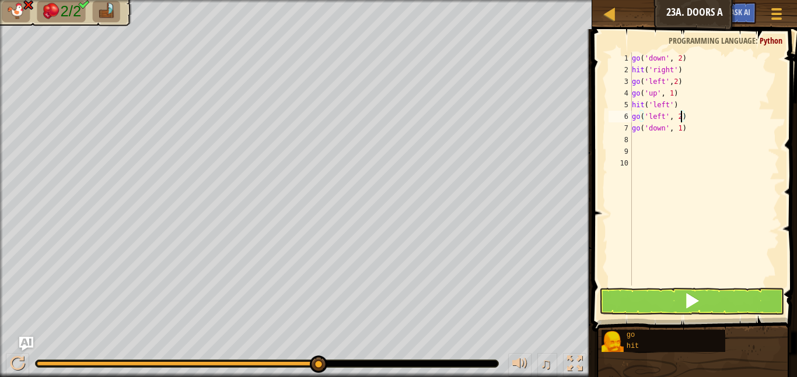
type textarea "go('left', 2)"
click at [729, 313] on button at bounding box center [691, 301] width 185 height 27
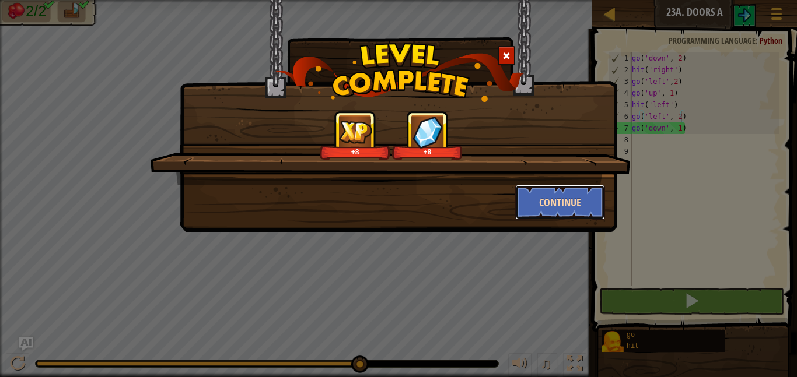
click at [577, 213] on button "Continue" at bounding box center [560, 202] width 90 height 35
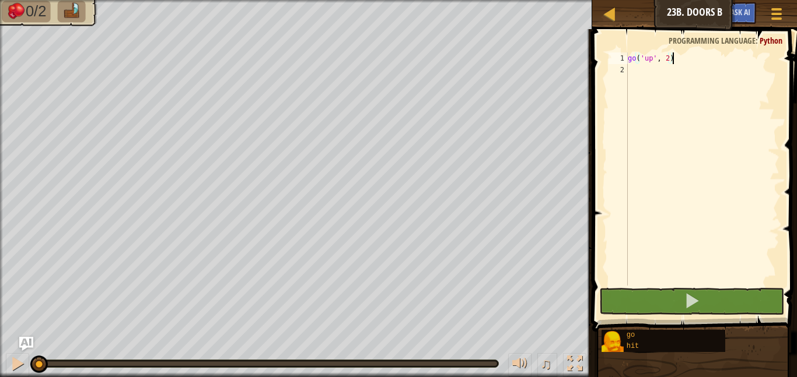
click at [633, 70] on div "go ( 'up' , 2 )" at bounding box center [702, 180] width 154 height 257
type textarea "h"
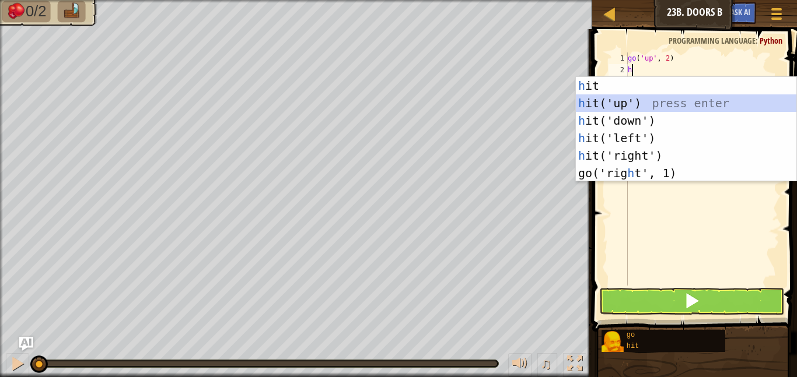
click at [618, 104] on div "h it press enter h it('up') press enter h it('down') press enter h it('left') p…" at bounding box center [686, 147] width 220 height 140
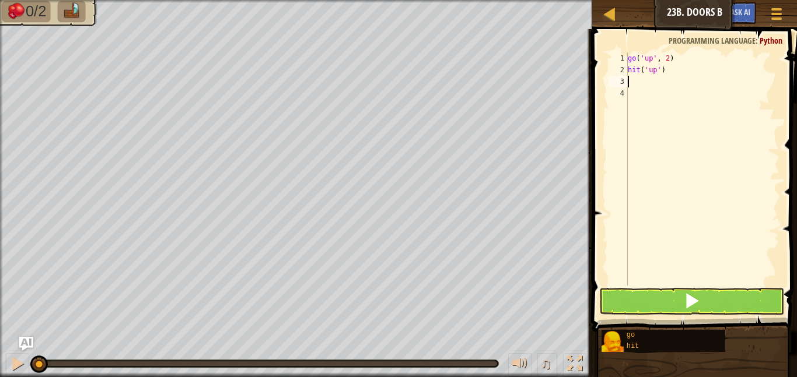
type textarea "g"
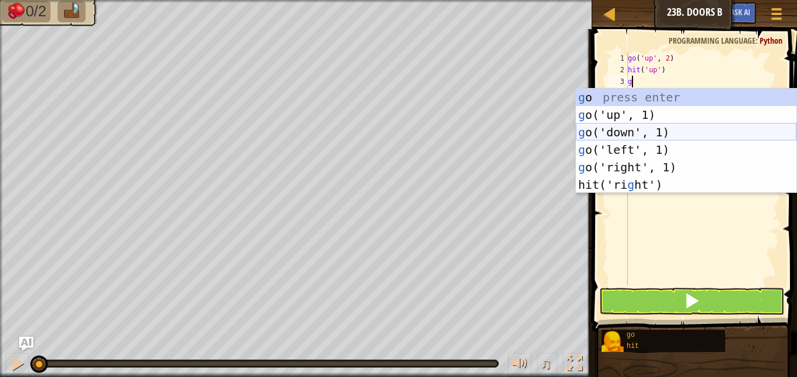
click at [635, 129] on div "g o press enter g o('up', 1) press enter g o('down', 1) press enter g o('left',…" at bounding box center [686, 159] width 220 height 140
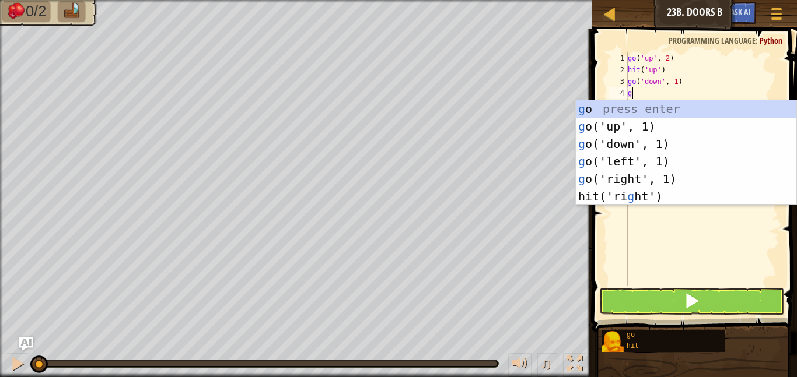
type textarea "go"
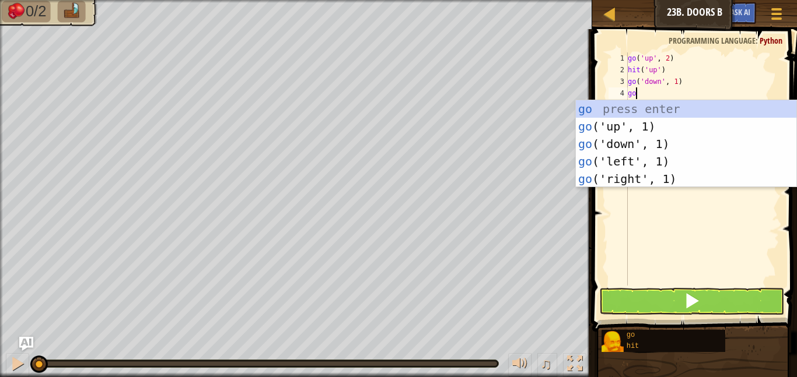
scroll to position [5, 1]
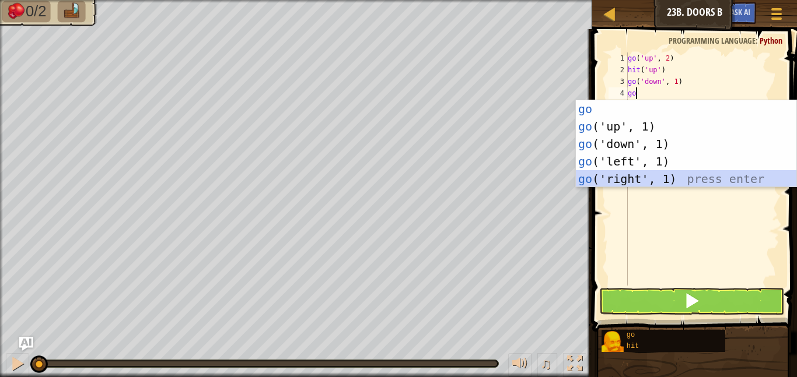
click at [655, 173] on div "go press enter go ('up', 1) press enter go ('down', 1) press enter go ('left', …" at bounding box center [686, 161] width 220 height 122
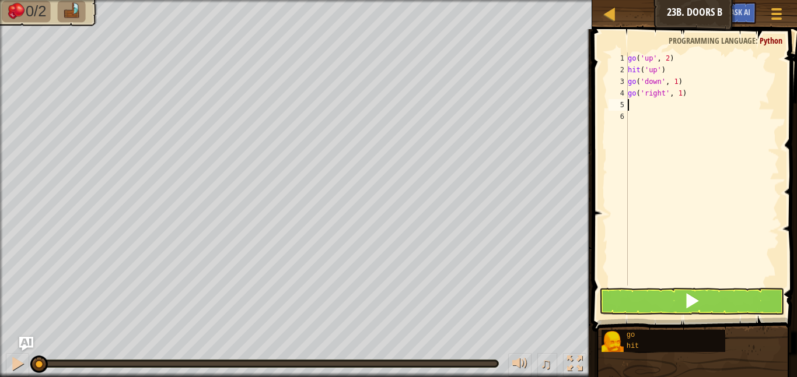
click at [680, 90] on div "go ( 'up' , 2 ) hit ( 'up' ) go ( 'down' , 1 ) go ( 'right' , 1 )" at bounding box center [702, 180] width 154 height 257
type textarea "go('right', 2)"
click at [617, 109] on div "5" at bounding box center [617, 105] width 19 height 12
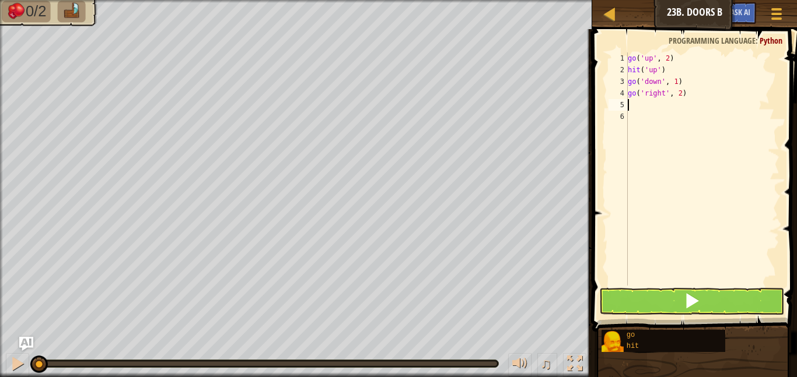
type textarea "d"
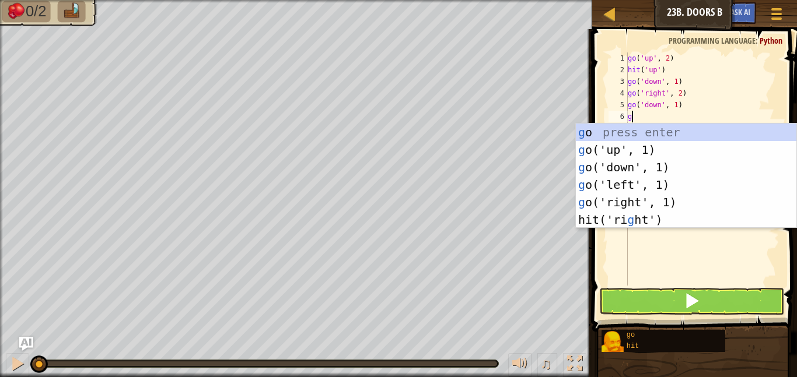
type textarea "go"
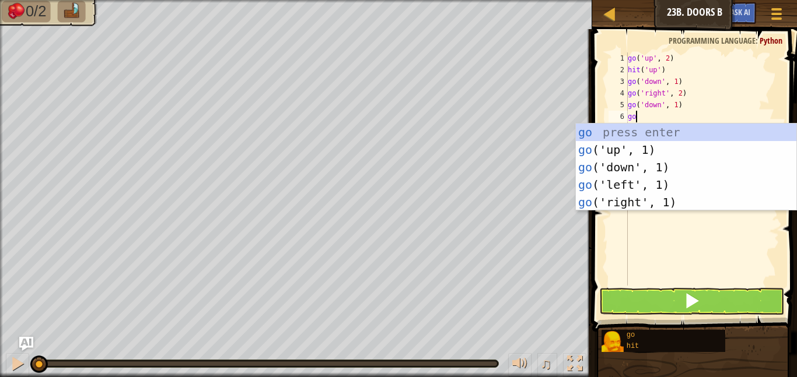
scroll to position [5, 1]
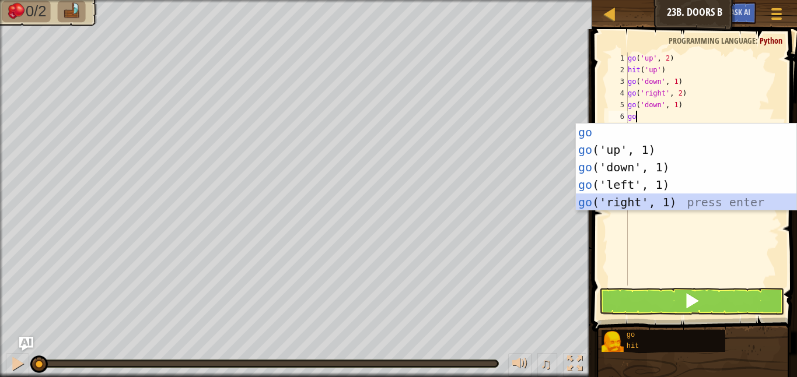
click at [610, 200] on div "go press enter go ('up', 1) press enter go ('down', 1) press enter go ('left', …" at bounding box center [686, 185] width 220 height 122
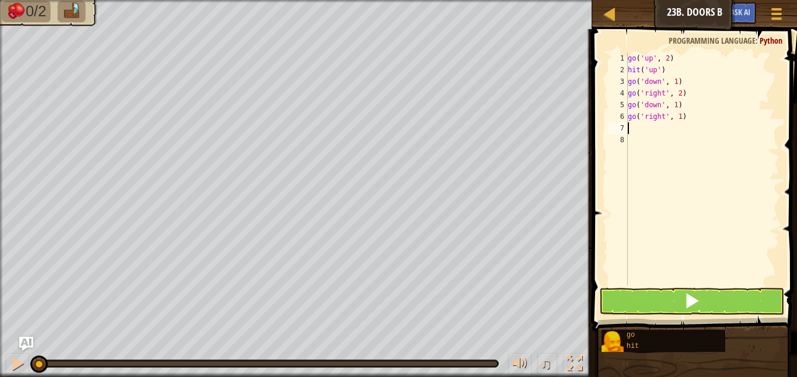
click at [682, 119] on div "go ( 'up' , 2 ) hit ( 'up' ) go ( 'down' , 1 ) go ( 'right' , 2 ) go ( 'down' ,…" at bounding box center [702, 180] width 154 height 257
type textarea "go('right', 2)"
click at [641, 128] on div "go ( 'up' , 2 ) hit ( 'up' ) go ( 'down' , 1 ) go ( 'right' , 2 ) go ( 'down' ,…" at bounding box center [702, 180] width 154 height 257
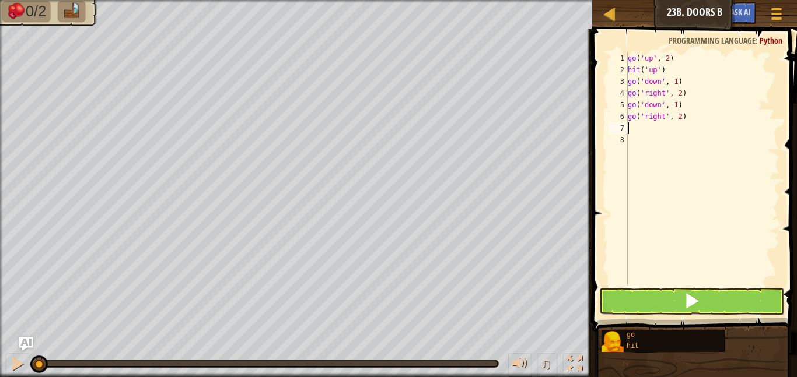
type textarea "u"
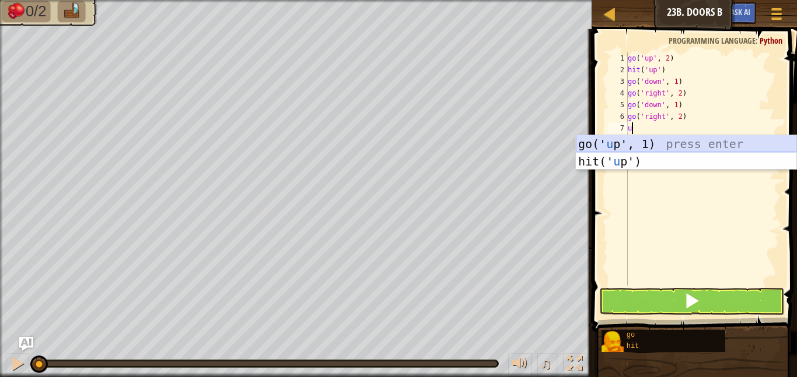
click at [642, 150] on div "go(' u p', 1) press enter hit(' u p') press enter" at bounding box center [686, 170] width 220 height 70
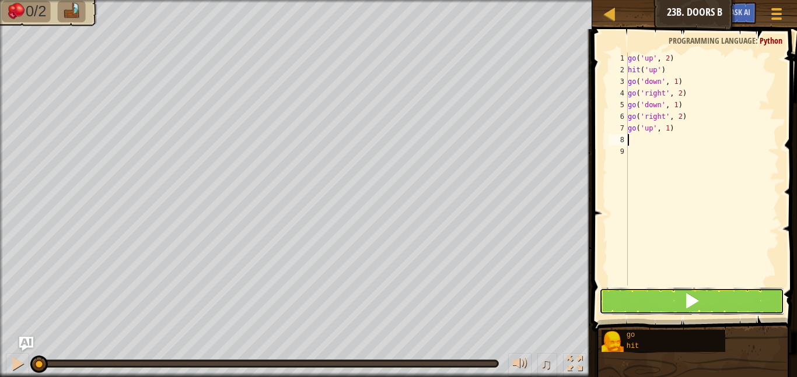
click at [694, 307] on span at bounding box center [692, 301] width 16 height 16
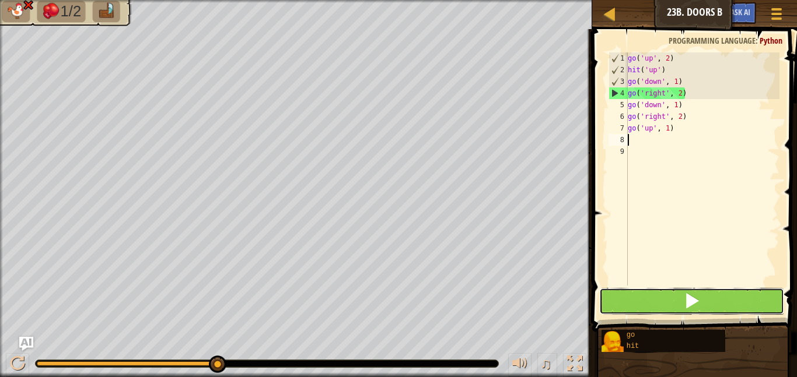
click at [651, 305] on button at bounding box center [691, 301] width 185 height 27
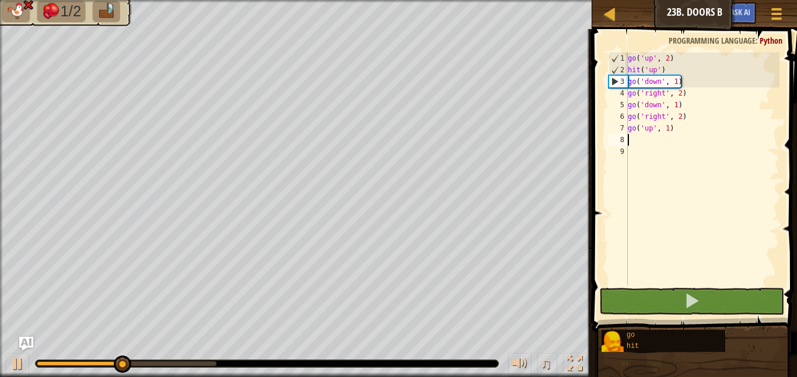
click at [684, 79] on div "go ( 'up' , 2 ) hit ( 'up' ) go ( 'down' , 1 ) go ( 'right' , 2 ) go ( 'down' ,…" at bounding box center [702, 180] width 154 height 257
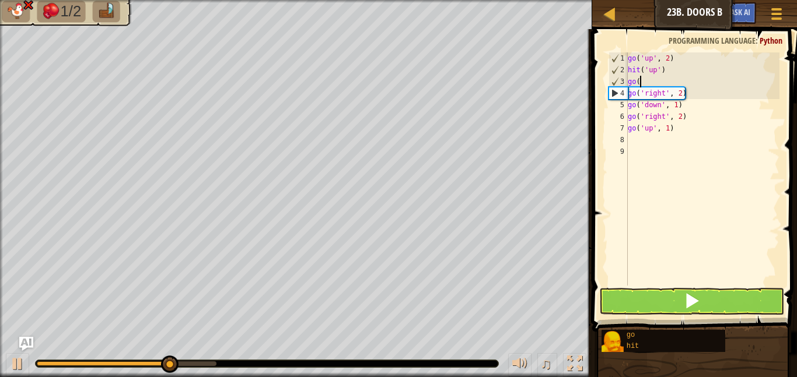
type textarea "g"
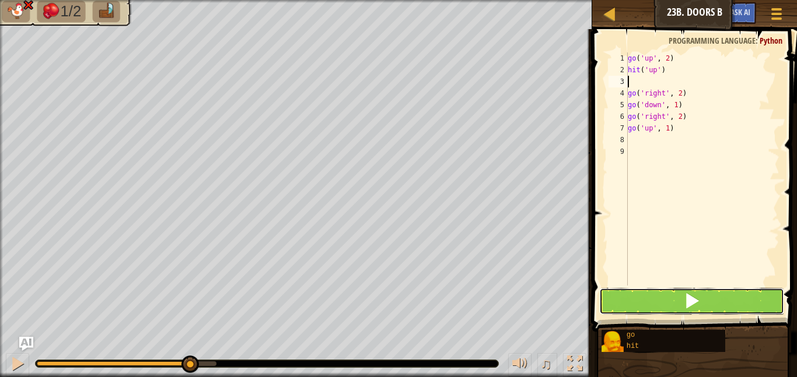
click at [731, 304] on button at bounding box center [691, 301] width 185 height 27
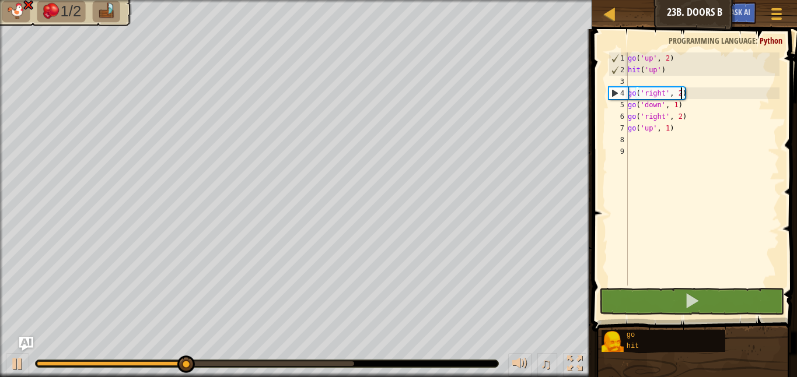
click at [681, 96] on div "go ( 'up' , 2 ) hit ( 'up' ) go ( 'right' , 2 ) go ( 'down' , 1 ) go ( 'right' …" at bounding box center [702, 180] width 154 height 257
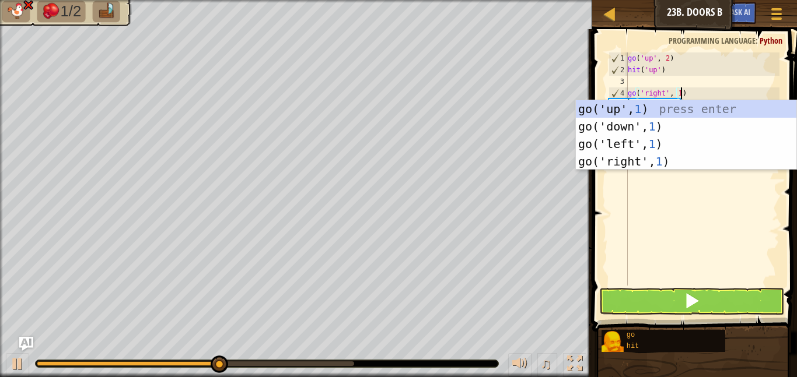
scroll to position [5, 8]
click at [661, 301] on button at bounding box center [691, 301] width 185 height 27
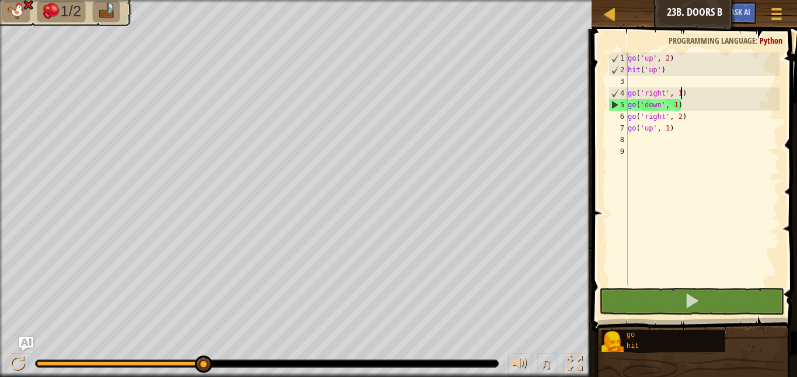
click at [678, 97] on div "go ( 'up' , 2 ) hit ( 'up' ) go ( 'right' , 1 ) go ( 'down' , 1 ) go ( 'right' …" at bounding box center [702, 180] width 154 height 257
click at [679, 97] on div "go ( 'up' , 2 ) hit ( 'up' ) go ( 'right' , 1 ) go ( 'down' , 1 ) go ( 'right' …" at bounding box center [702, 180] width 154 height 257
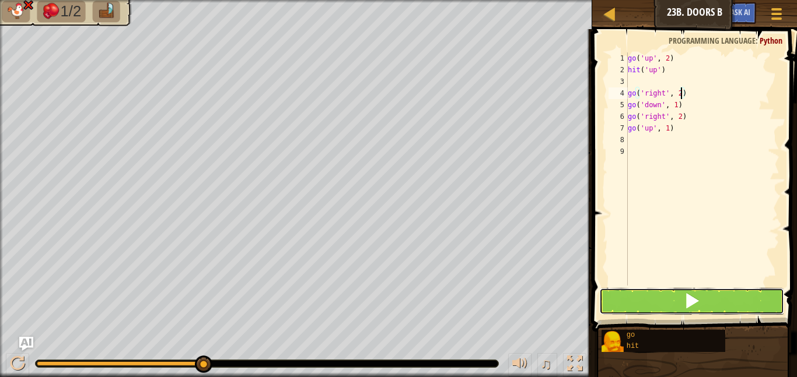
click at [651, 292] on button at bounding box center [691, 301] width 185 height 27
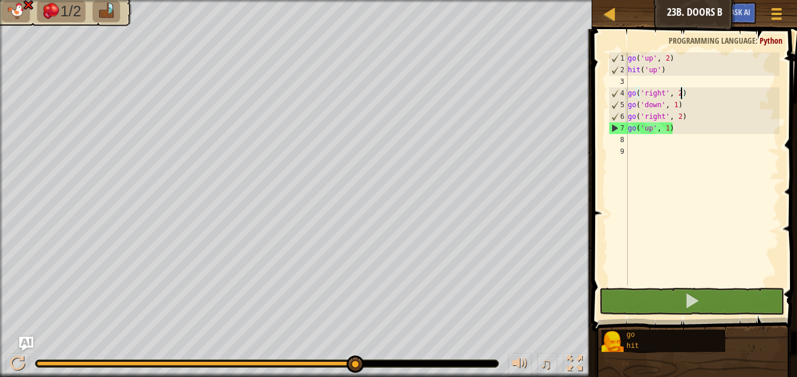
click at [671, 130] on div "go ( 'up' , 2 ) hit ( 'up' ) go ( 'right' , 2 ) go ( 'down' , 1 ) go ( 'right' …" at bounding box center [702, 180] width 154 height 257
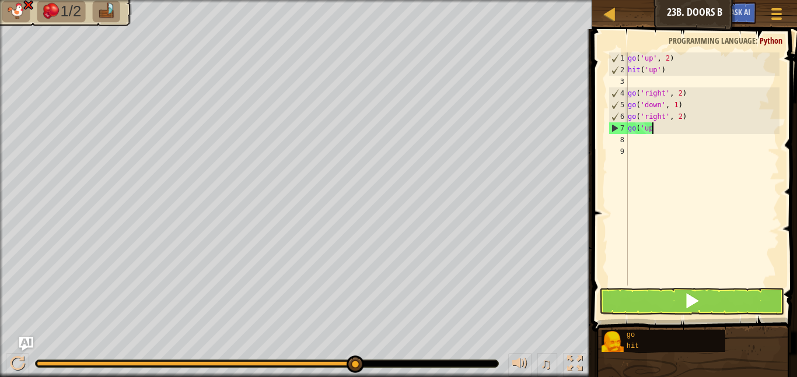
scroll to position [5, 0]
type textarea "g"
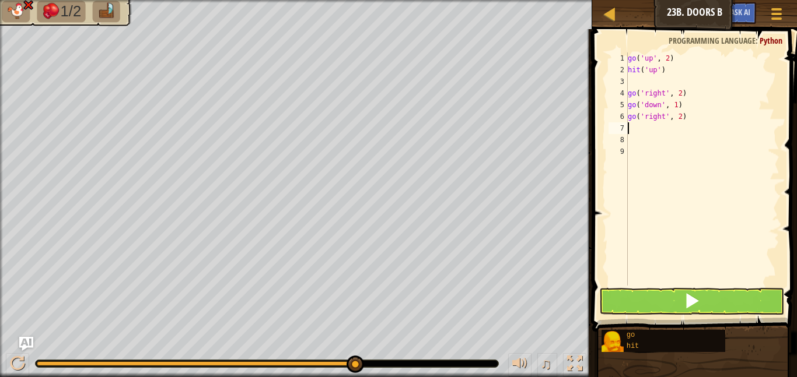
type textarea "h"
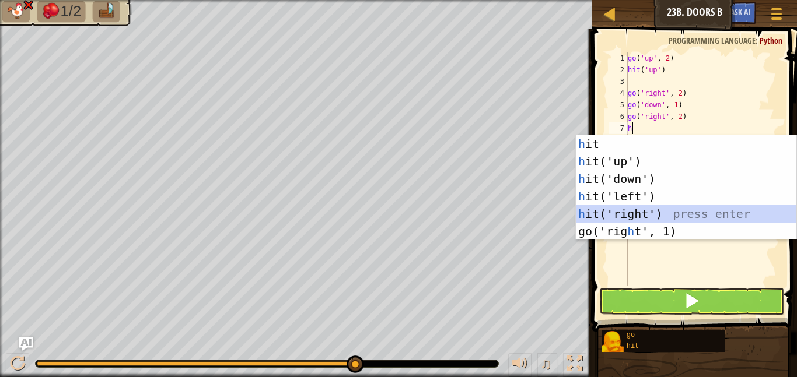
click at [643, 212] on div "h it press enter h it('up') press enter h it('down') press enter h it('left') p…" at bounding box center [686, 205] width 220 height 140
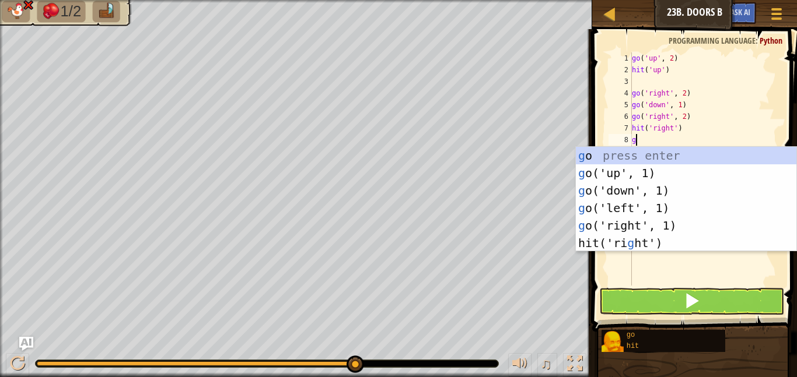
type textarea "go"
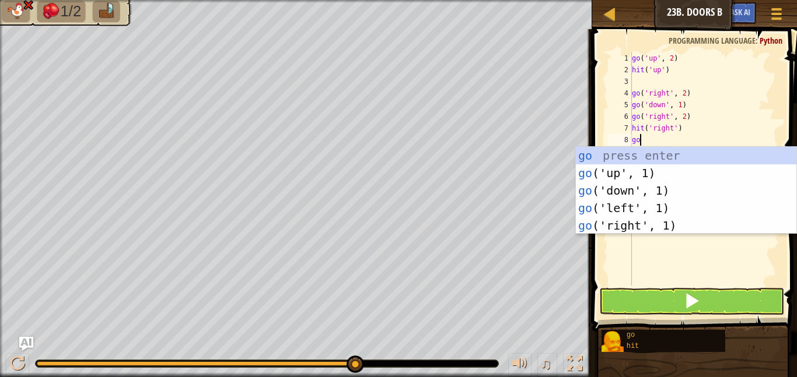
scroll to position [5, 1]
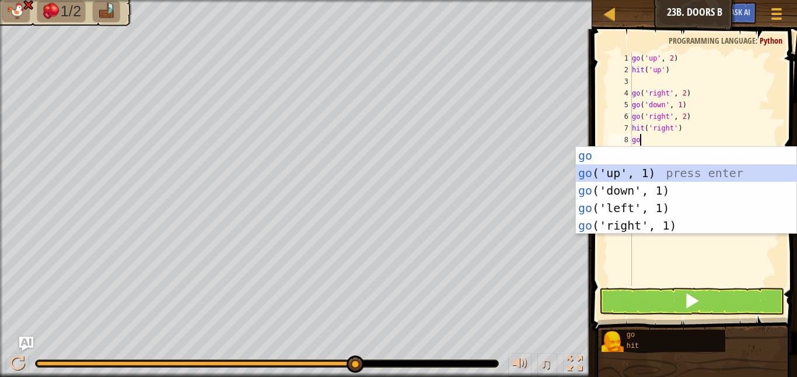
click at [643, 166] on div "go press enter go ('up', 1) press enter go ('down', 1) press enter go ('left', …" at bounding box center [686, 208] width 220 height 122
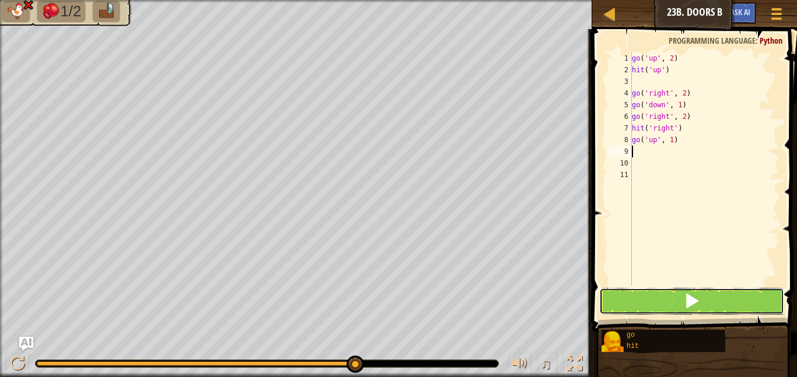
click at [616, 304] on button at bounding box center [691, 301] width 185 height 27
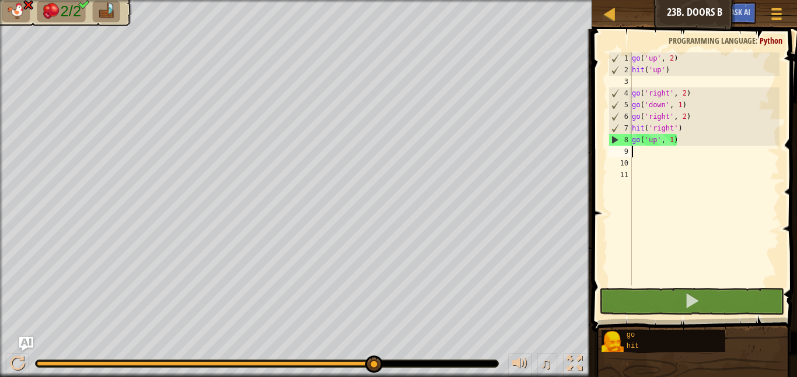
click at [691, 146] on div "go ( 'up' , 2 ) hit ( 'up' ) go ( 'right' , 2 ) go ( 'down' , 1 ) go ( 'right' …" at bounding box center [704, 180] width 150 height 257
click at [679, 141] on div "go ( 'up' , 2 ) hit ( 'up' ) go ( 'right' , 2 ) go ( 'down' , 1 ) go ( 'right' …" at bounding box center [704, 180] width 150 height 257
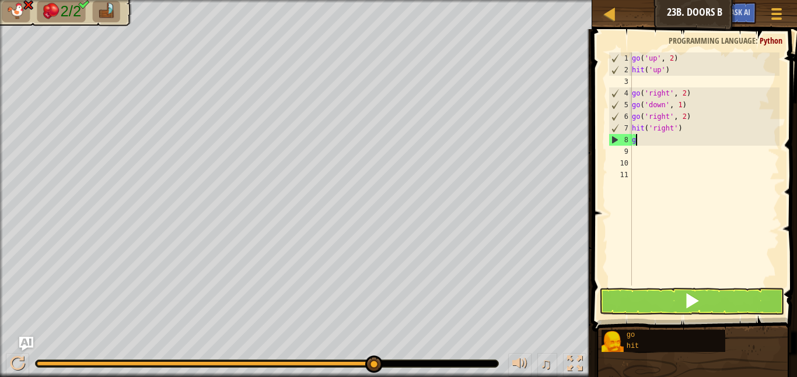
type textarea "g"
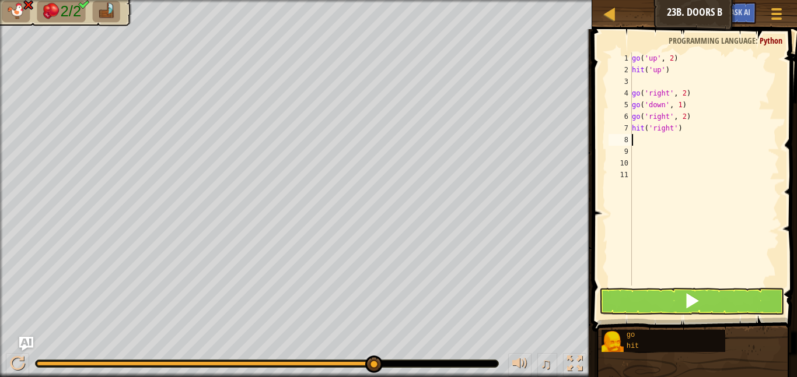
type textarea "go"
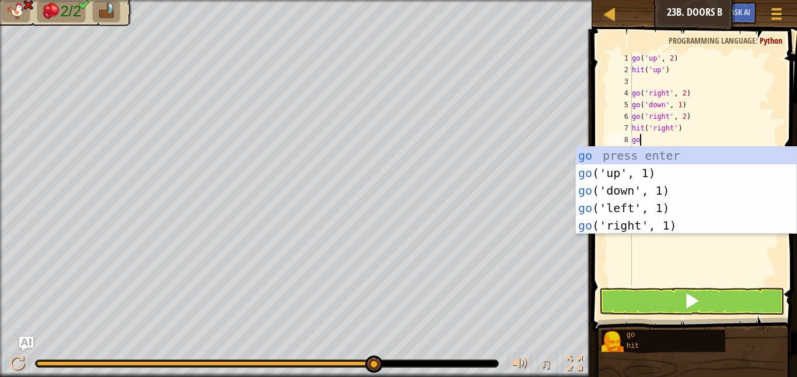
scroll to position [5, 1]
click at [673, 223] on div "go press enter go ('up', 1) press enter go ('down', 1) press enter go ('left', …" at bounding box center [686, 208] width 220 height 122
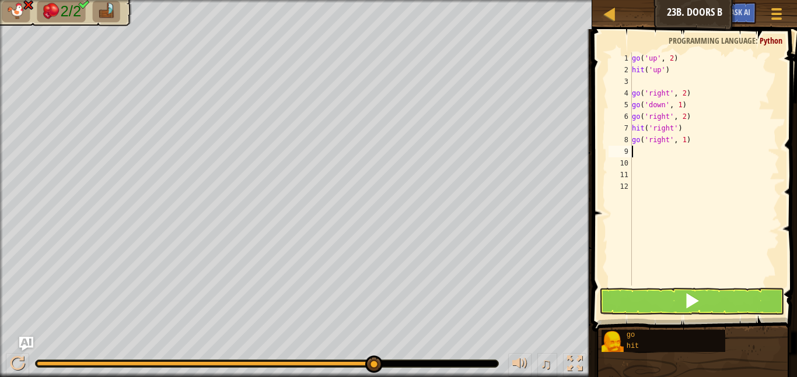
scroll to position [5, 0]
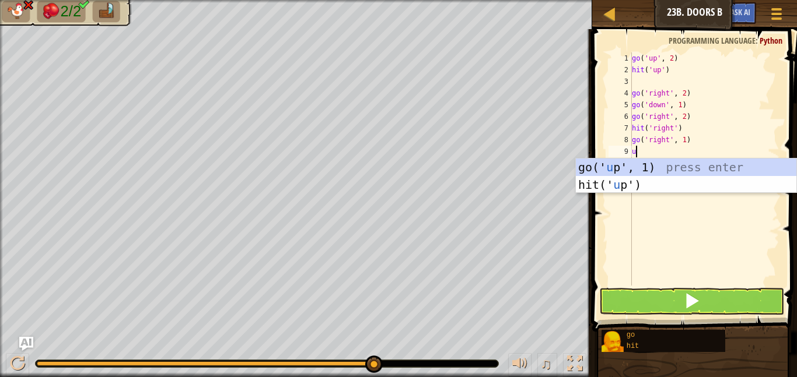
type textarea "up"
click at [654, 169] on div "go(' up ', 1) press enter hit(' up ') press enter" at bounding box center [686, 194] width 220 height 70
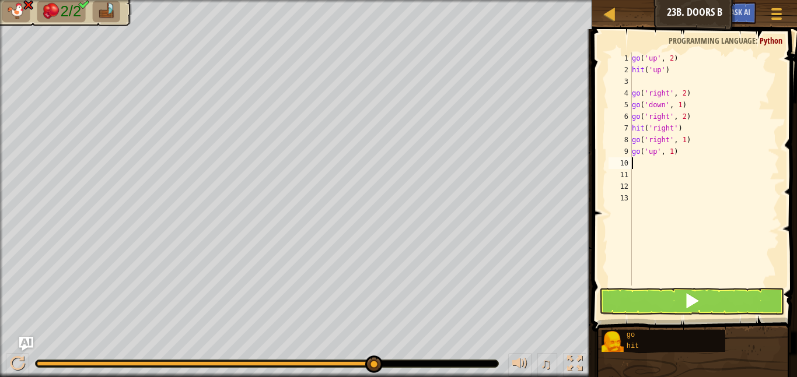
scroll to position [5, 0]
click at [654, 307] on button at bounding box center [691, 301] width 185 height 27
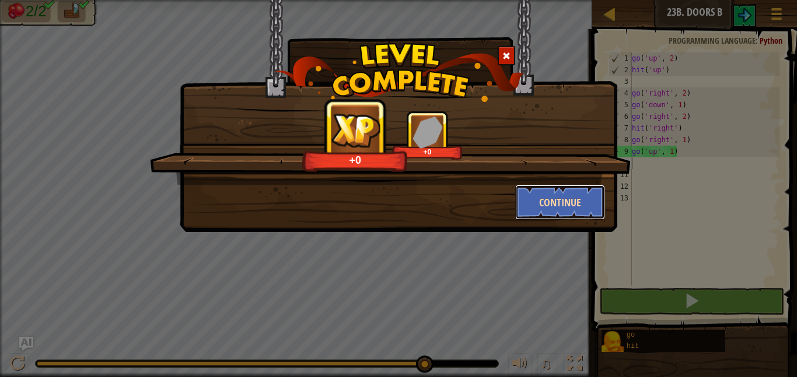
click at [572, 202] on button "Continue" at bounding box center [560, 202] width 90 height 35
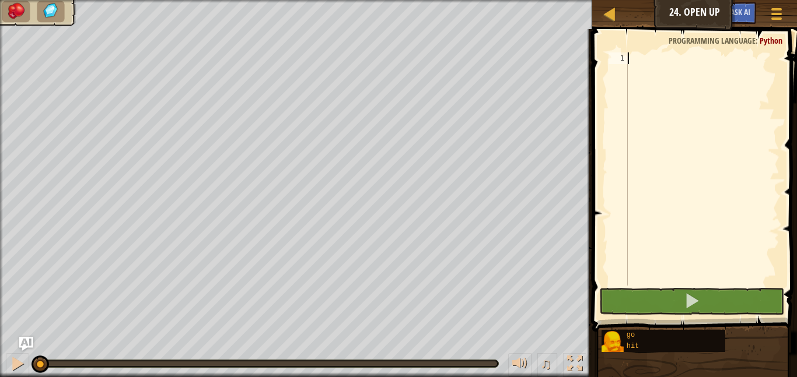
scroll to position [5, 0]
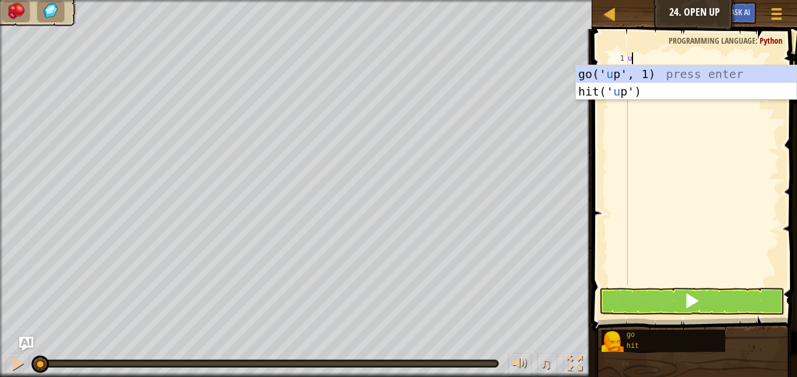
type textarea "up"
click at [634, 73] on div "go(' up ', 1) press enter hit(' up ') press enter" at bounding box center [686, 100] width 220 height 70
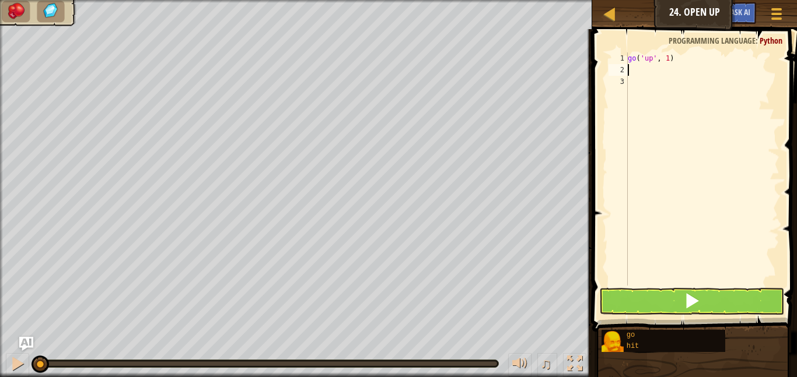
scroll to position [5, 0]
type textarea "h"
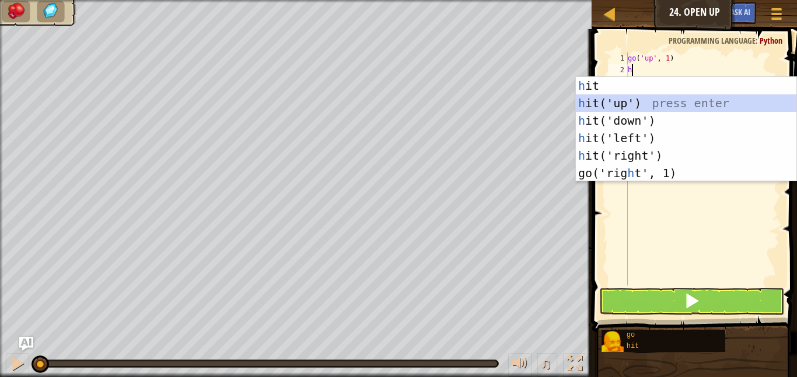
click at [647, 101] on div "h it press enter h it('up') press enter h it('down') press enter h it('left') p…" at bounding box center [686, 147] width 220 height 140
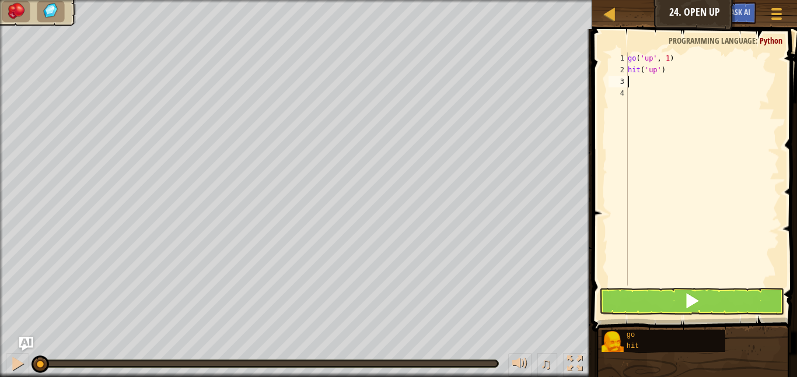
click at [667, 56] on div "go ( 'up' , 1 ) hit ( 'up' )" at bounding box center [702, 180] width 154 height 257
click at [629, 314] on button at bounding box center [691, 301] width 185 height 27
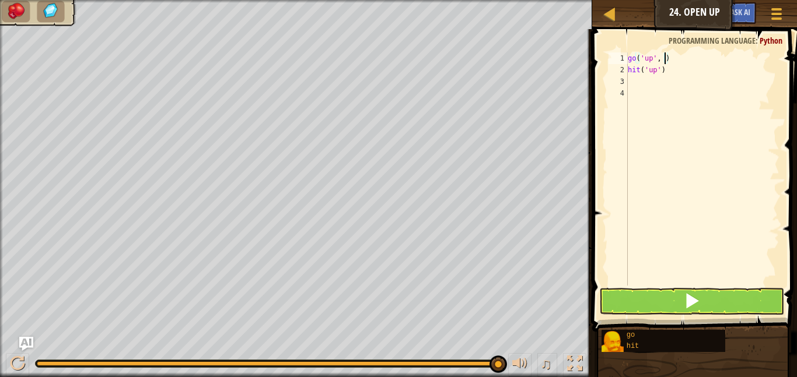
type textarea "go('up', 1)"
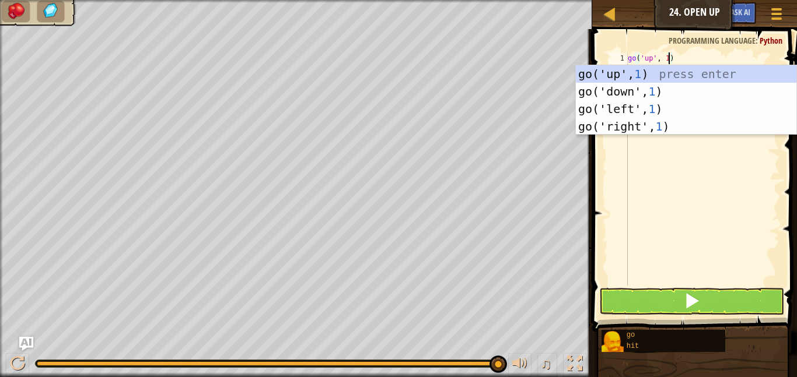
click at [653, 227] on div "go ( 'up' , 1 ) hit ( 'up' )" at bounding box center [702, 180] width 154 height 257
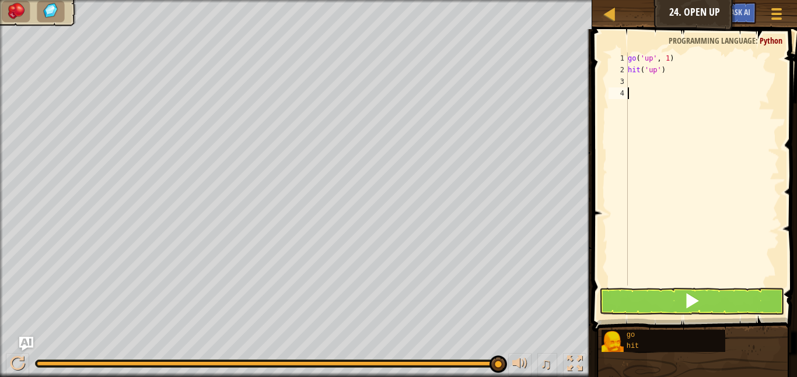
click at [631, 72] on div "go ( 'up' , 1 ) hit ( 'up' )" at bounding box center [702, 180] width 154 height 257
type textarea "hit('up')"
click at [631, 73] on div "go ( 'up' , 1 ) hit ( 'up' )" at bounding box center [702, 180] width 154 height 257
click at [630, 75] on div "go ( 'up' , 1 ) hit ( 'up' )" at bounding box center [702, 180] width 154 height 257
click at [627, 82] on div "3" at bounding box center [617, 82] width 19 height 12
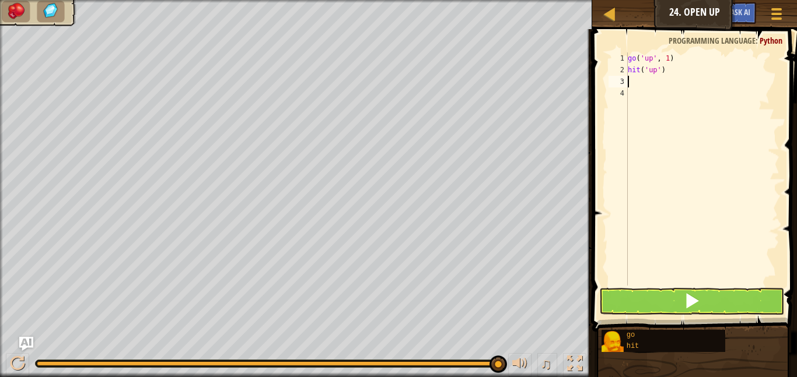
type textarea "u"
click at [643, 308] on button at bounding box center [691, 301] width 185 height 27
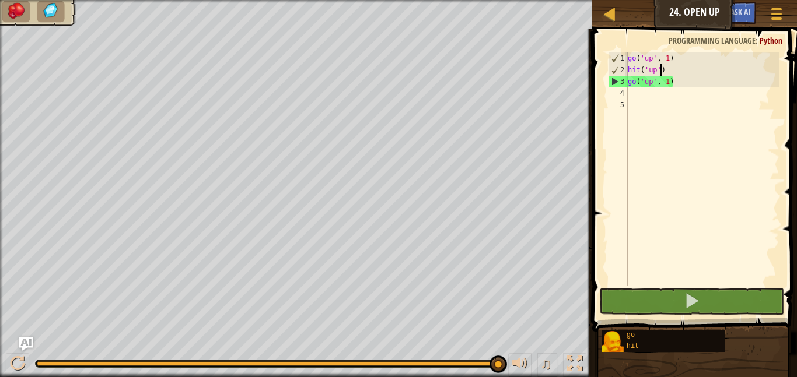
click at [660, 72] on div "go ( 'up' , 1 ) hit ( 'up' ) go ( 'up' , 1 )" at bounding box center [702, 180] width 154 height 257
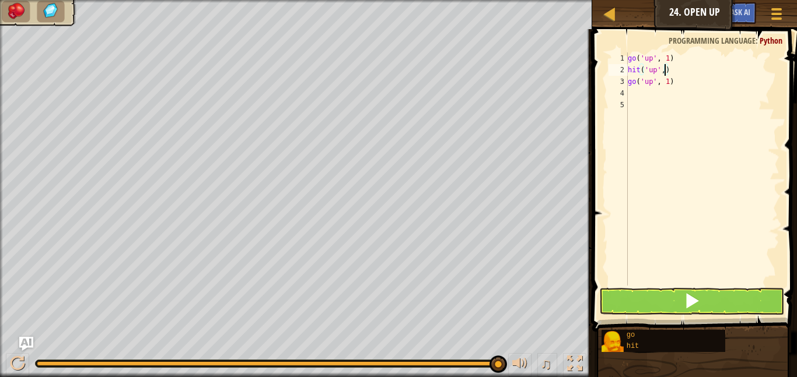
scroll to position [5, 6]
click at [694, 306] on span at bounding box center [692, 301] width 16 height 16
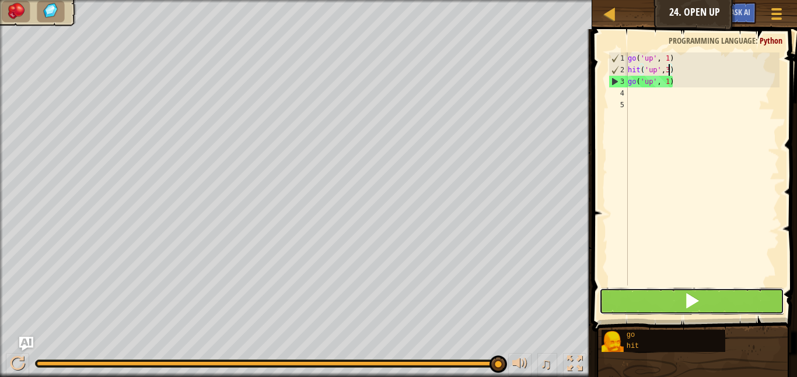
click at [694, 306] on span at bounding box center [692, 301] width 16 height 16
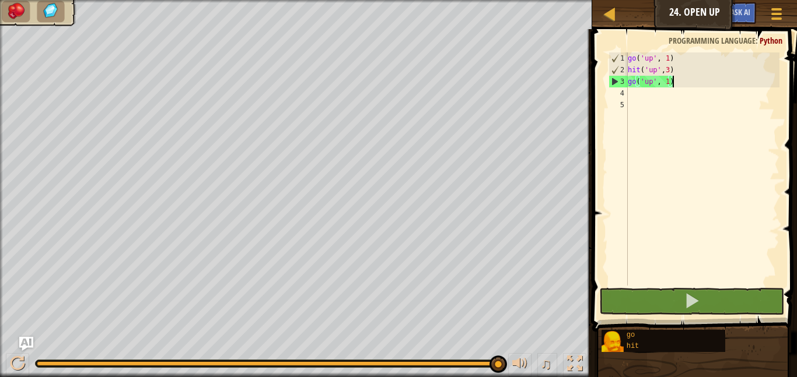
click at [681, 83] on div "go ( 'up' , 1 ) hit ( 'up' , 3 ) go ( 'up' , 1 )" at bounding box center [702, 180] width 154 height 257
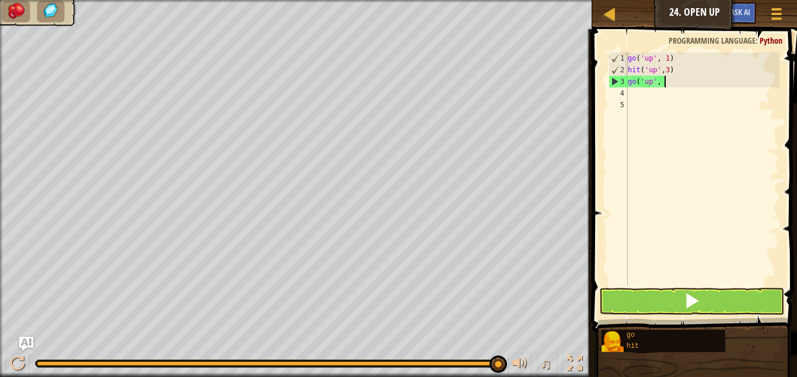
scroll to position [5, 0]
type textarea "g"
type textarea "h"
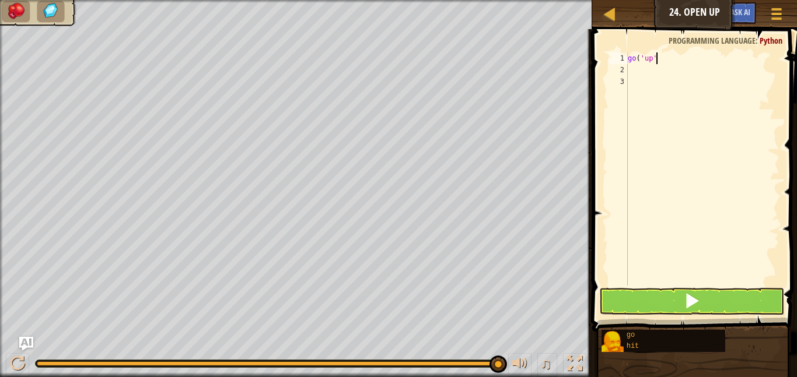
type textarea "g"
click at [15, 367] on div at bounding box center [17, 363] width 15 height 15
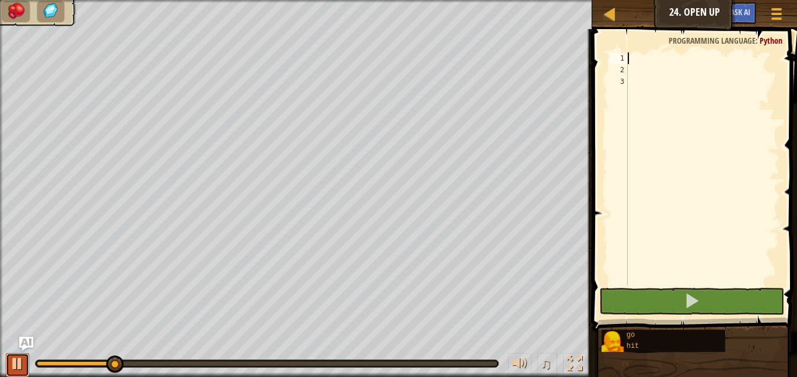
click at [15, 367] on div at bounding box center [17, 363] width 15 height 15
drag, startPoint x: 125, startPoint y: 365, endPoint x: 0, endPoint y: 377, distance: 125.9
click at [0, 377] on div "♫" at bounding box center [296, 361] width 592 height 35
click at [17, 359] on div at bounding box center [17, 363] width 15 height 15
